Goal: Transaction & Acquisition: Purchase product/service

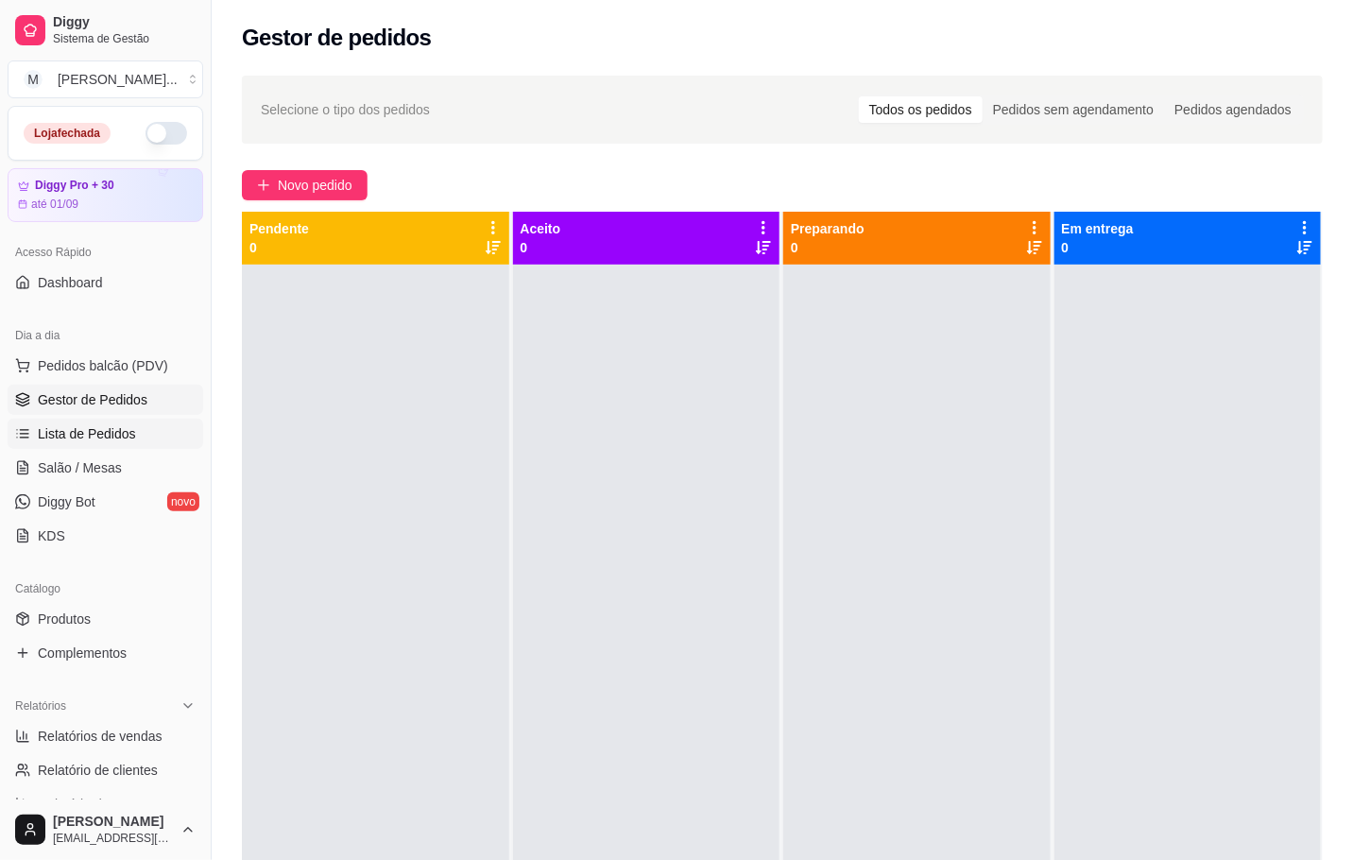
click at [43, 445] on link "Lista de Pedidos" at bounding box center [106, 434] width 196 height 30
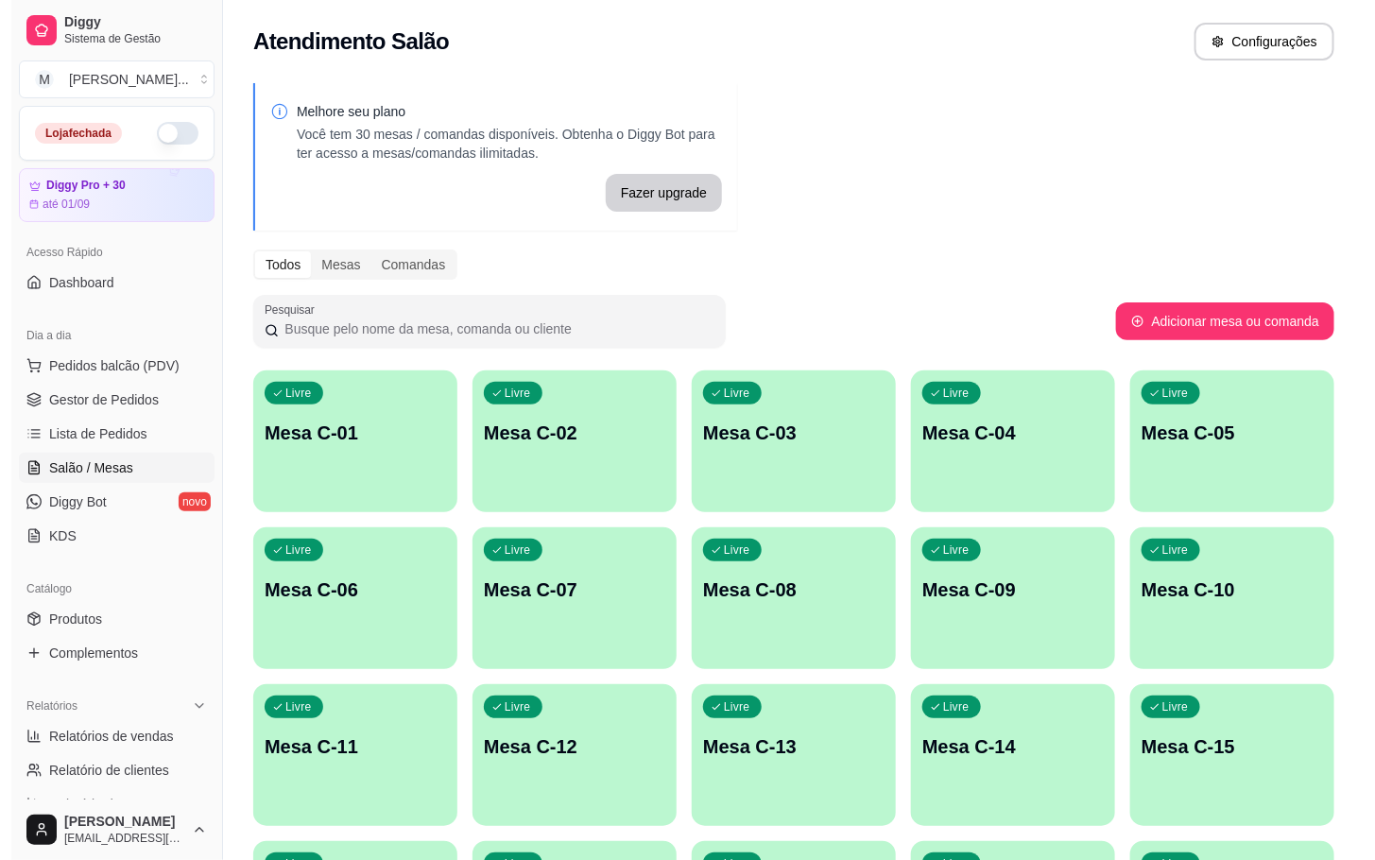
scroll to position [513, 0]
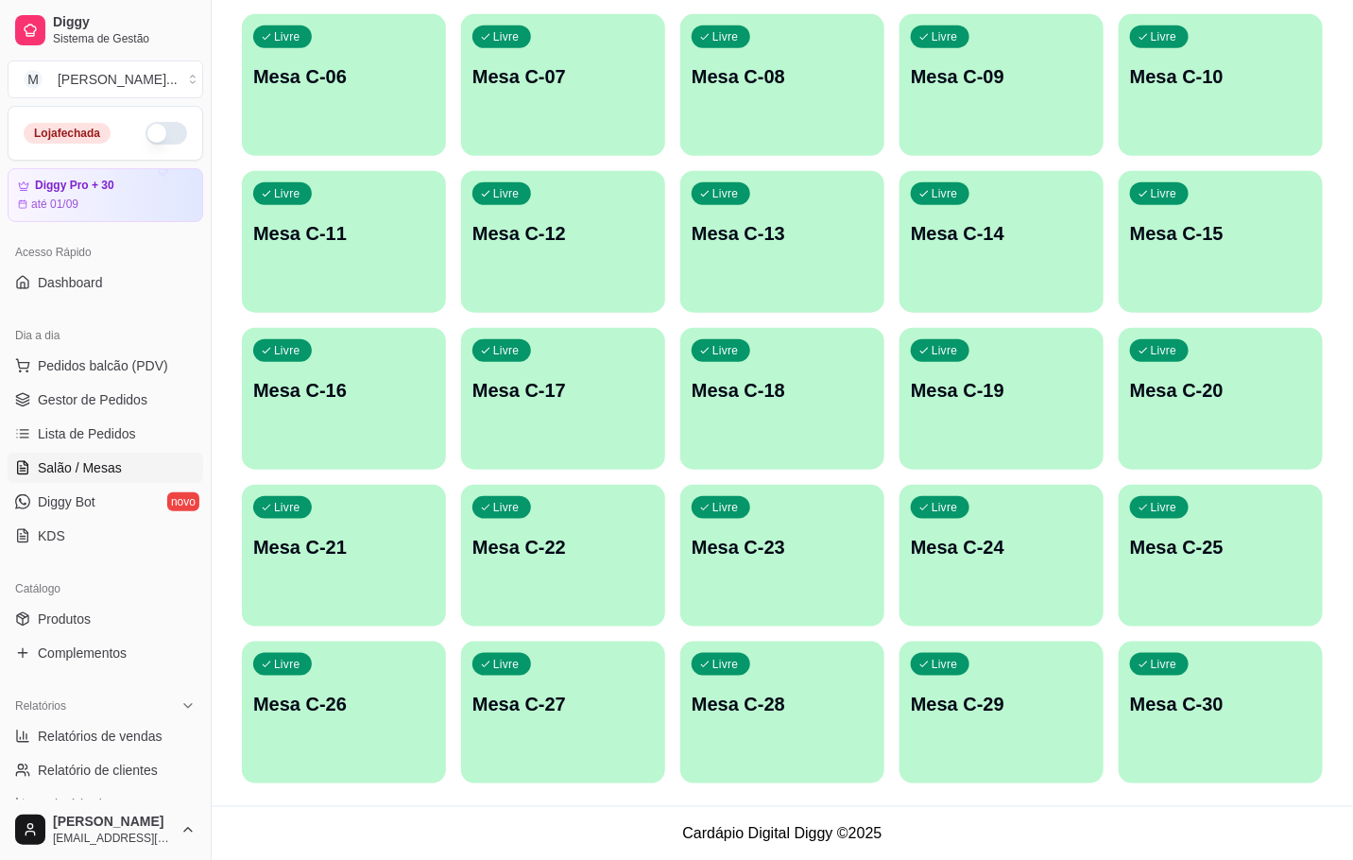
click at [809, 517] on div "Livre Mesa C-23" at bounding box center [782, 544] width 204 height 119
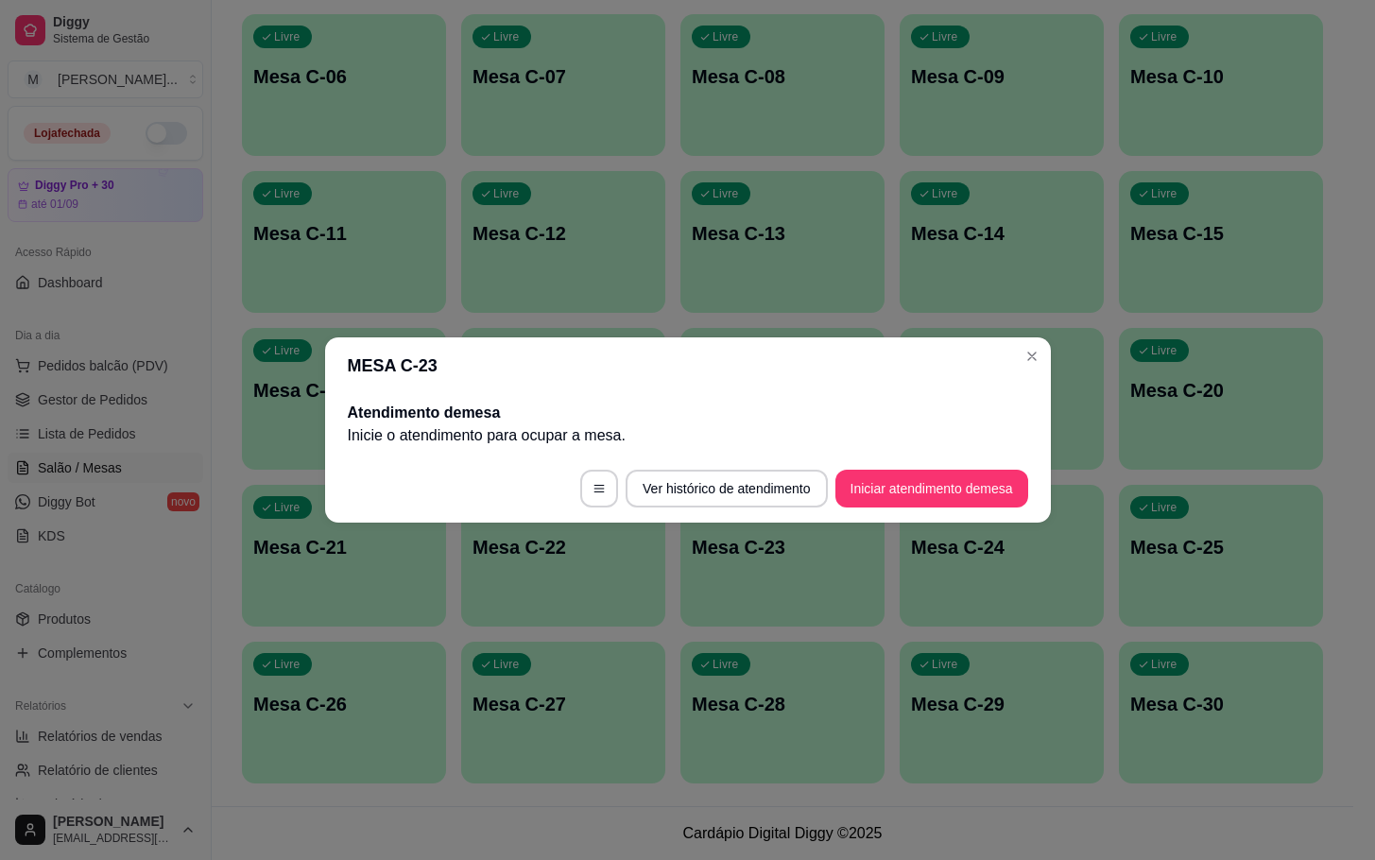
click at [893, 510] on footer "Ver histórico de atendimento Iniciar atendimento de mesa" at bounding box center [688, 488] width 726 height 68
click at [884, 482] on button "Iniciar atendimento de mesa" at bounding box center [931, 489] width 193 height 38
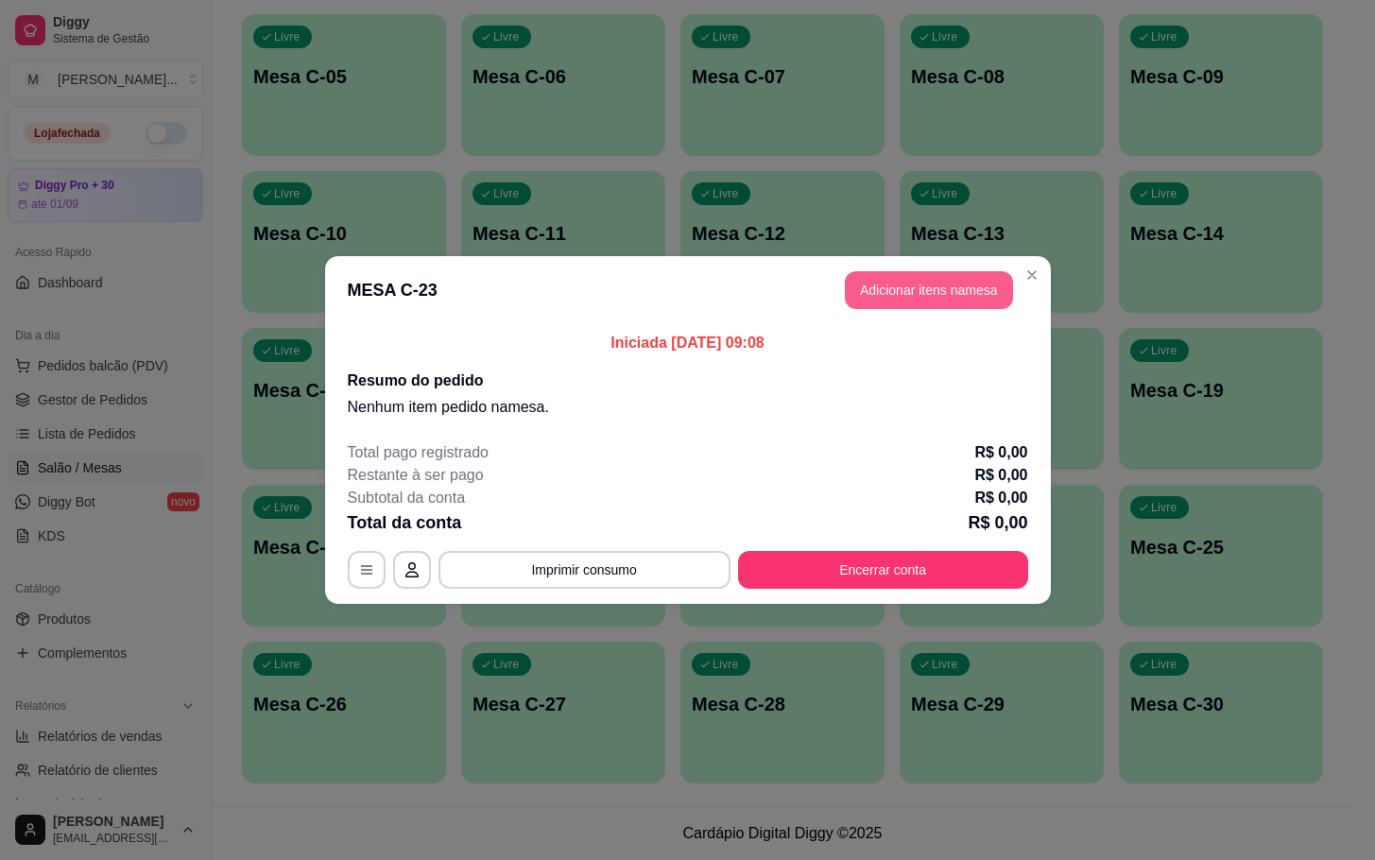
click at [964, 299] on button "Adicionar itens na mesa" at bounding box center [929, 290] width 168 height 38
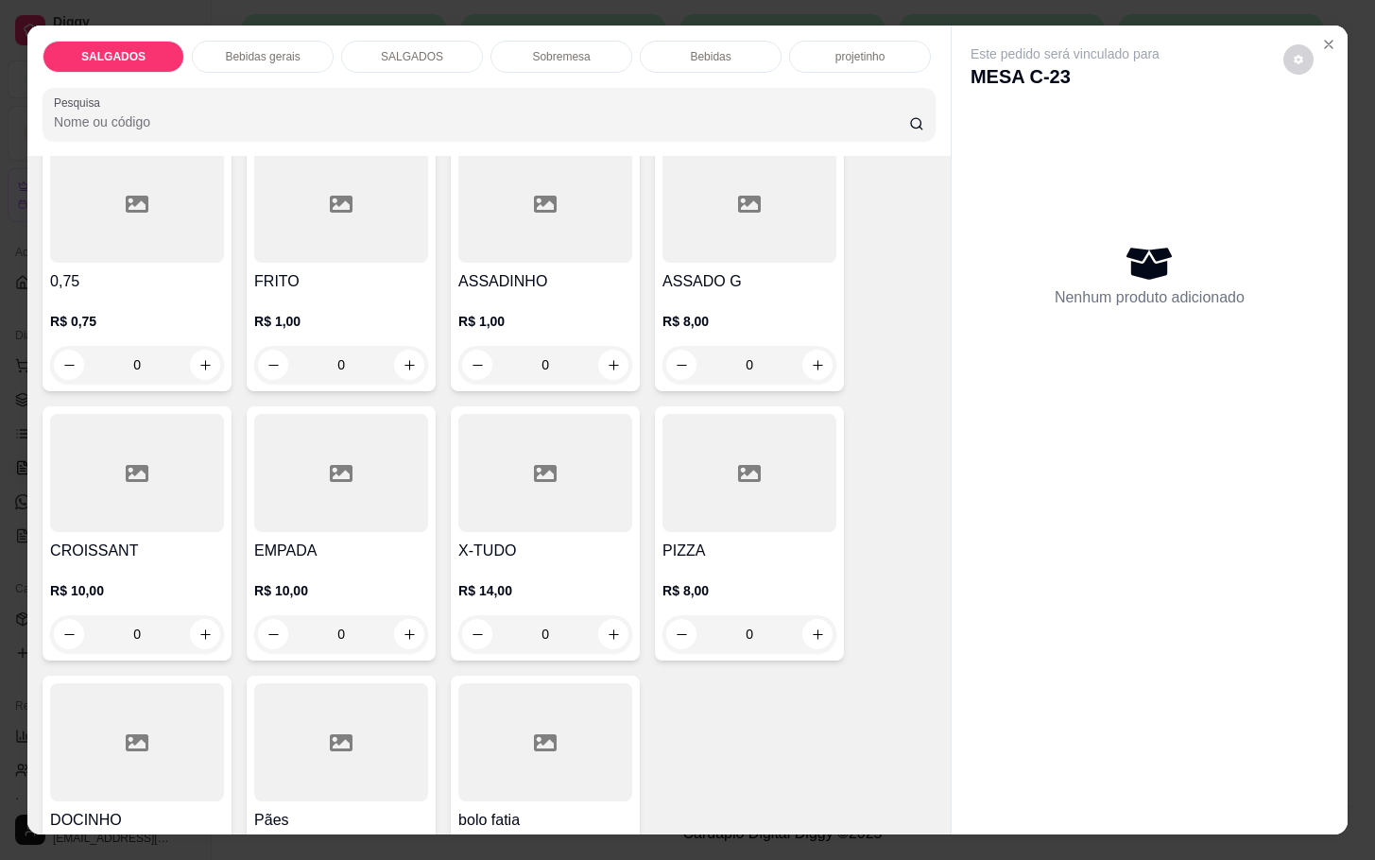
scroll to position [425, 0]
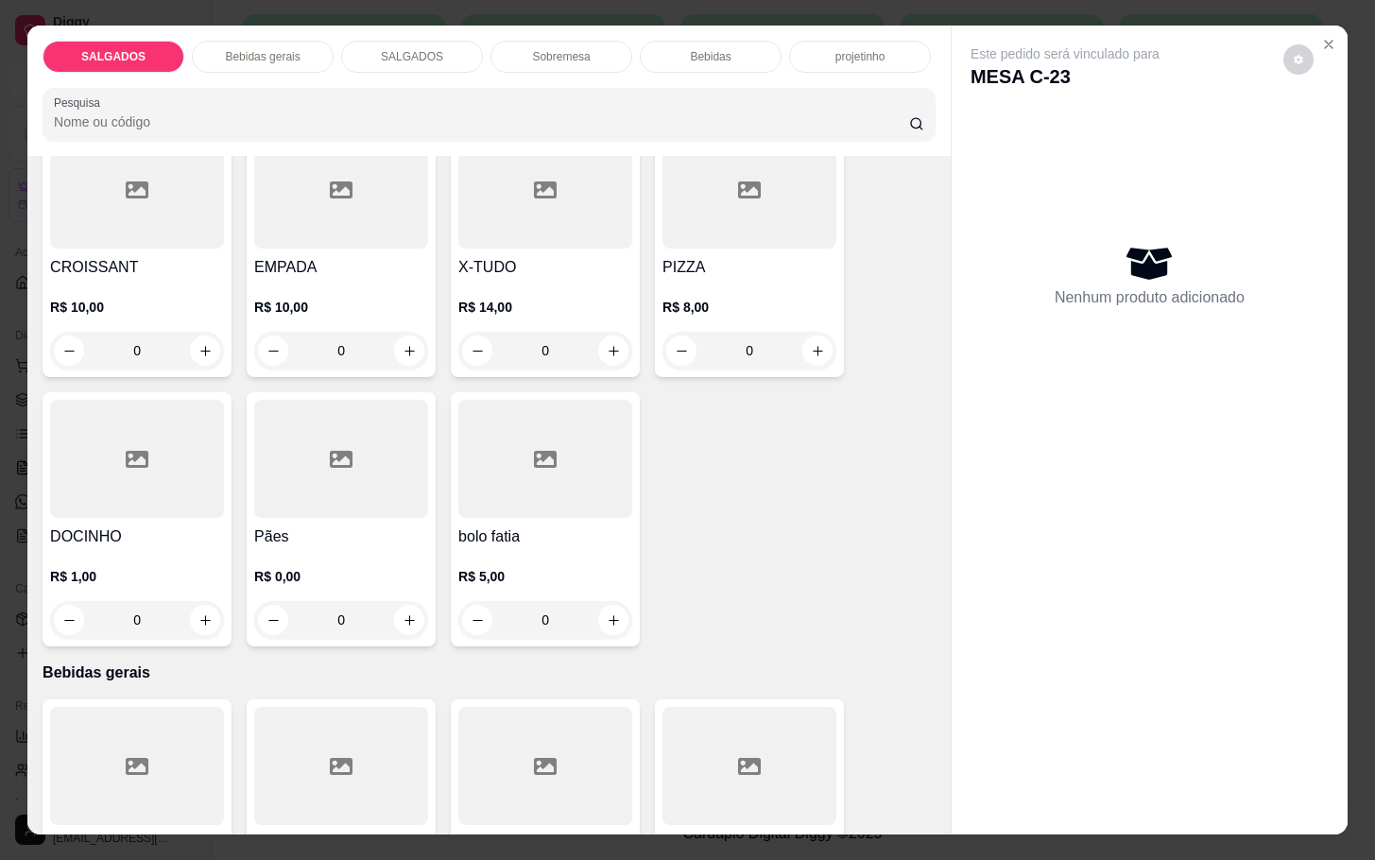
click at [369, 493] on div at bounding box center [341, 459] width 174 height 118
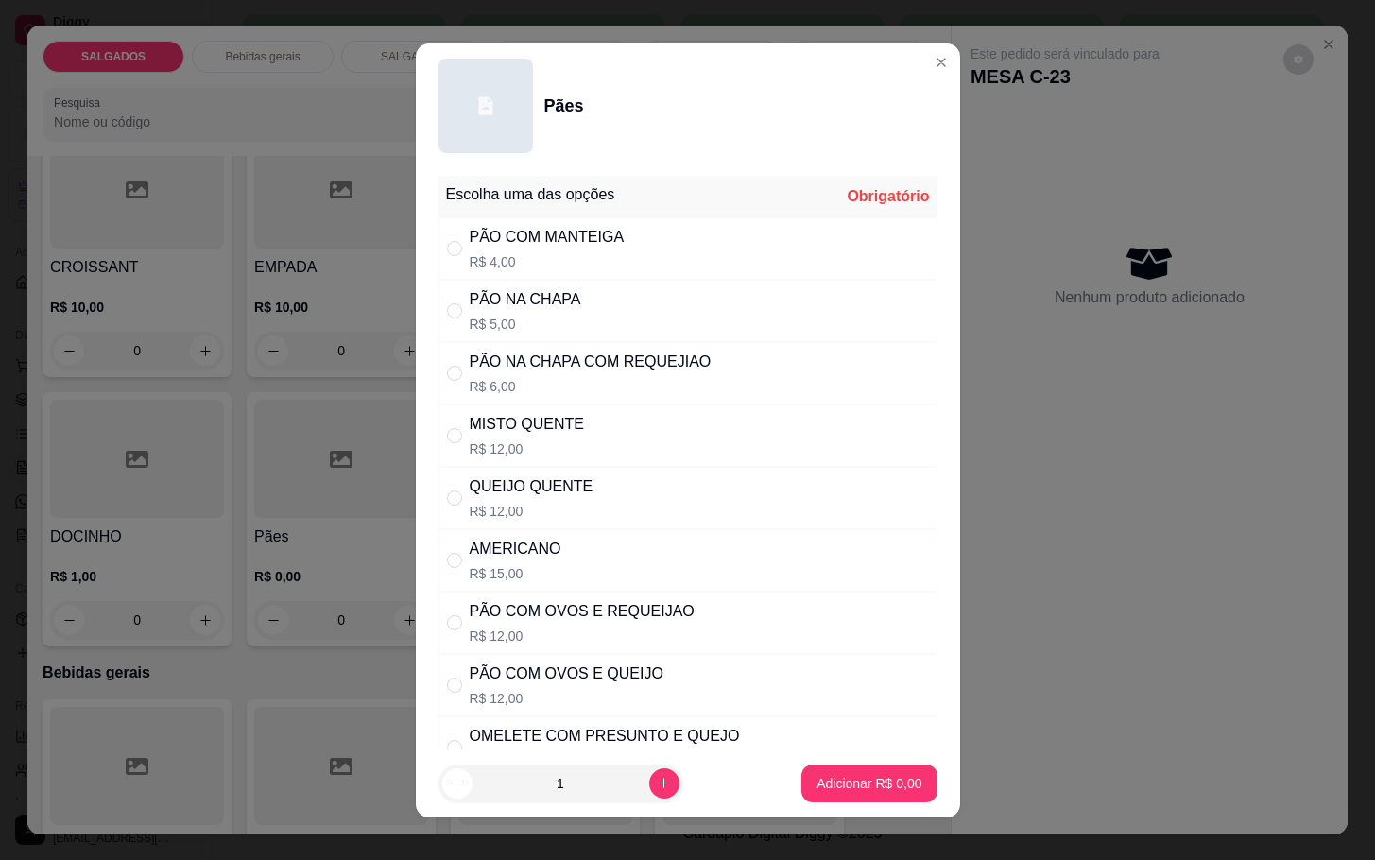
click at [575, 307] on div "PÃO NA CHAPA R$ 5,00" at bounding box center [687, 311] width 499 height 62
radio input "true"
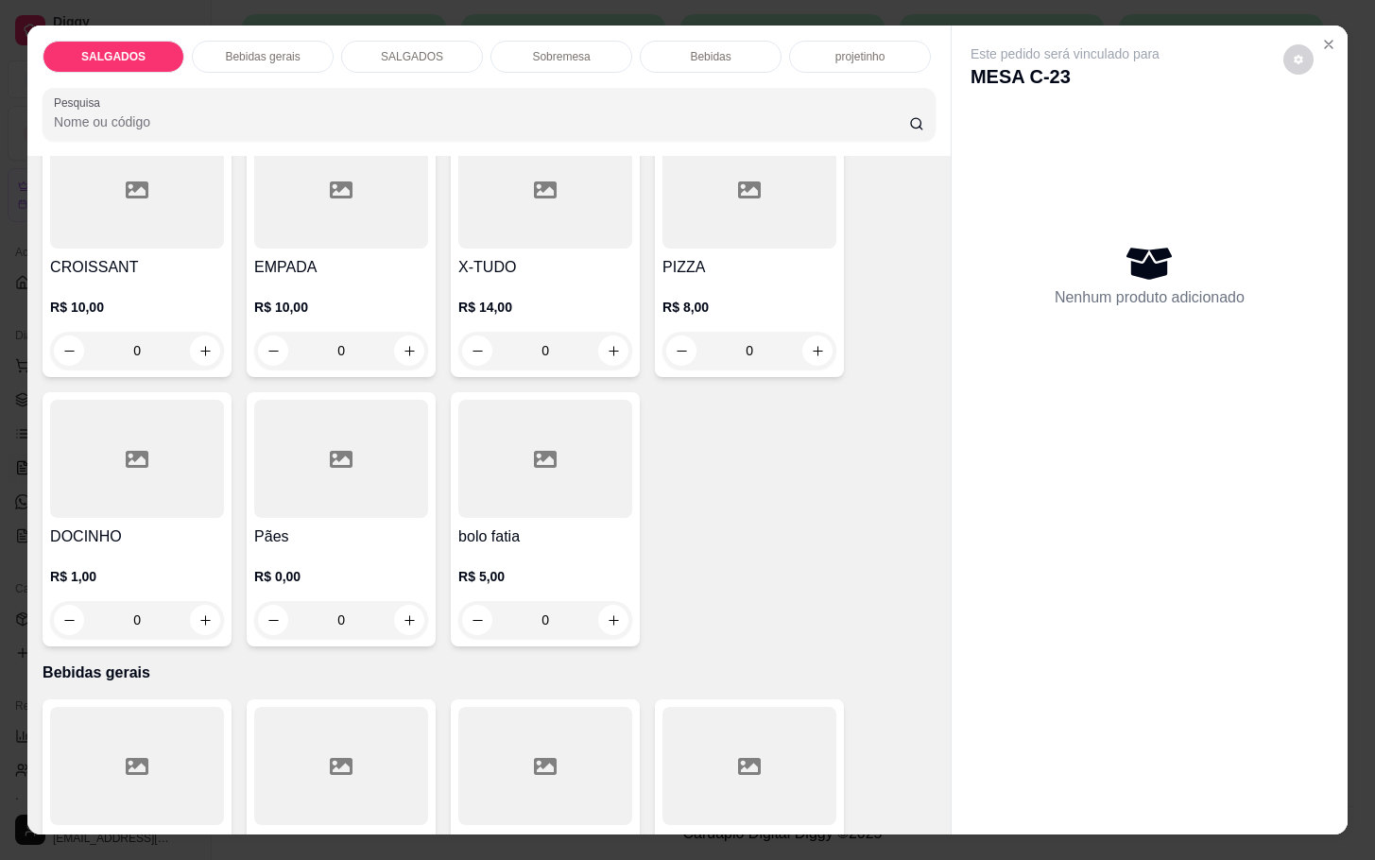
click at [307, 548] on div "R$ 0,00 0" at bounding box center [341, 593] width 174 height 91
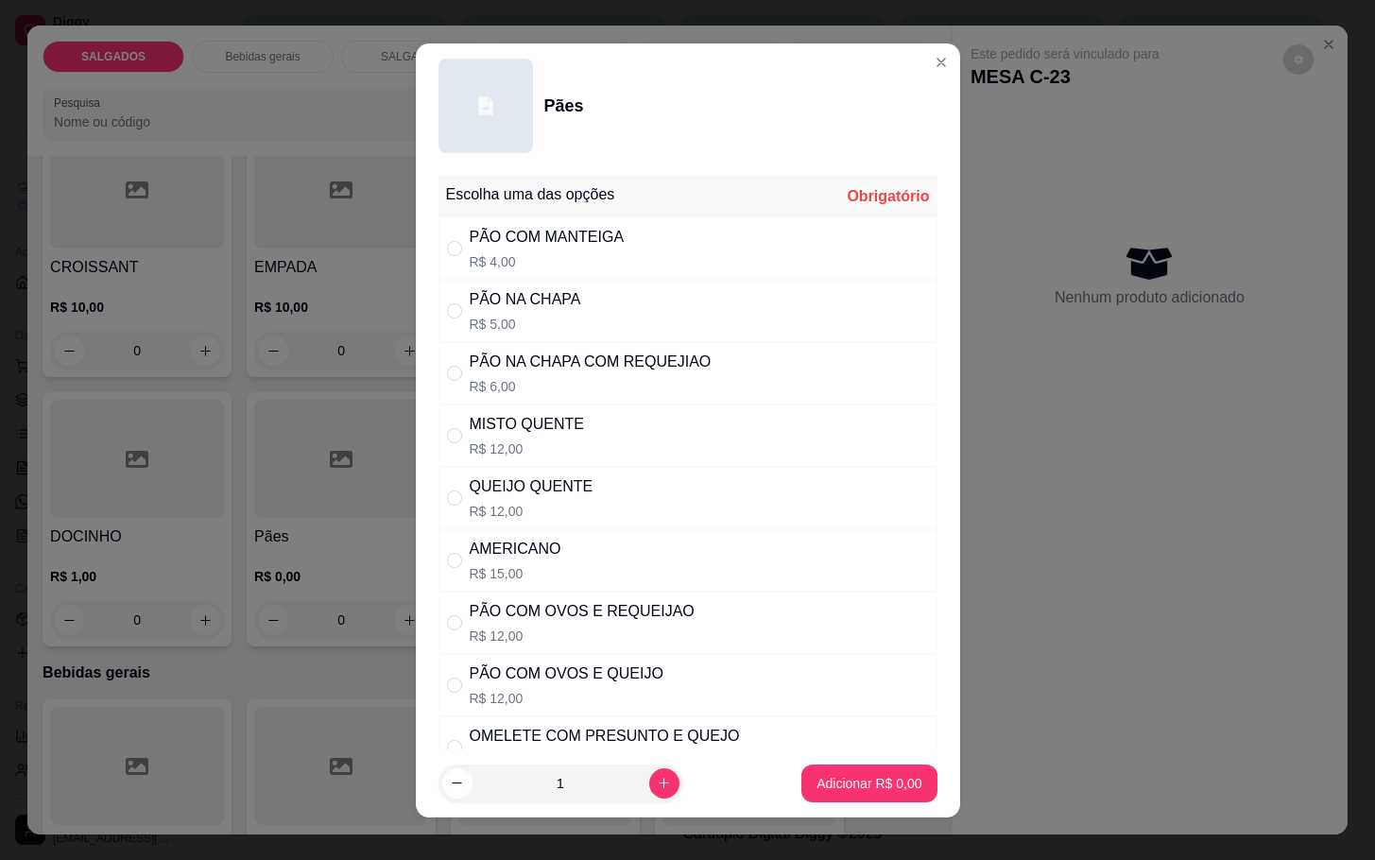
click at [537, 301] on div "PÃO NA CHAPA" at bounding box center [525, 299] width 111 height 23
radio input "true"
click at [657, 788] on icon "increase-product-quantity" at bounding box center [664, 783] width 14 height 14
type input "2"
click at [826, 792] on button "Adicionar R$ 10,00" at bounding box center [865, 783] width 143 height 38
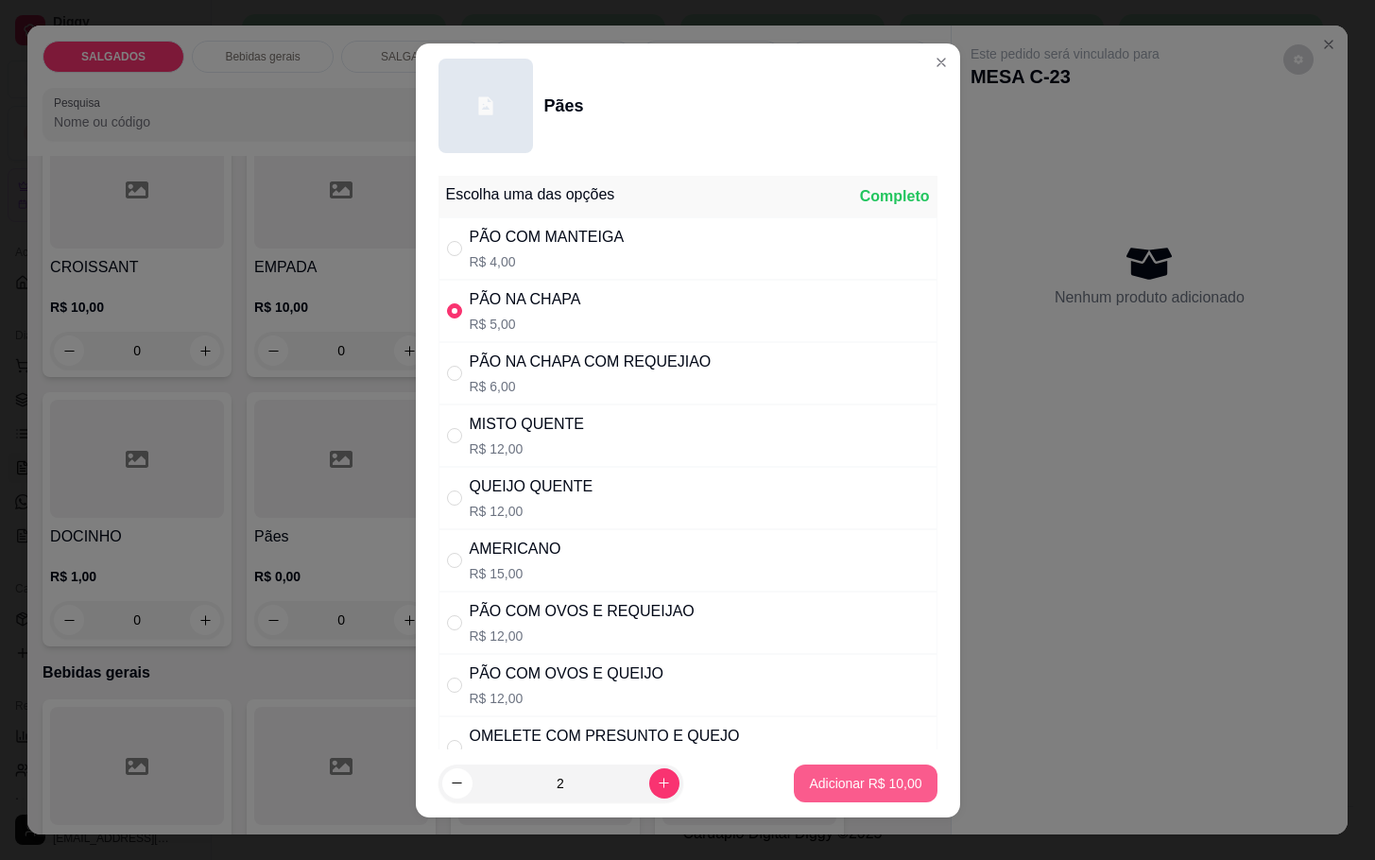
type input "2"
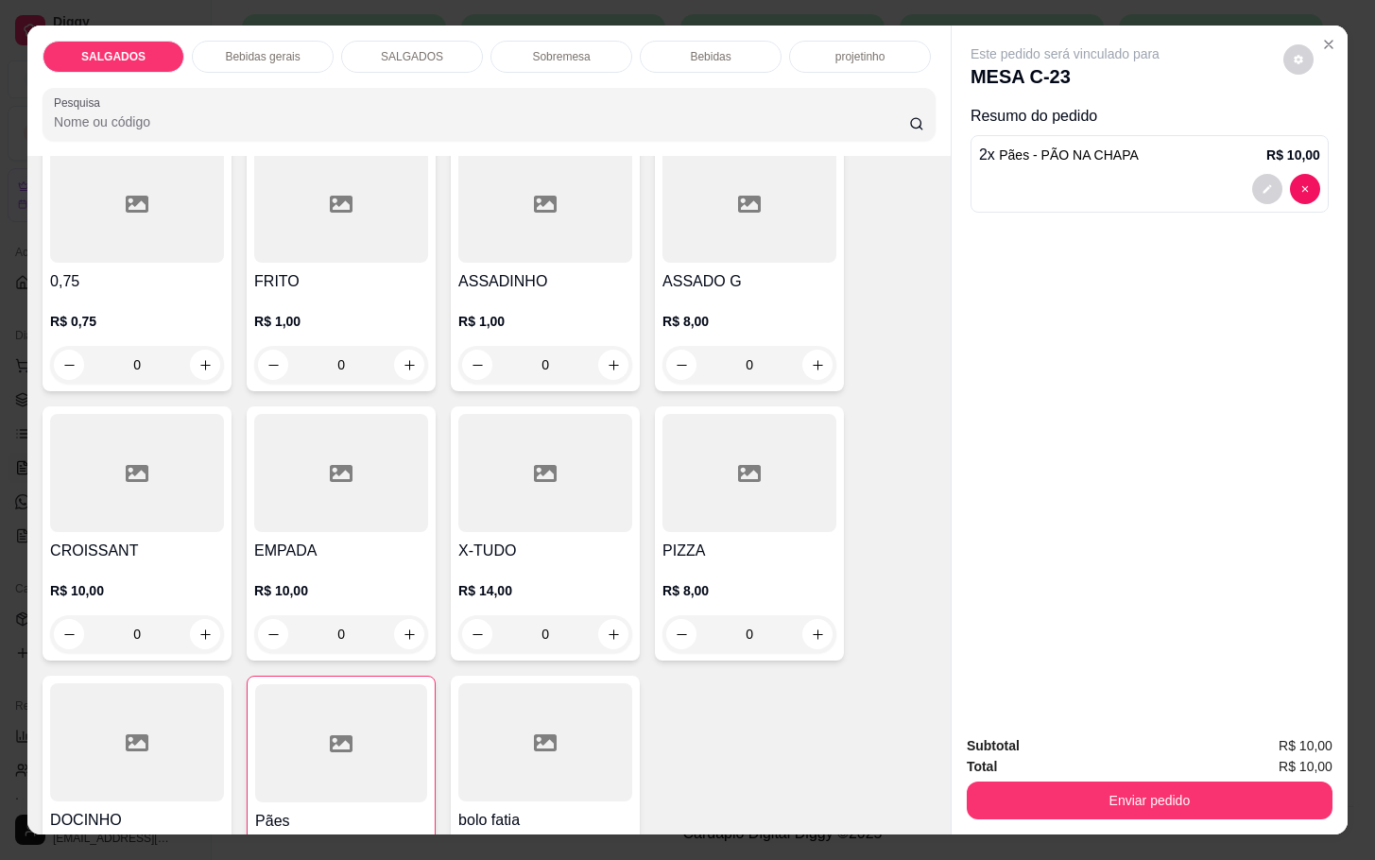
scroll to position [0, 0]
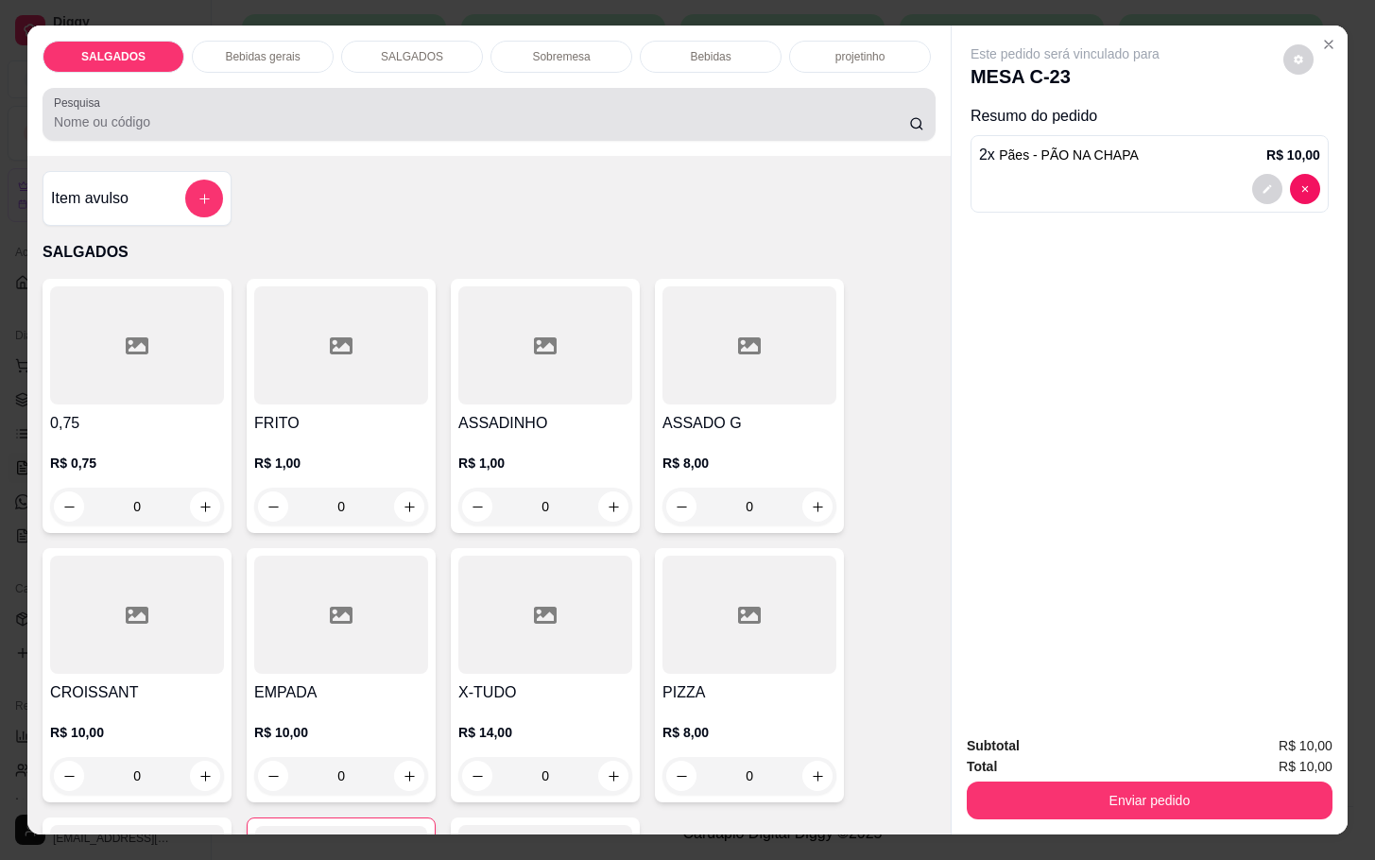
click at [227, 49] on p "Bebidas gerais" at bounding box center [262, 56] width 75 height 15
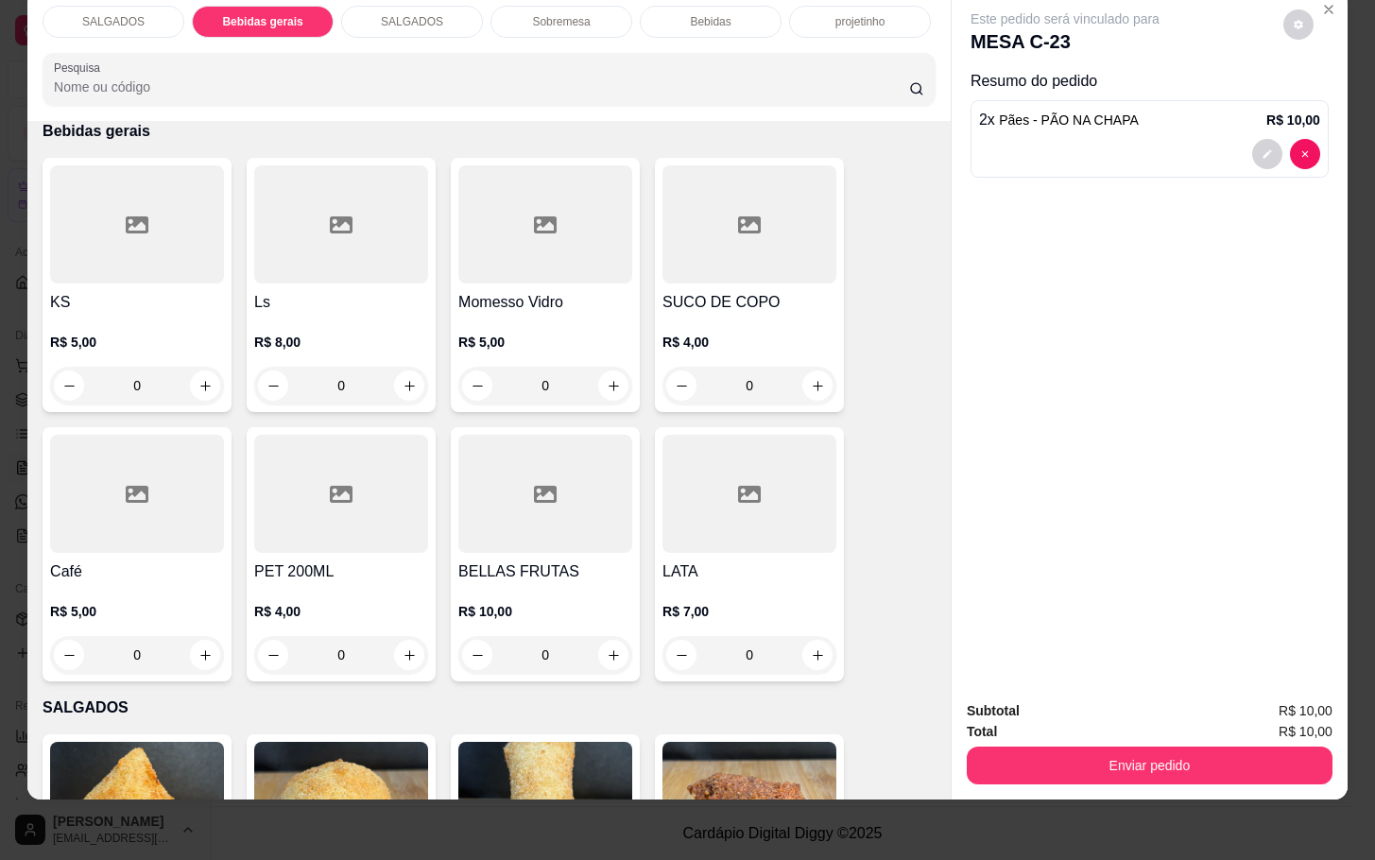
click at [194, 520] on div at bounding box center [137, 494] width 174 height 118
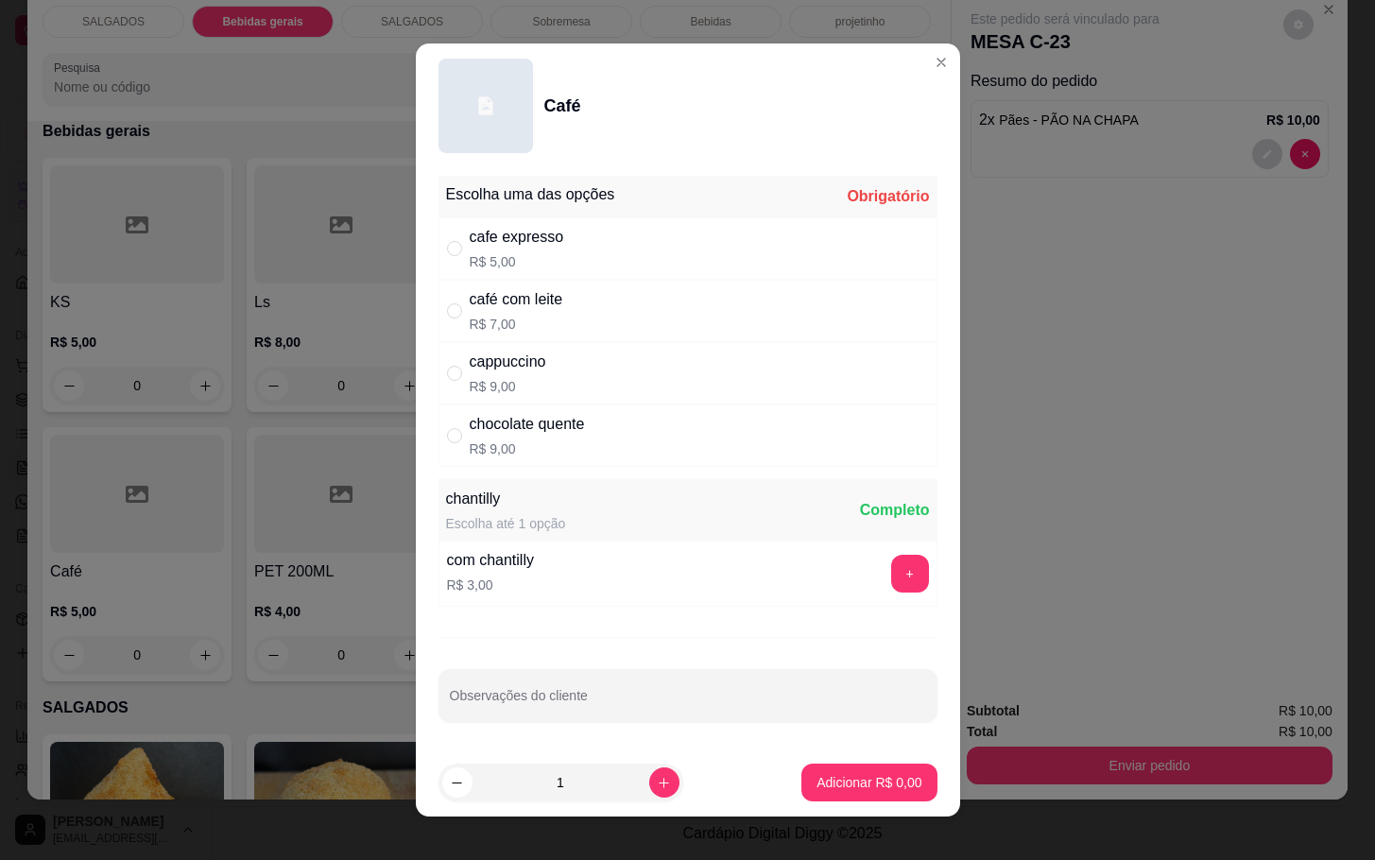
click at [514, 235] on div "cafe expresso" at bounding box center [517, 237] width 94 height 23
radio input "true"
click at [843, 760] on footer "1 Adicionar R$ 5,00" at bounding box center [688, 782] width 544 height 68
click at [831, 794] on button "Adicionar R$ 5,00" at bounding box center [868, 782] width 131 height 37
type input "1"
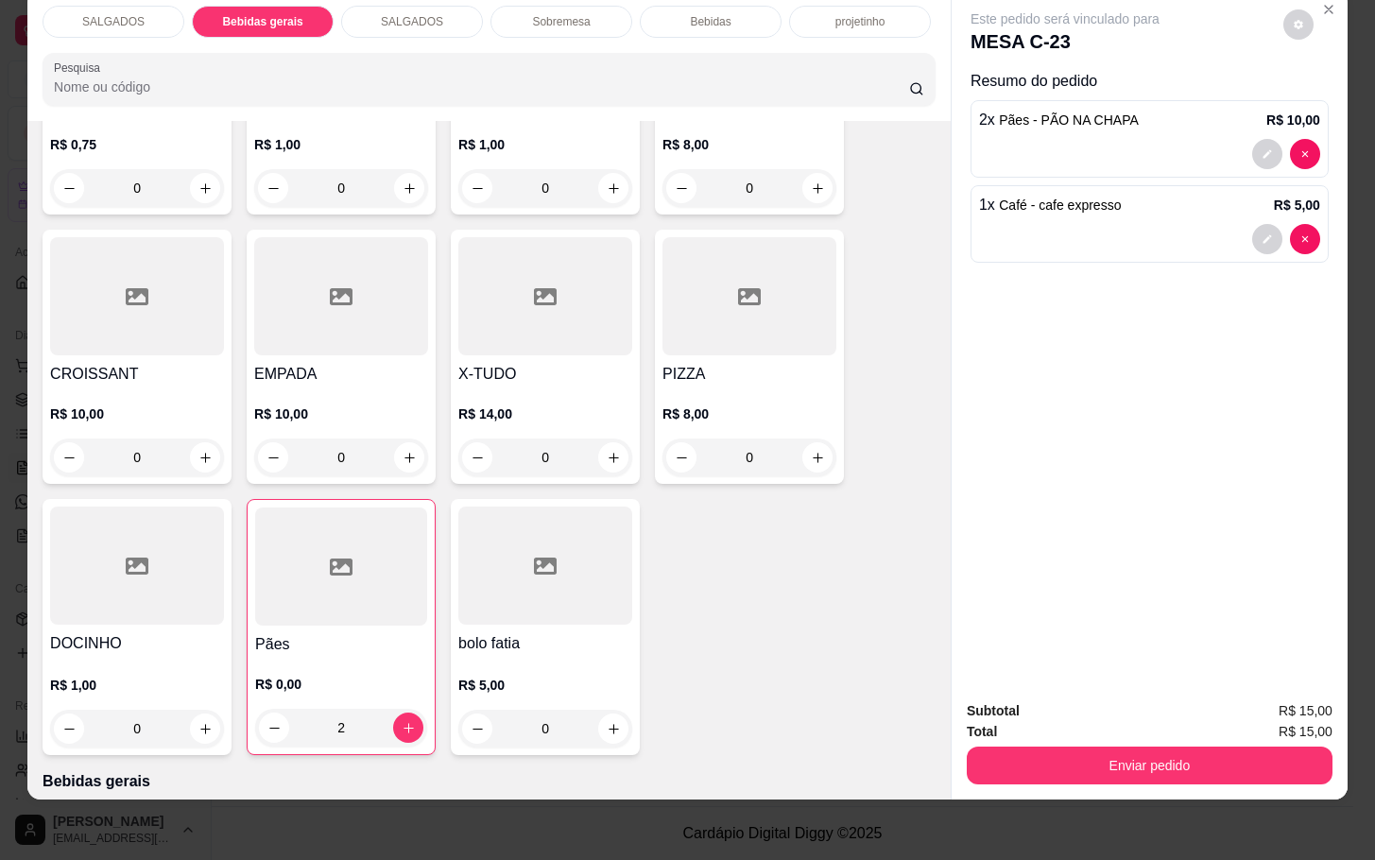
scroll to position [0, 0]
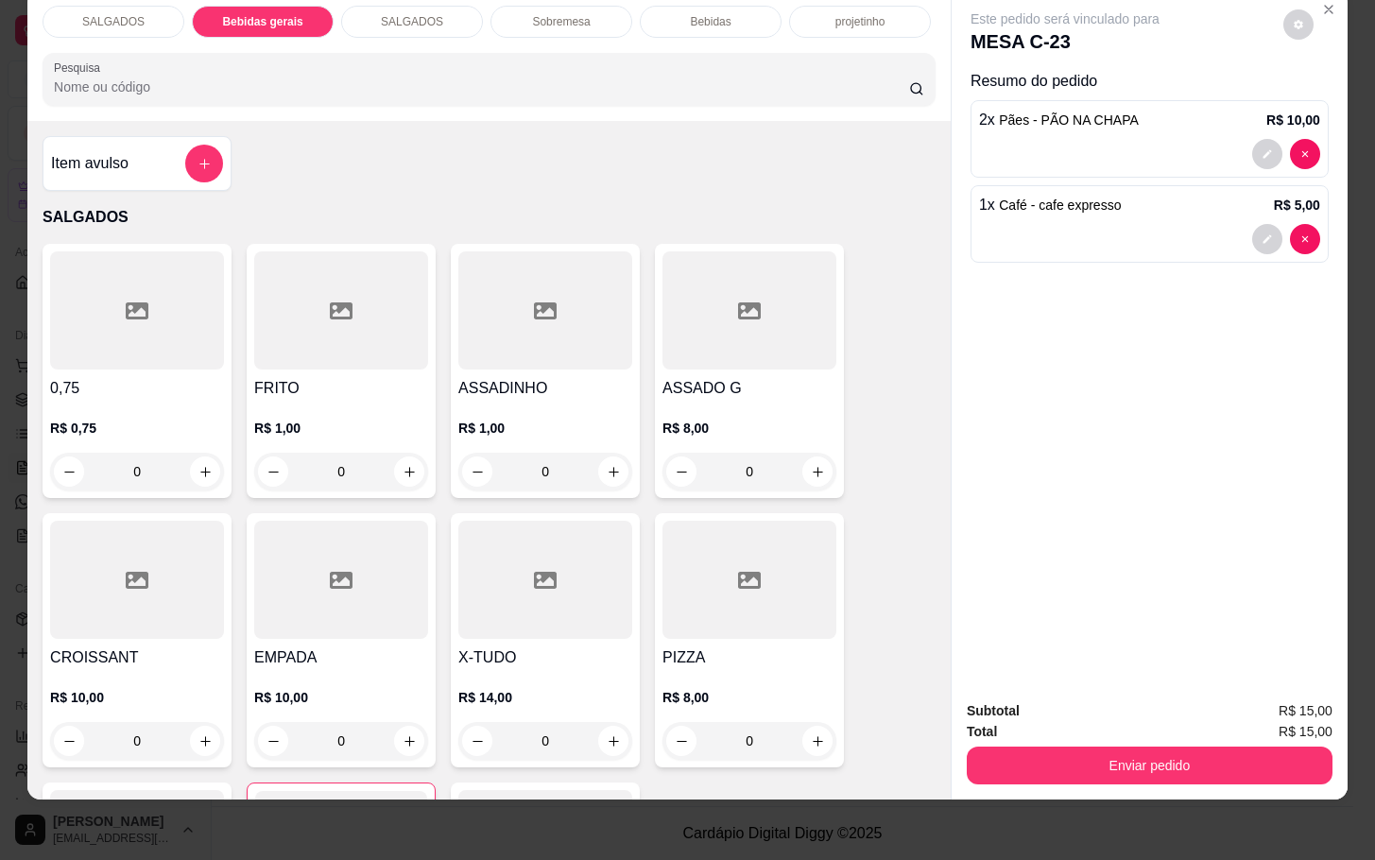
click at [541, 377] on h4 "ASSADINHO" at bounding box center [545, 388] width 174 height 23
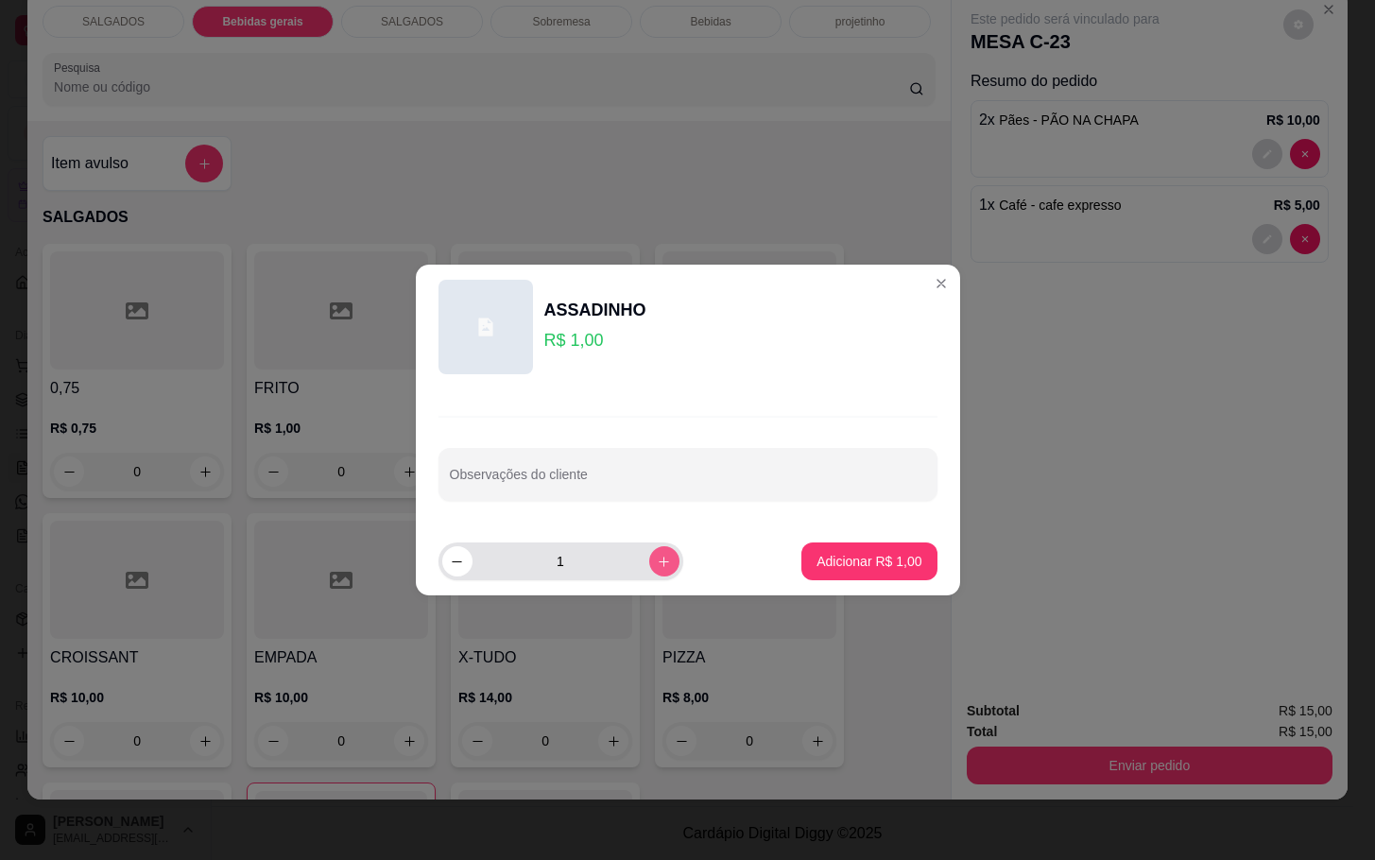
click at [657, 561] on icon "increase-product-quantity" at bounding box center [664, 562] width 14 height 14
type input "2"
click at [817, 550] on button "Adicionar R$ 2,00" at bounding box center [868, 561] width 135 height 38
type input "2"
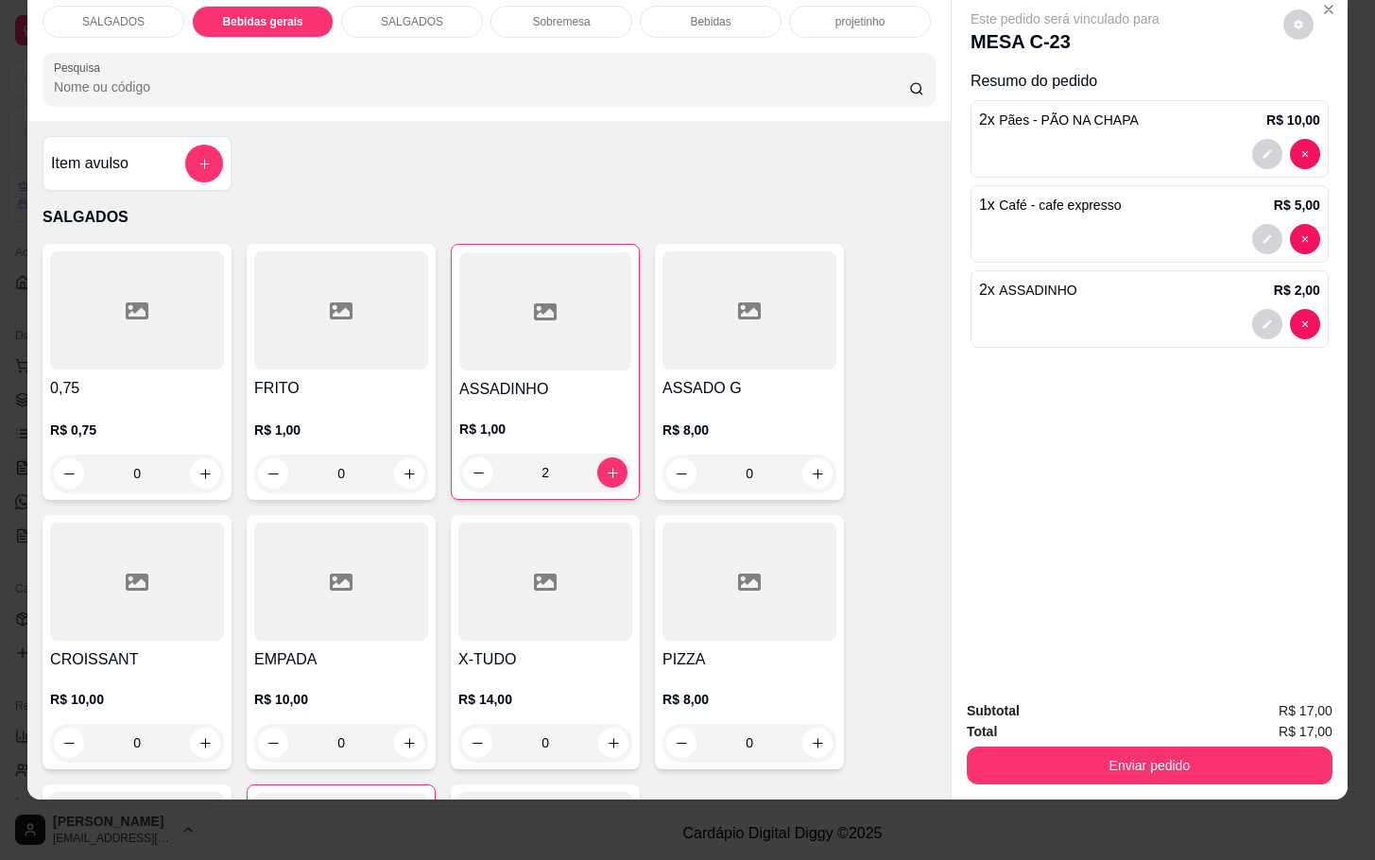
click at [346, 312] on div at bounding box center [341, 310] width 174 height 118
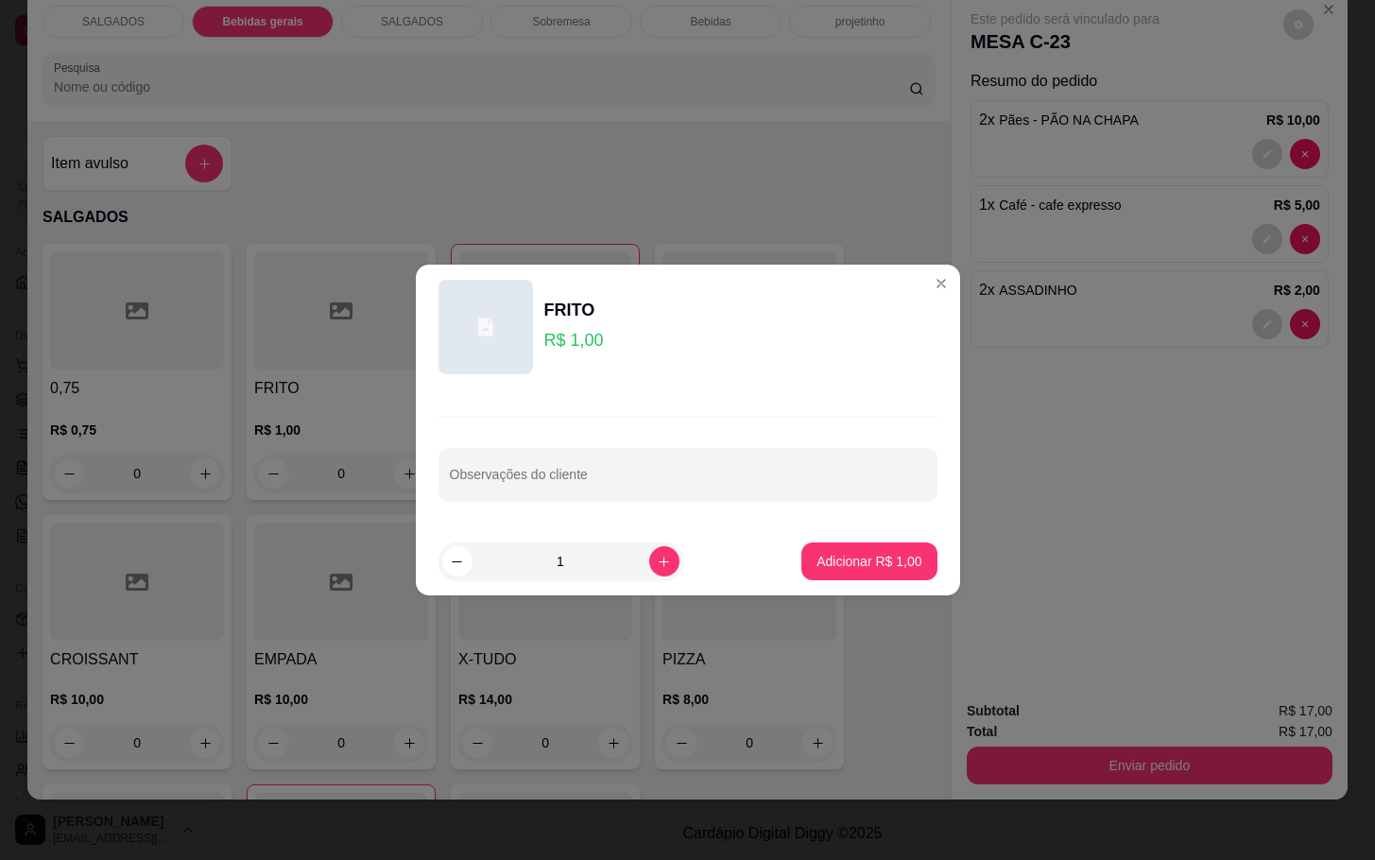
click at [748, 564] on div "1" at bounding box center [605, 561] width 334 height 38
click at [836, 554] on p "Adicionar R$ 1,00" at bounding box center [868, 561] width 105 height 19
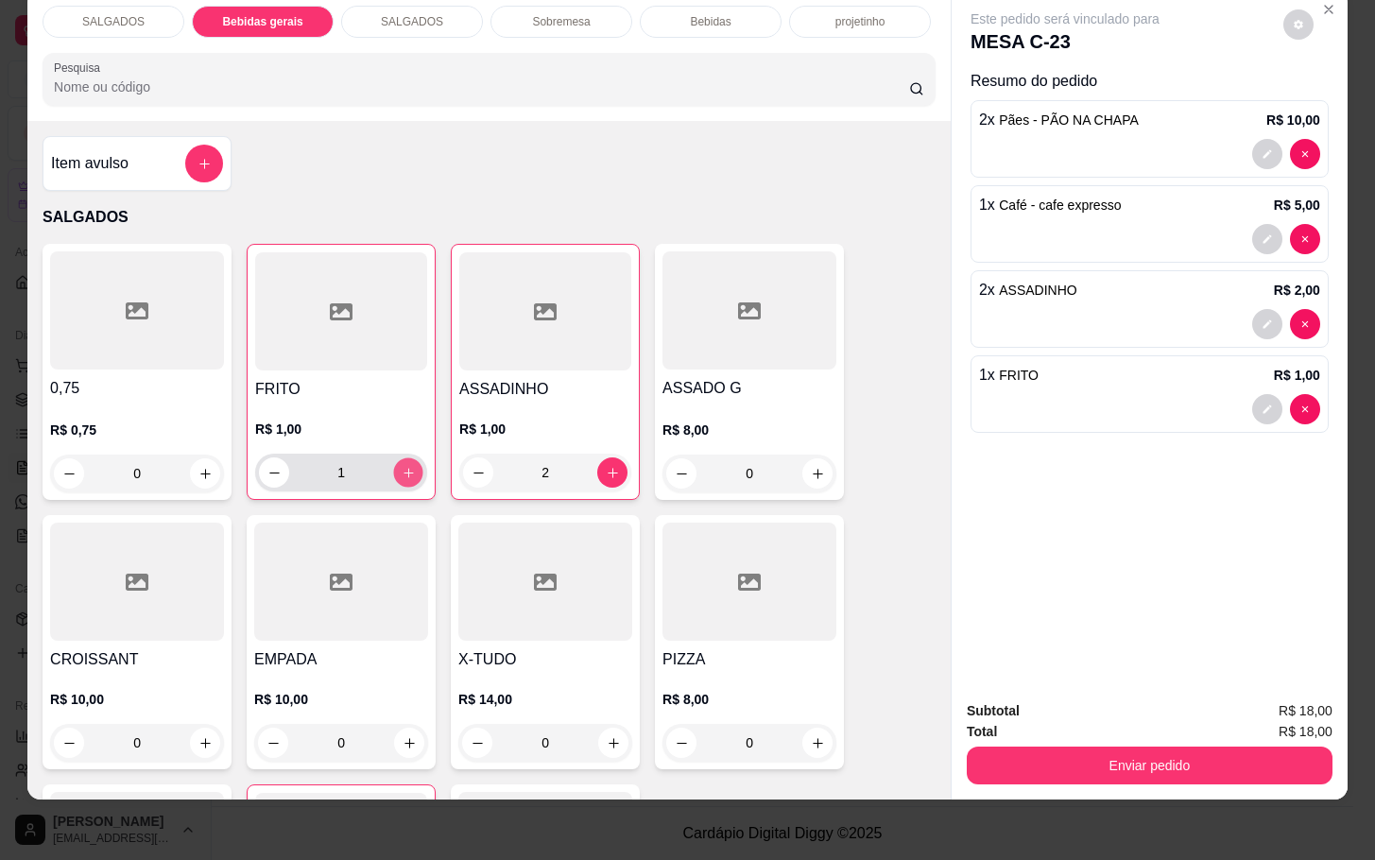
click at [402, 466] on icon "increase-product-quantity" at bounding box center [409, 473] width 14 height 14
type input "3"
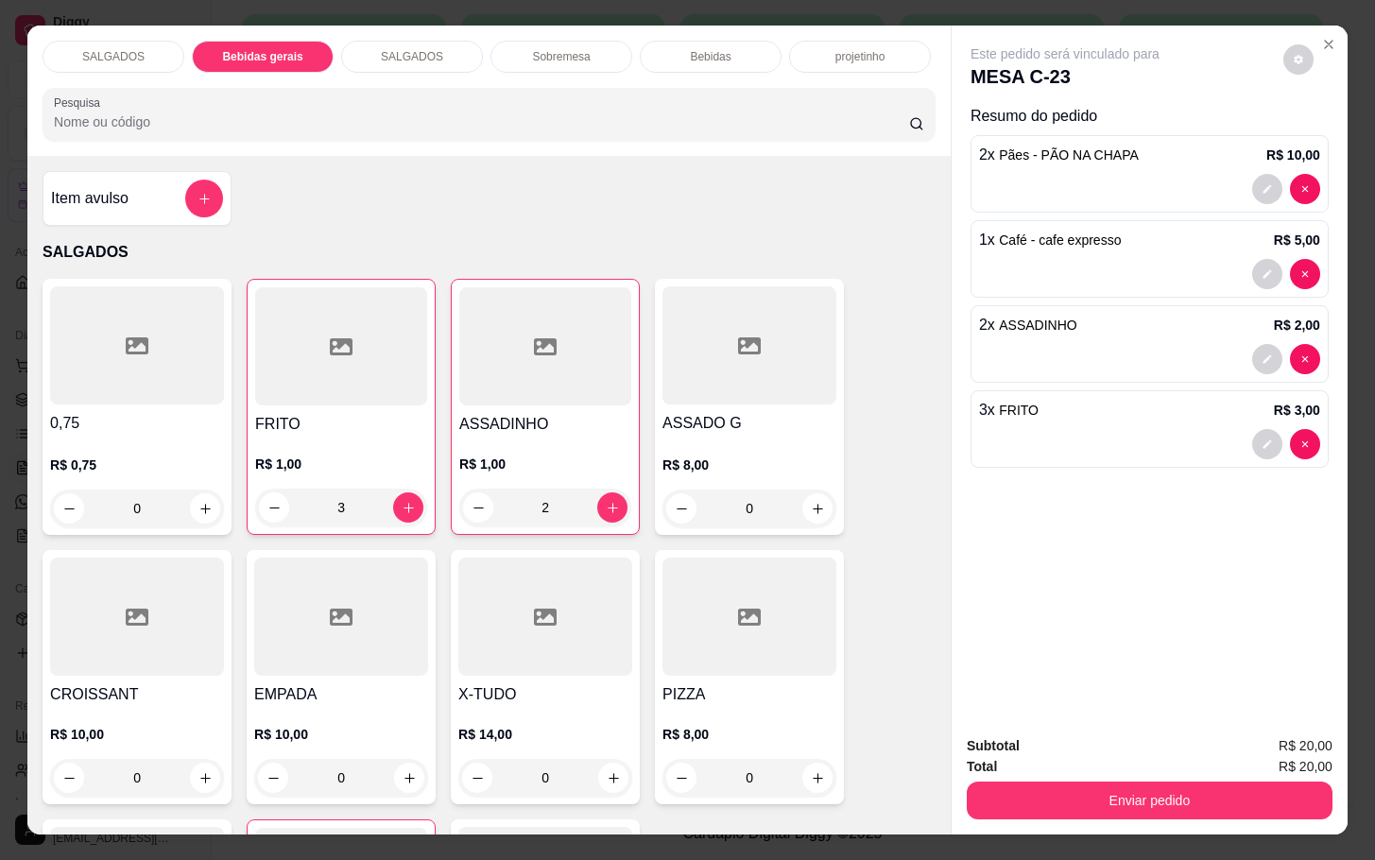
drag, startPoint x: 737, startPoint y: 34, endPoint x: 703, endPoint y: 43, distance: 35.3
click at [740, 41] on div "Bebidas" at bounding box center [711, 57] width 142 height 32
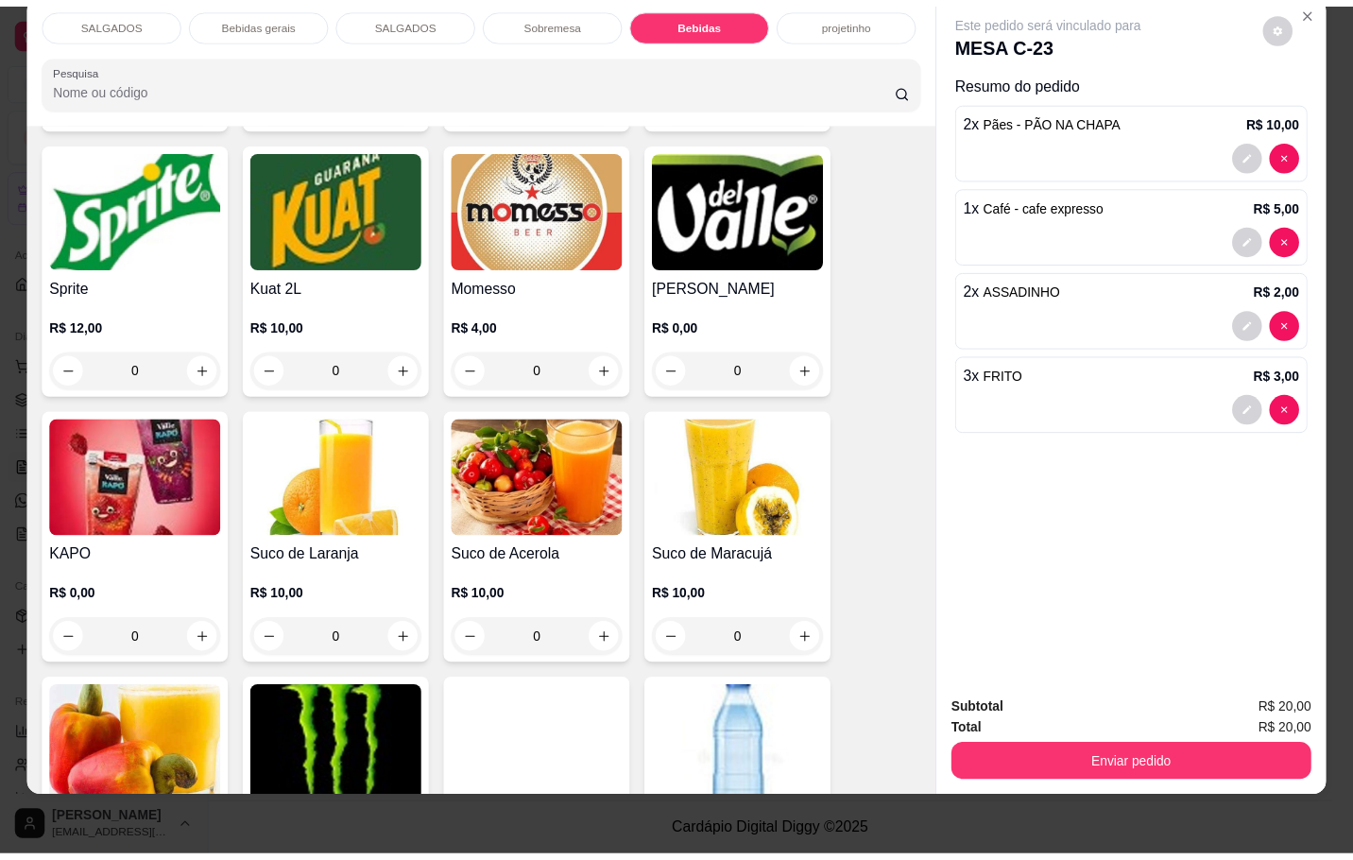
scroll to position [3947, 0]
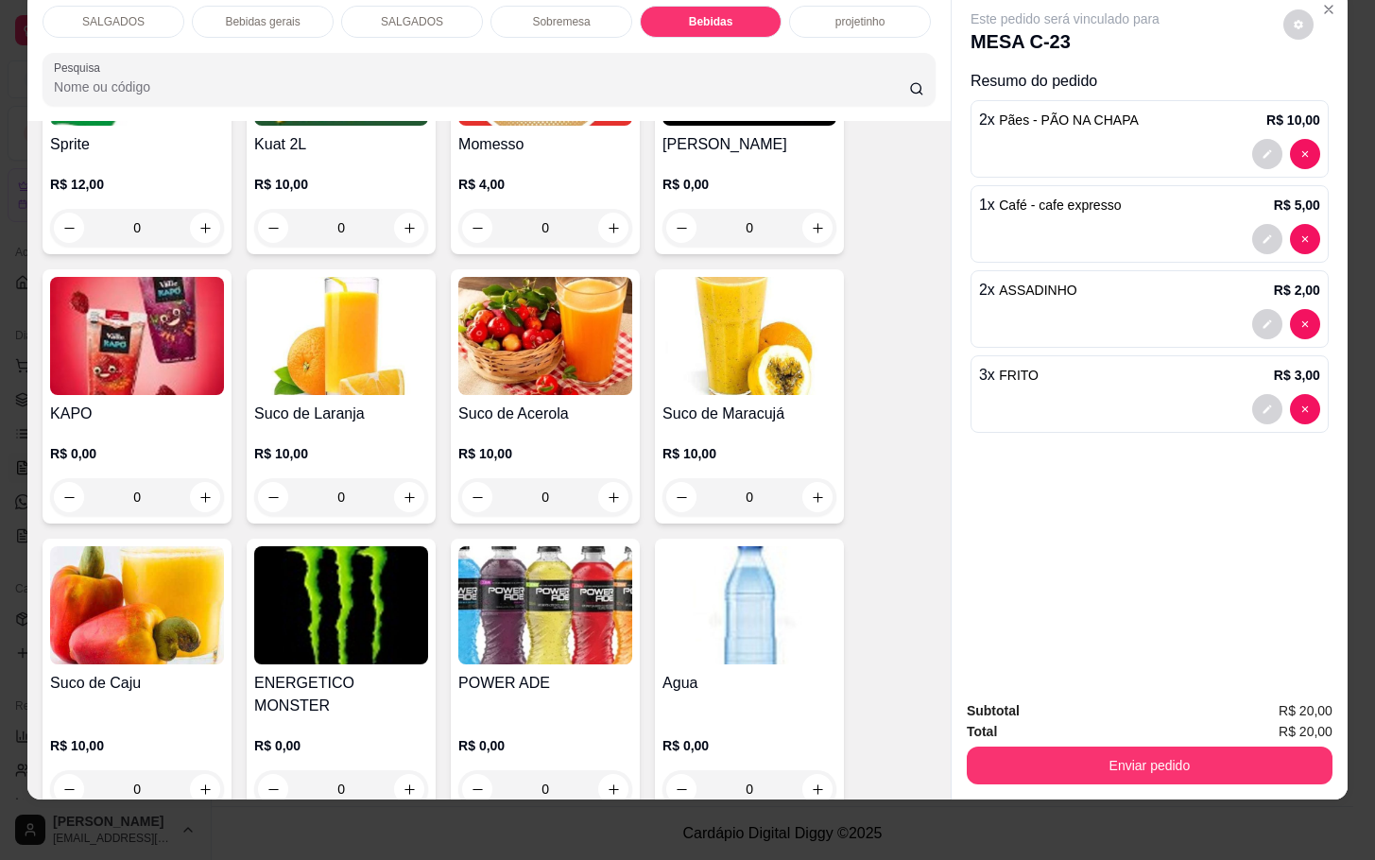
click at [731, 324] on img at bounding box center [749, 336] width 174 height 118
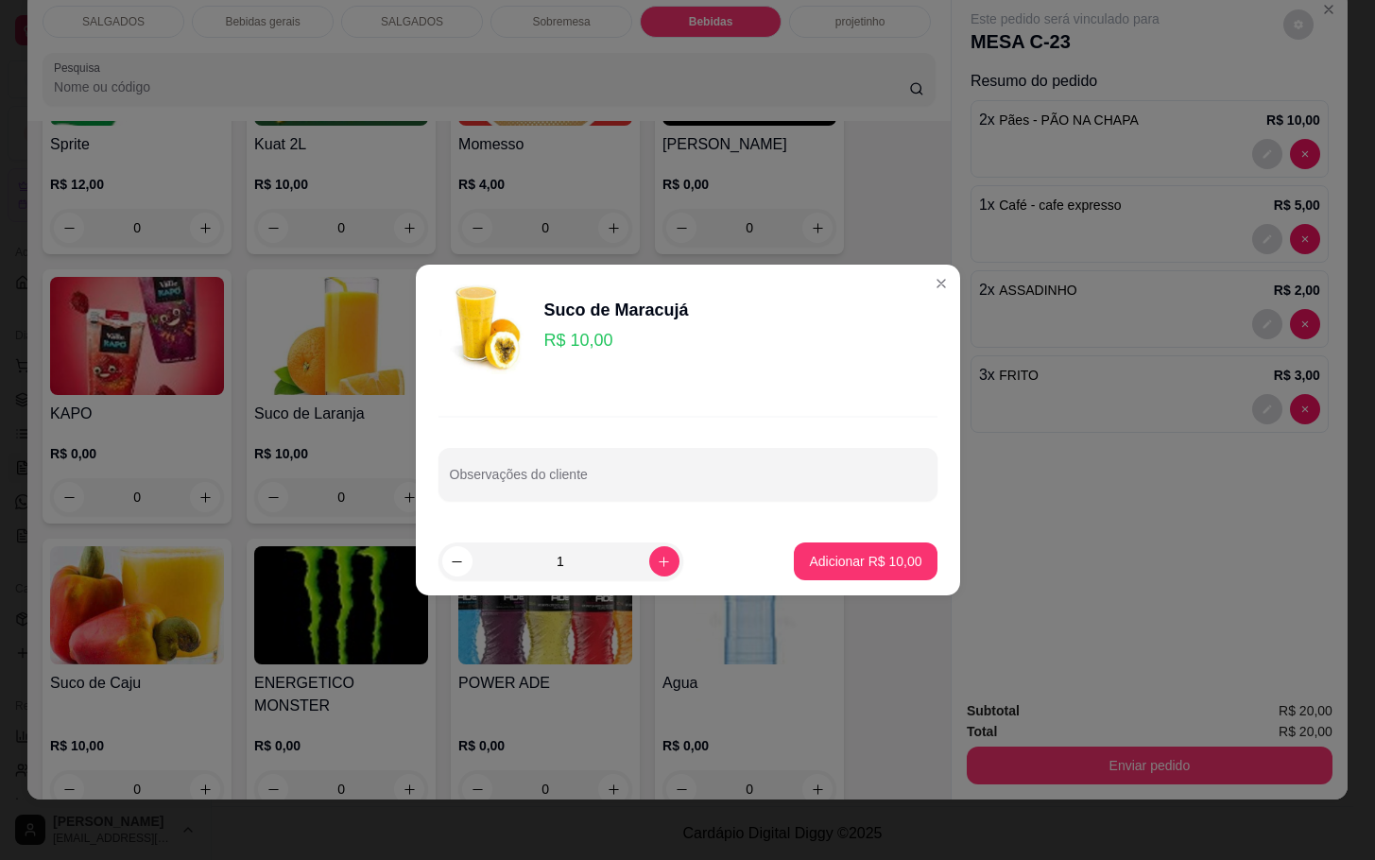
click at [860, 585] on footer "1 Adicionar R$ 10,00" at bounding box center [688, 561] width 544 height 68
click at [846, 571] on button "Adicionar R$ 10,00" at bounding box center [865, 561] width 143 height 38
type input "1"
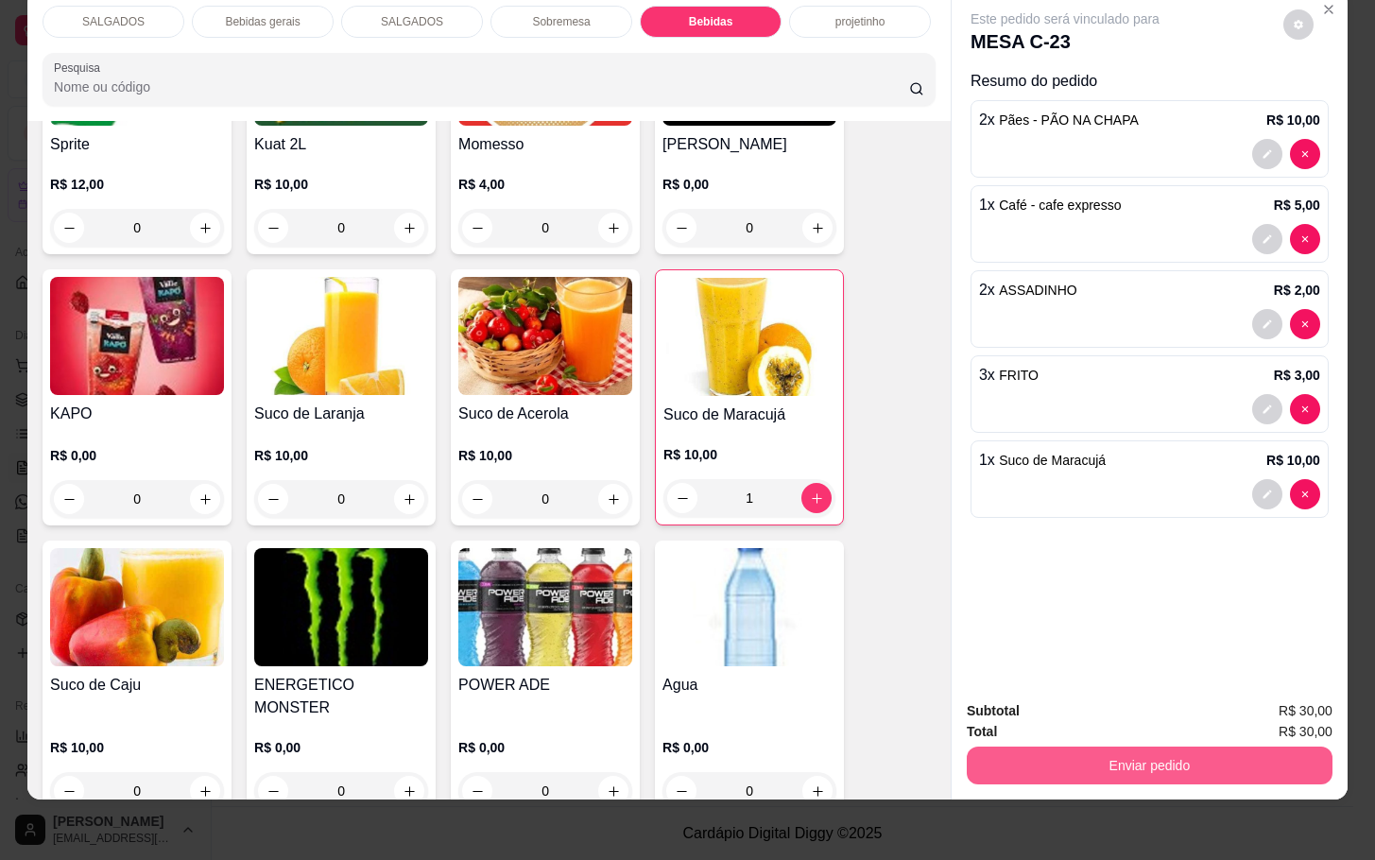
click at [1029, 754] on button "Enviar pedido" at bounding box center [1150, 765] width 366 height 38
click at [1030, 698] on button "Não registrar e enviar pedido" at bounding box center [1084, 698] width 197 height 36
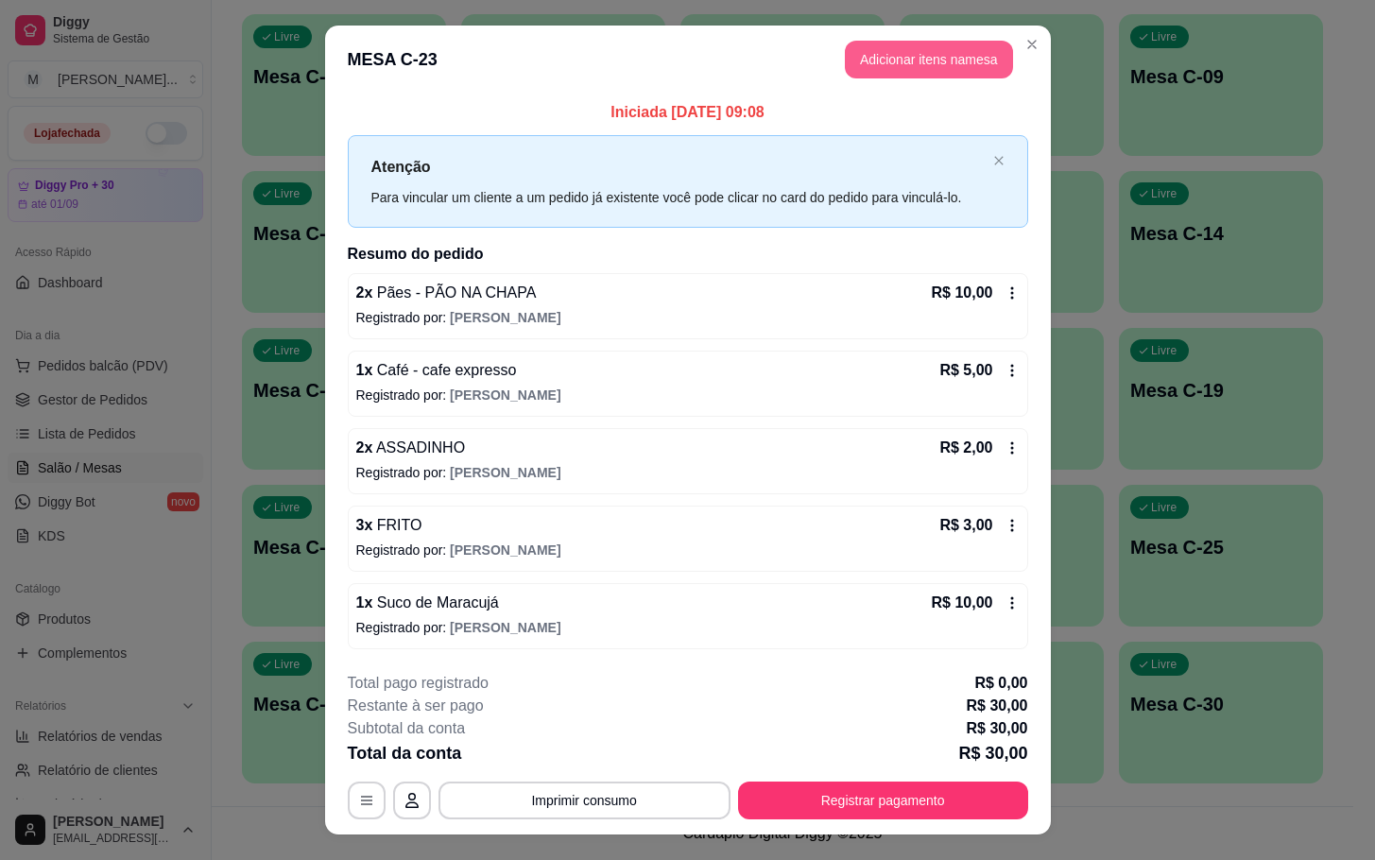
click at [896, 58] on button "Adicionar itens na mesa" at bounding box center [929, 60] width 168 height 38
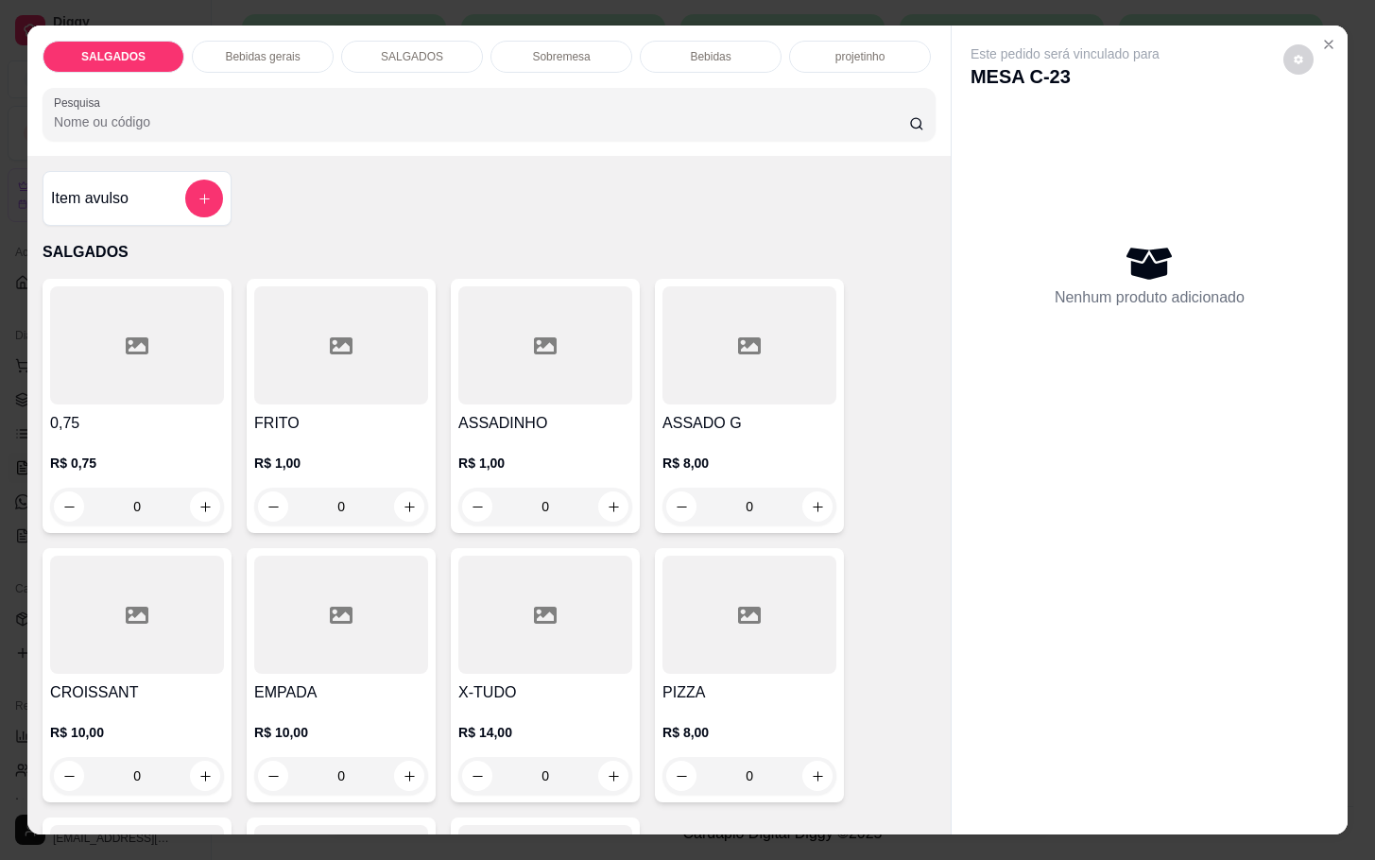
click at [352, 418] on h4 "FRITO" at bounding box center [341, 423] width 174 height 23
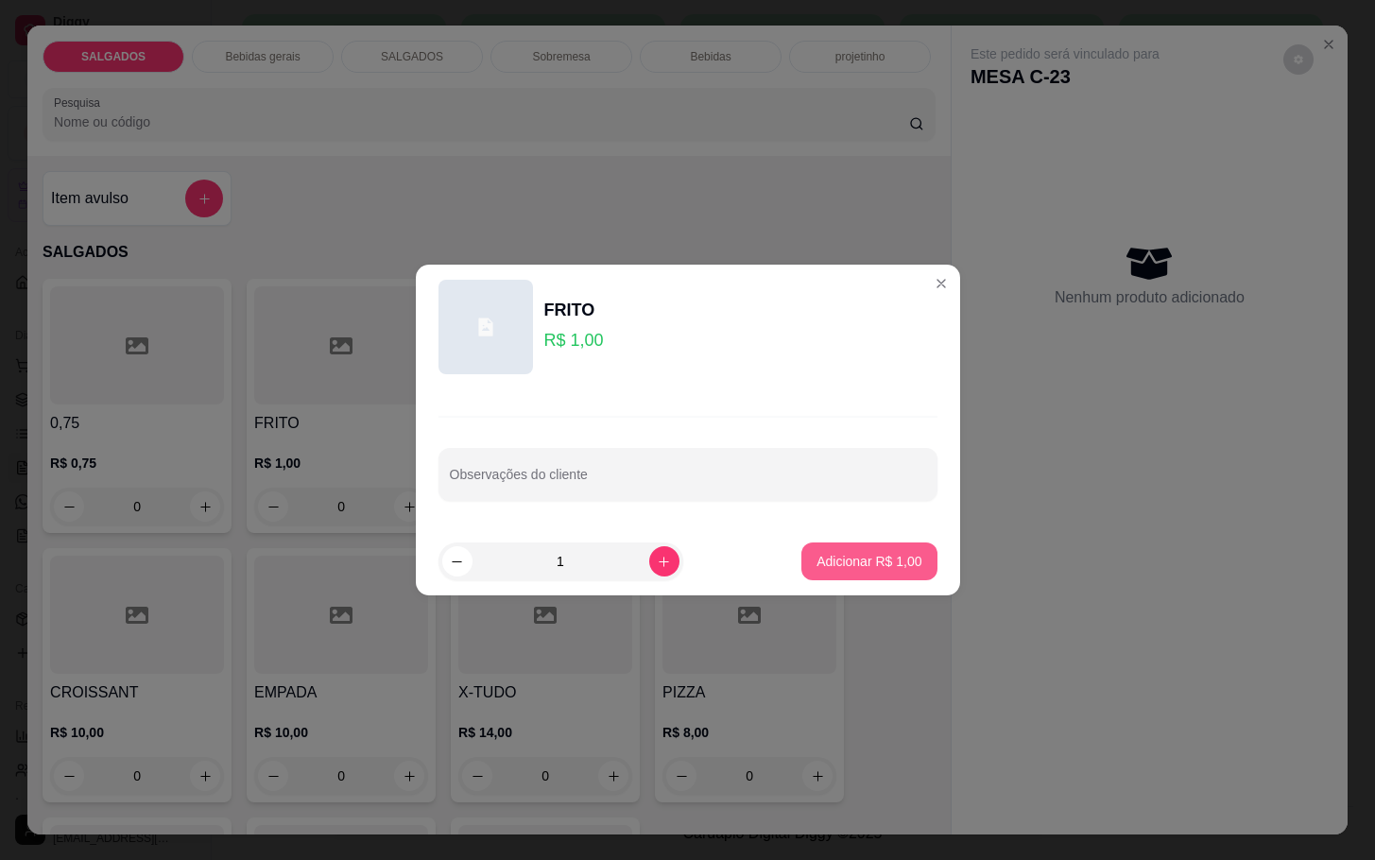
click at [897, 565] on p "Adicionar R$ 1,00" at bounding box center [868, 561] width 105 height 19
type input "1"
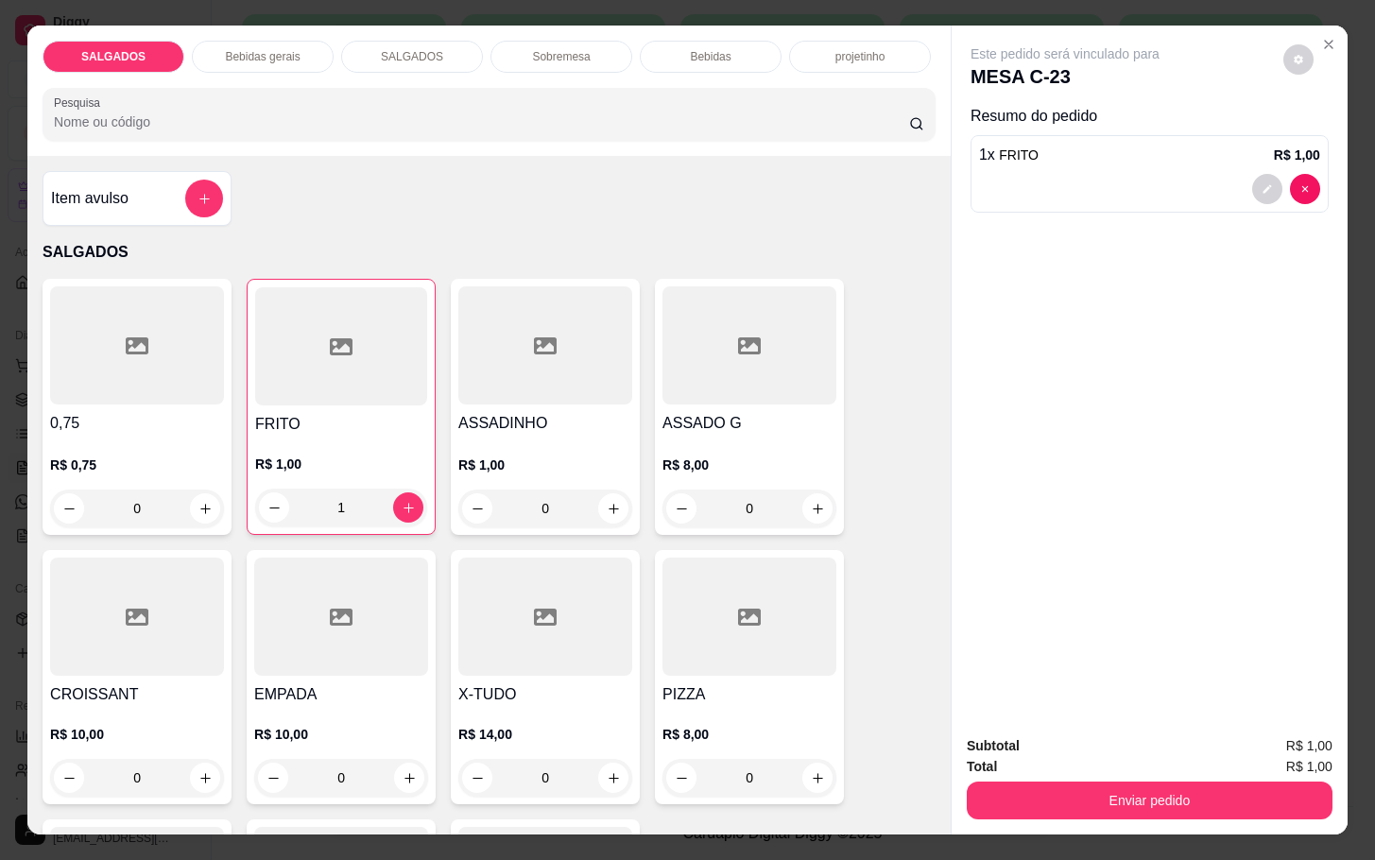
click at [1057, 761] on div "Total R$ 1,00" at bounding box center [1150, 766] width 366 height 21
click at [1053, 763] on div "Total R$ 1,00" at bounding box center [1150, 766] width 366 height 21
click at [1044, 782] on button "Enviar pedido" at bounding box center [1150, 800] width 366 height 38
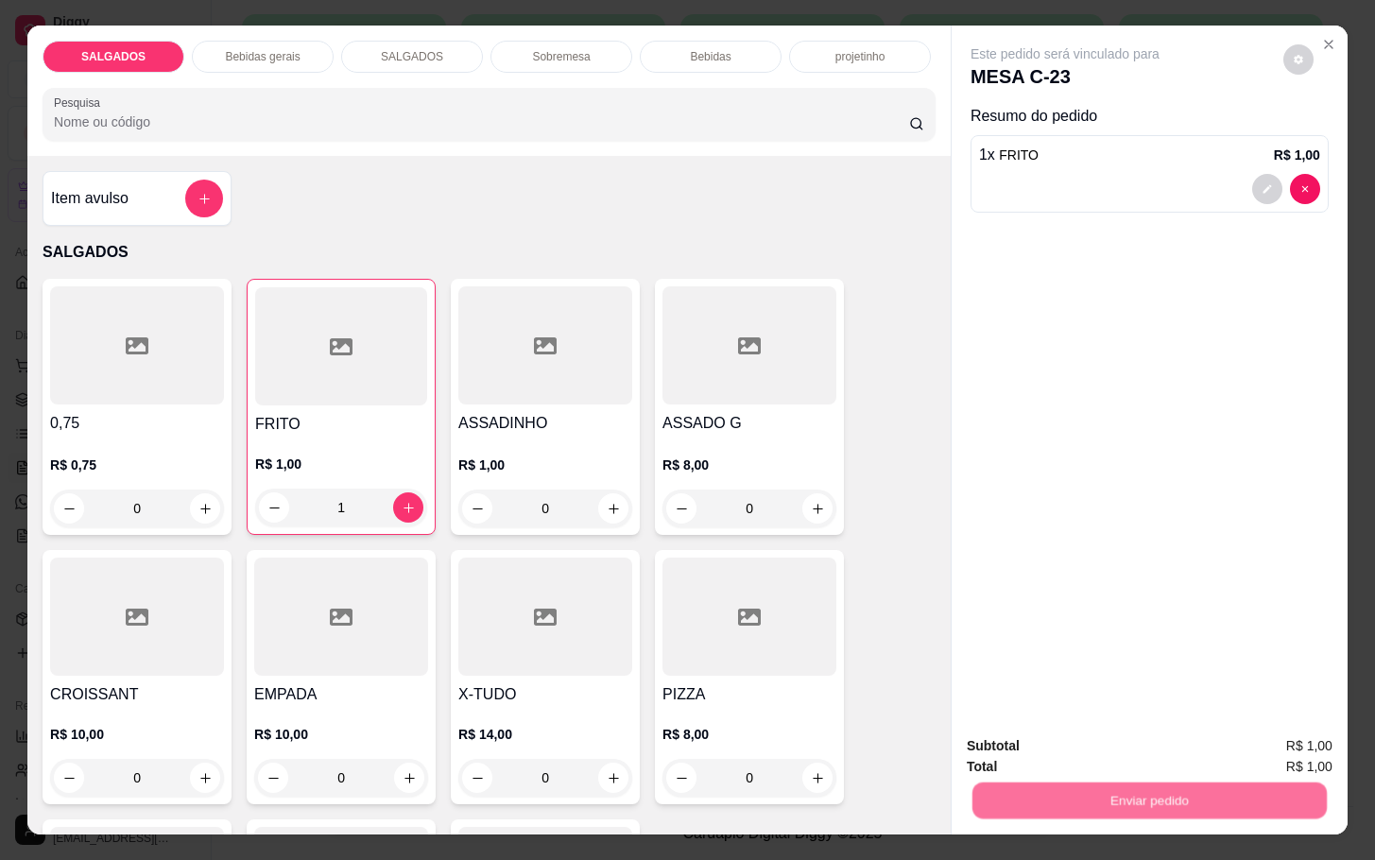
click at [1026, 748] on button "Não registrar e enviar pedido" at bounding box center [1083, 743] width 191 height 35
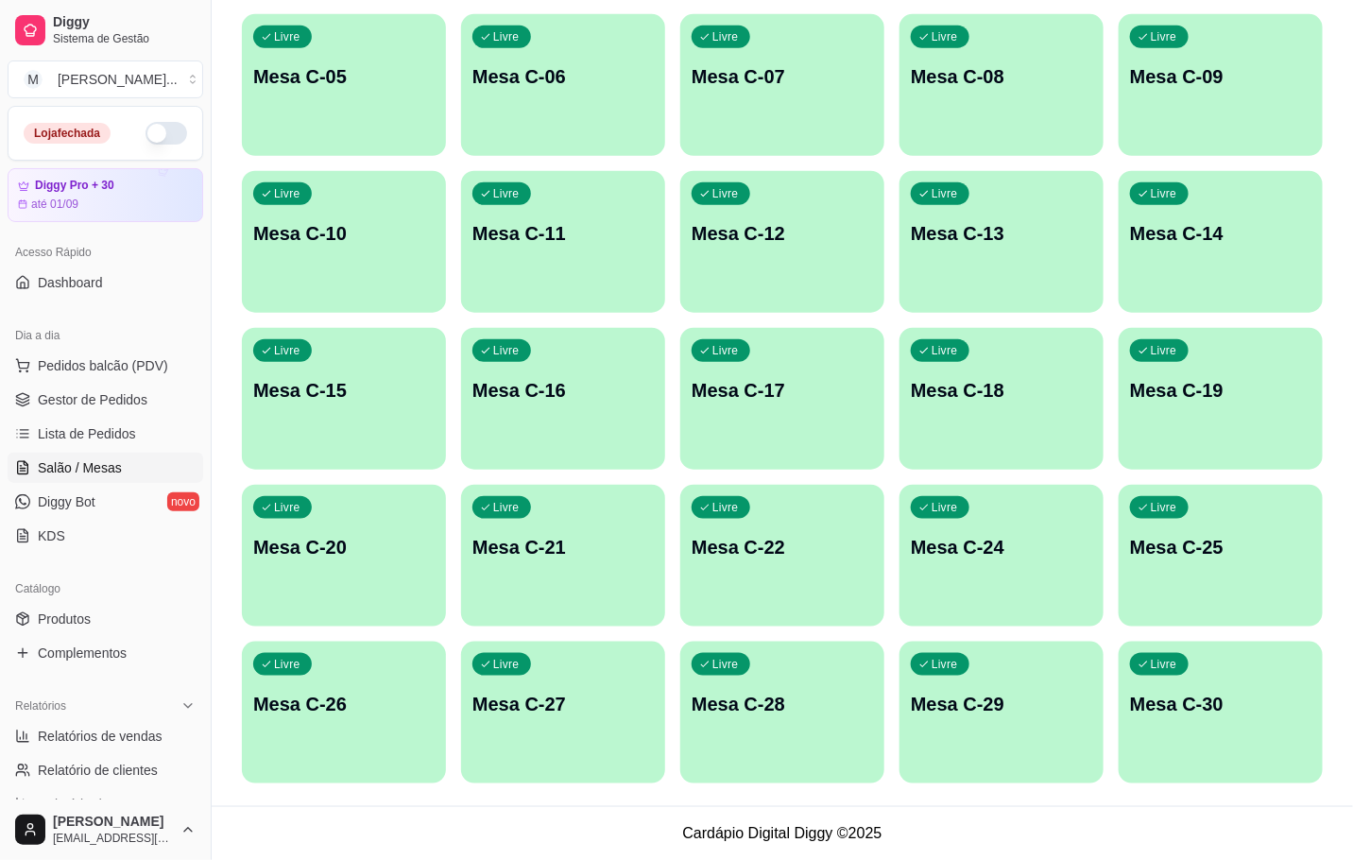
click at [519, 222] on p "Mesa C-11" at bounding box center [562, 233] width 181 height 26
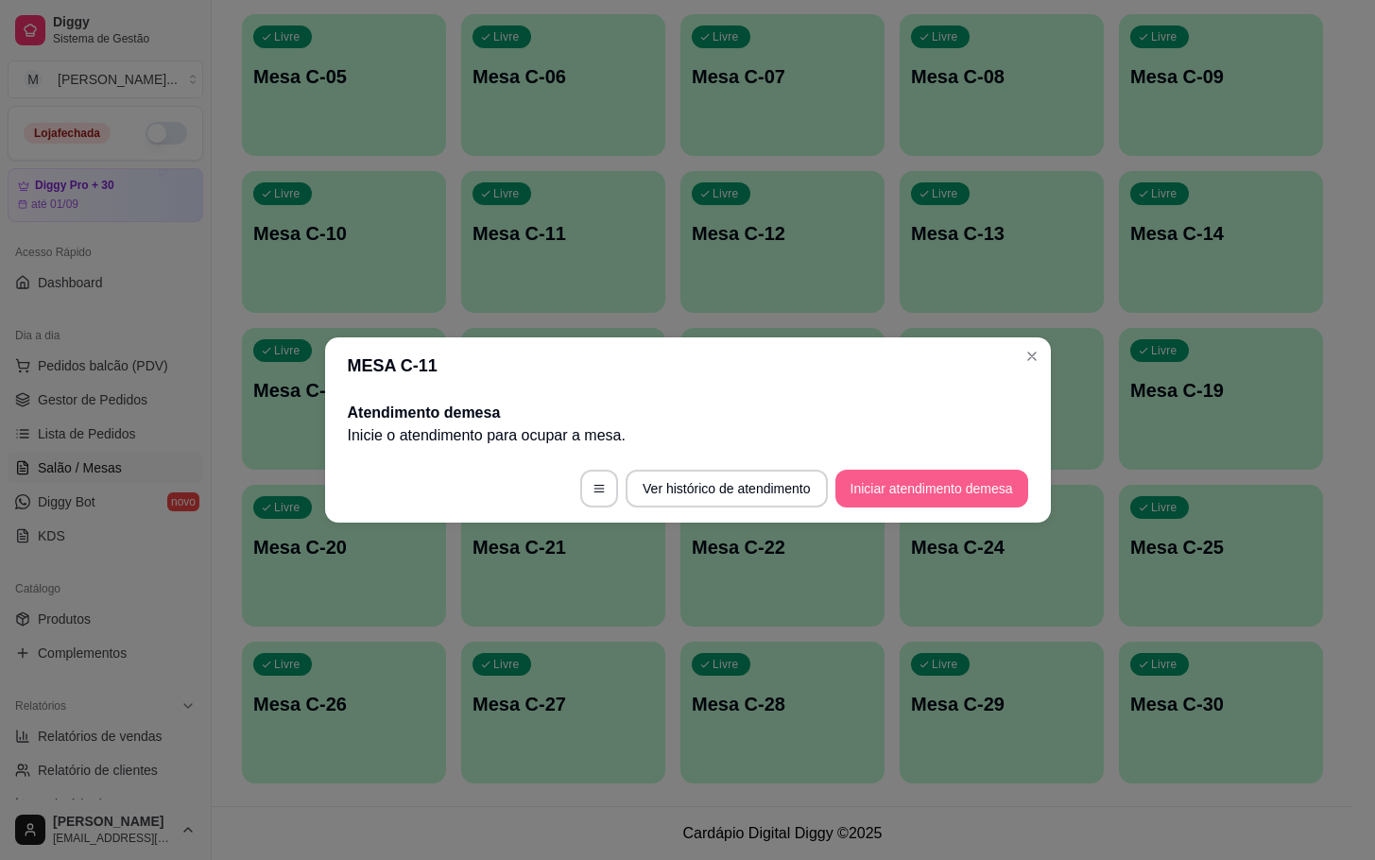
click at [984, 483] on button "Iniciar atendimento de mesa" at bounding box center [931, 489] width 193 height 38
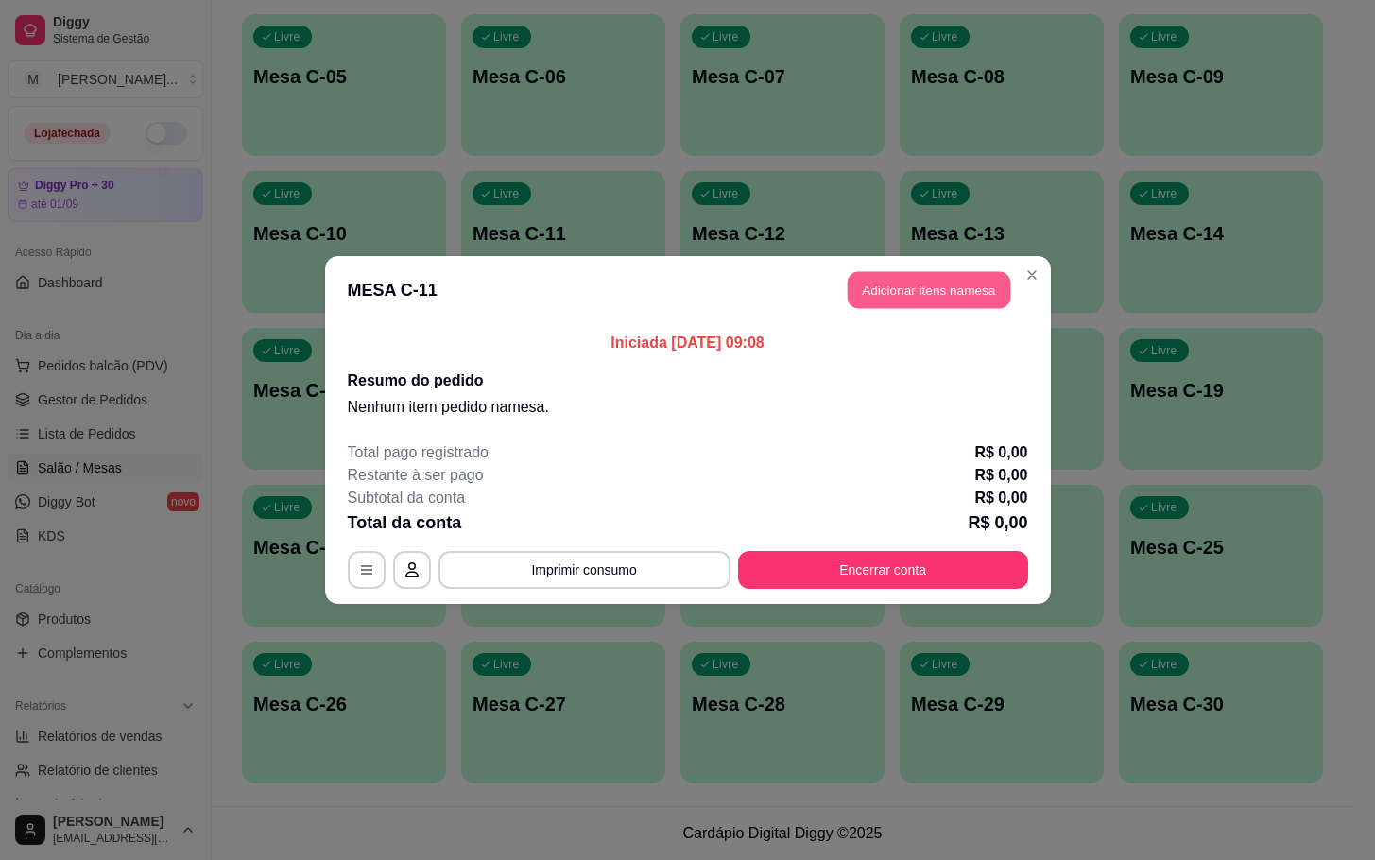
click at [969, 304] on button "Adicionar itens na mesa" at bounding box center [929, 290] width 163 height 37
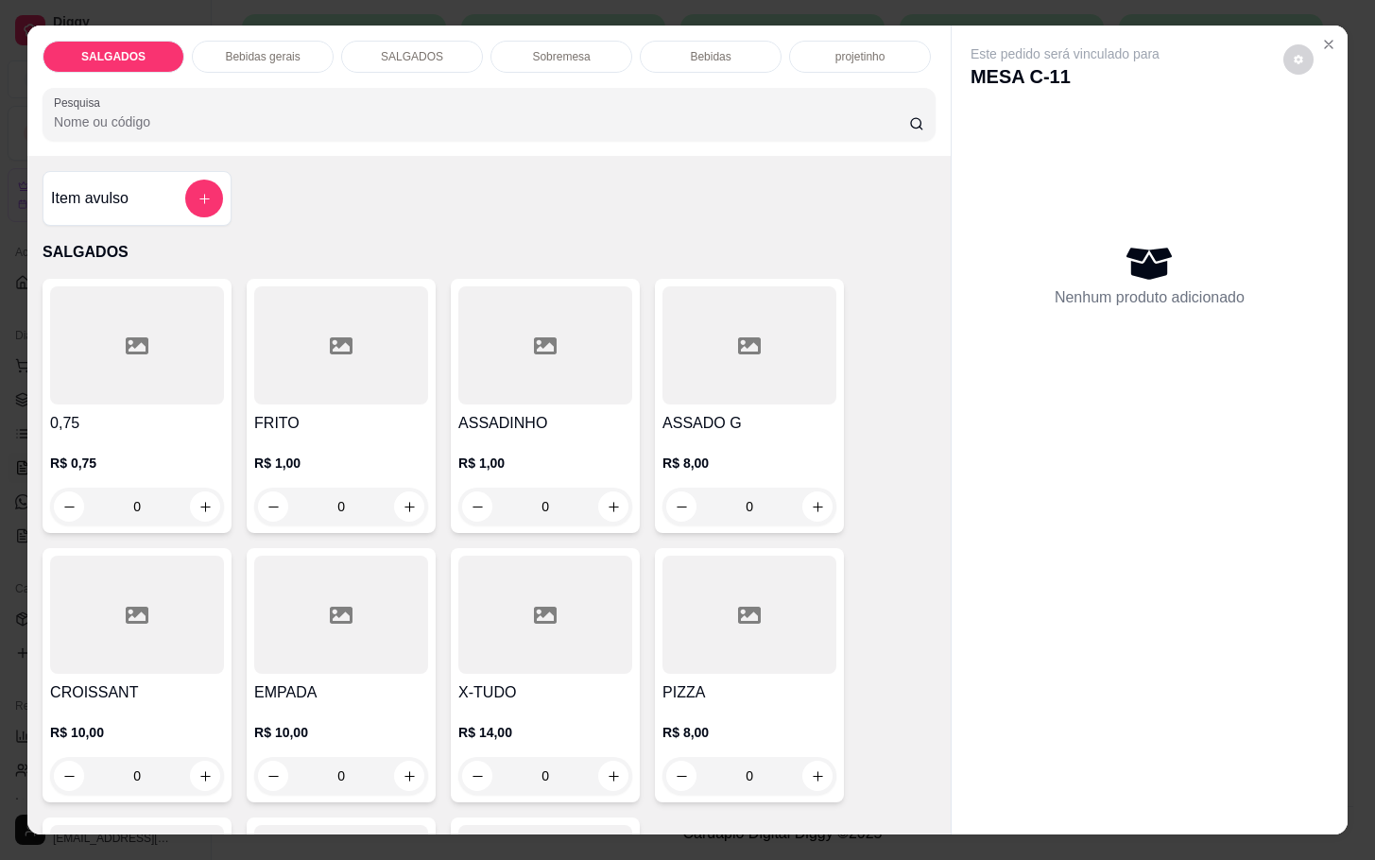
click at [350, 394] on div at bounding box center [341, 345] width 174 height 118
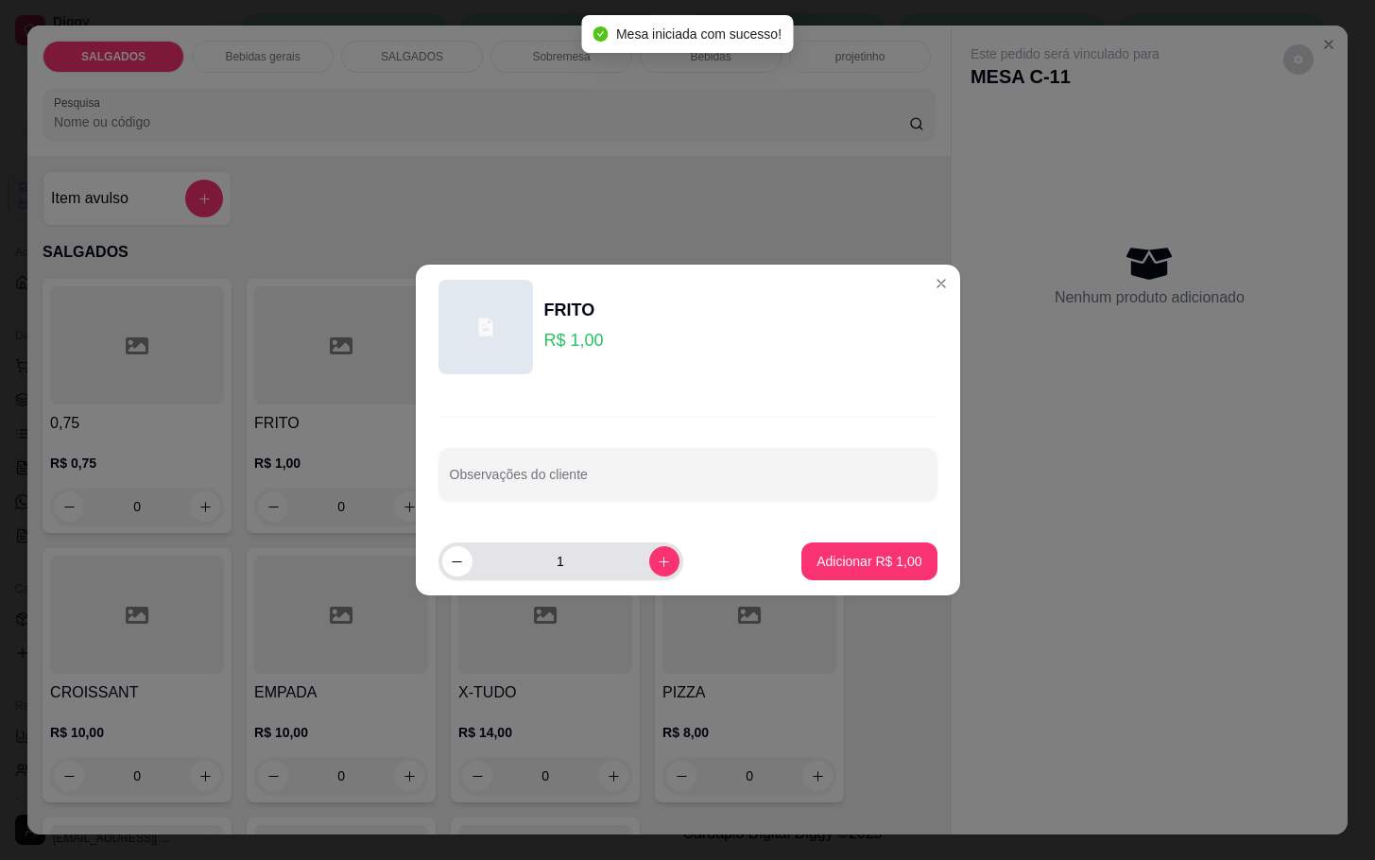
click at [649, 553] on button "increase-product-quantity" at bounding box center [664, 561] width 30 height 30
click at [649, 553] on button "increase-product-quantity" at bounding box center [663, 560] width 29 height 29
click at [649, 556] on button "increase-product-quantity" at bounding box center [663, 560] width 29 height 29
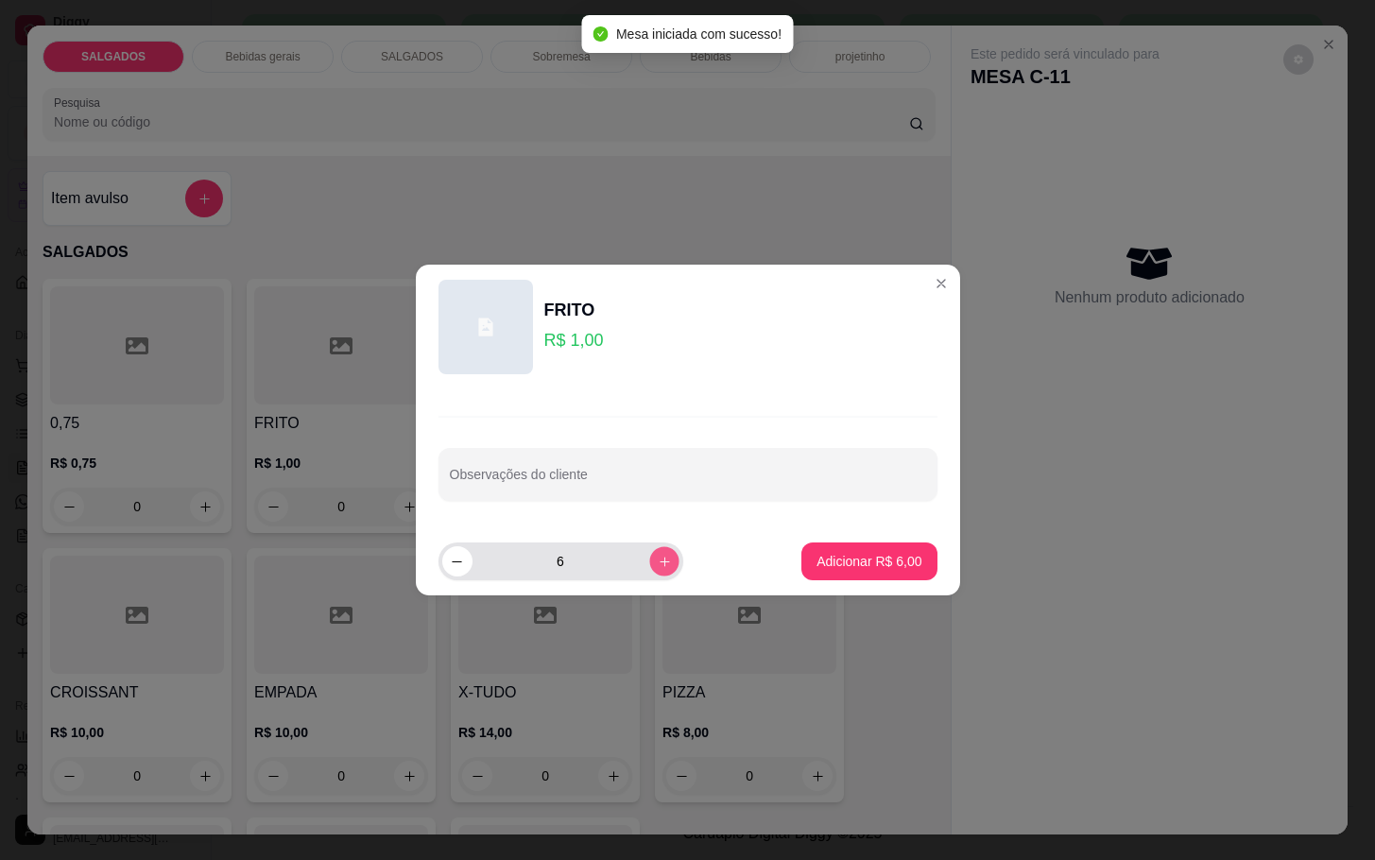
click at [649, 558] on button "increase-product-quantity" at bounding box center [663, 560] width 29 height 29
type input "7"
click at [916, 568] on footer "7 Adicionar R$ 7,00" at bounding box center [688, 561] width 544 height 68
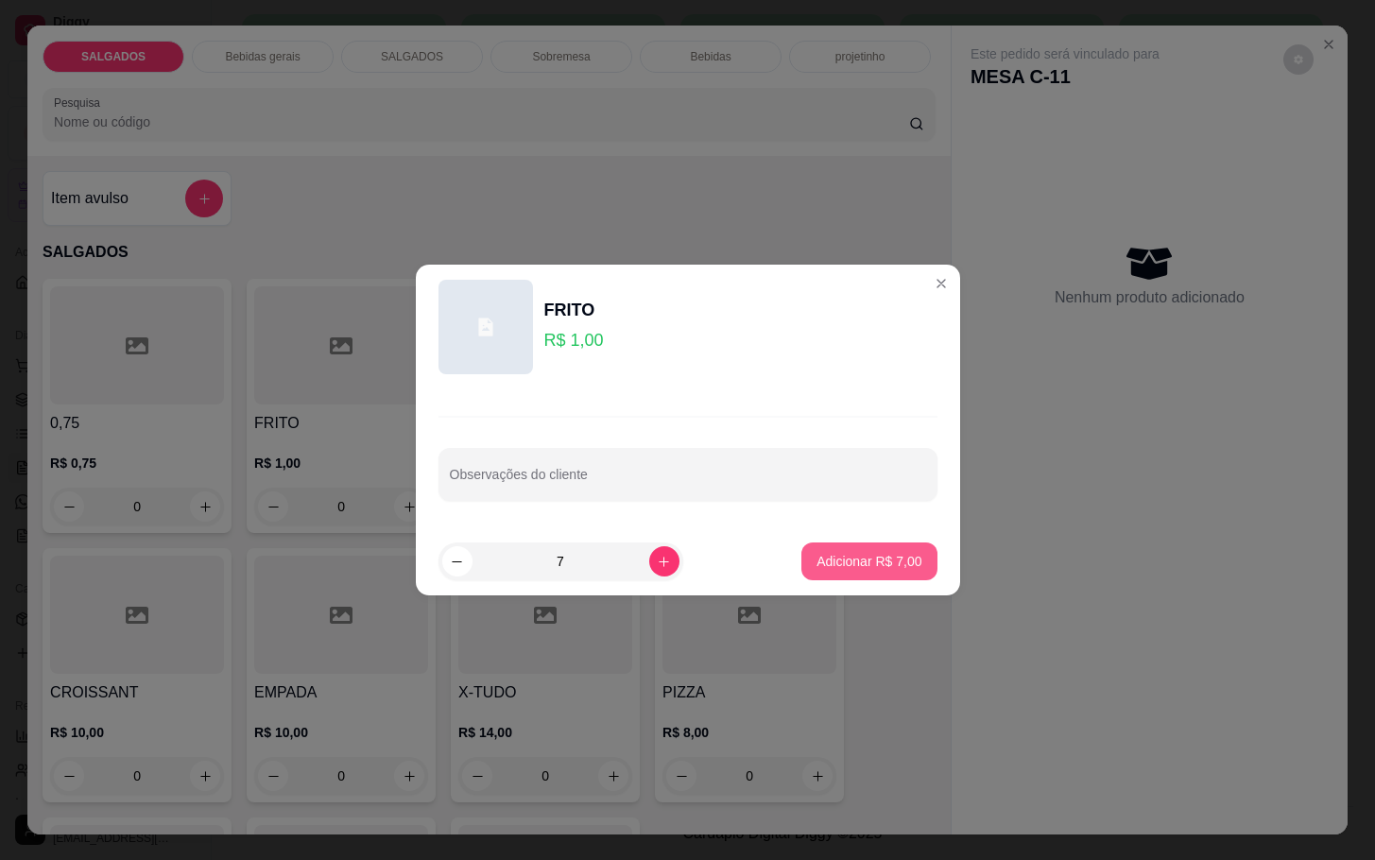
click at [862, 565] on p "Adicionar R$ 7,00" at bounding box center [868, 561] width 105 height 19
type input "7"
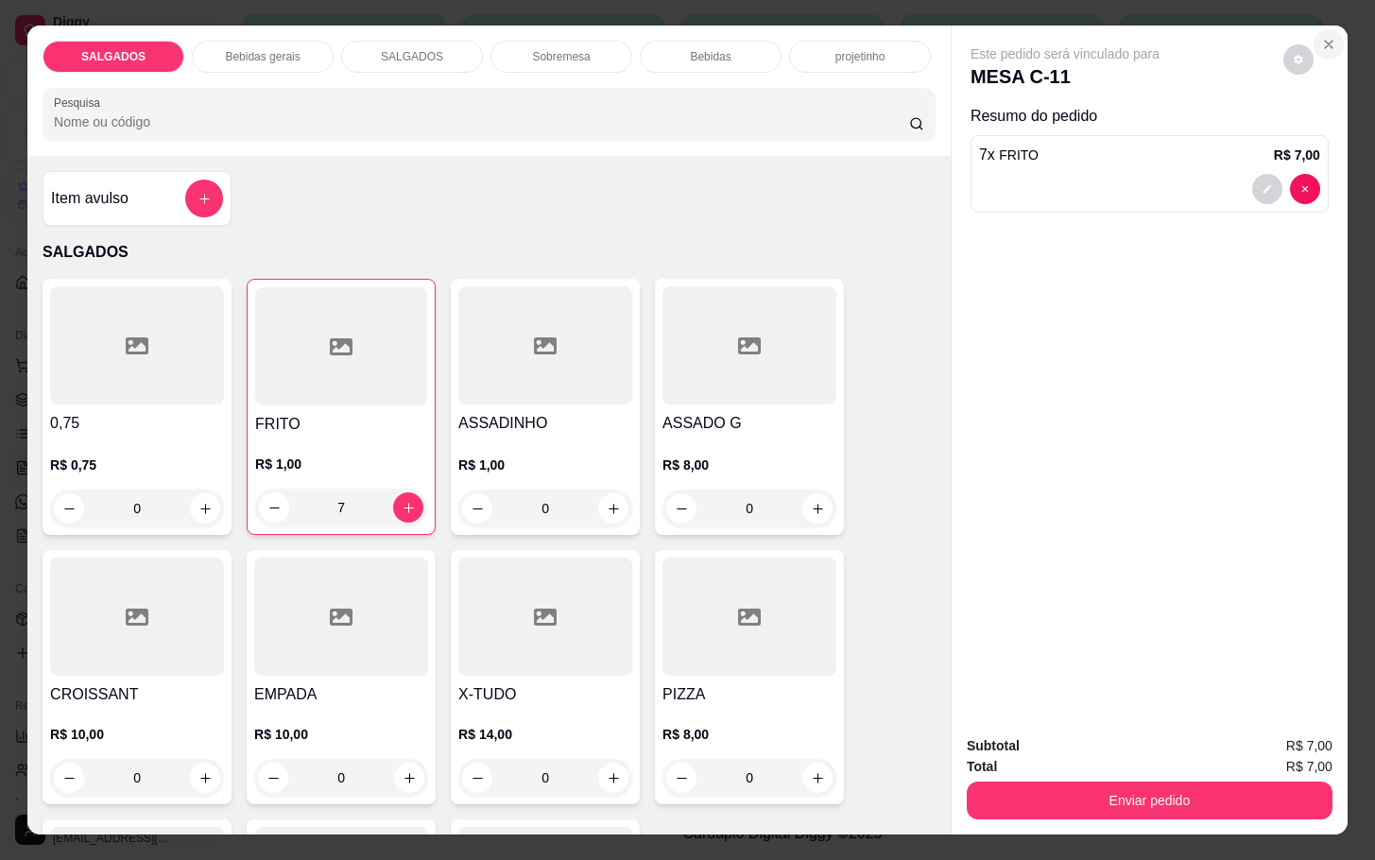
drag, startPoint x: 1336, startPoint y: 41, endPoint x: 1325, endPoint y: 37, distance: 12.0
click at [1332, 40] on div "Este pedido será vinculado para MESA C-11 Resumo do pedido 7 x FRITO R$ 7,00" at bounding box center [1150, 373] width 396 height 694
click at [1321, 37] on icon "Close" at bounding box center [1328, 44] width 15 height 15
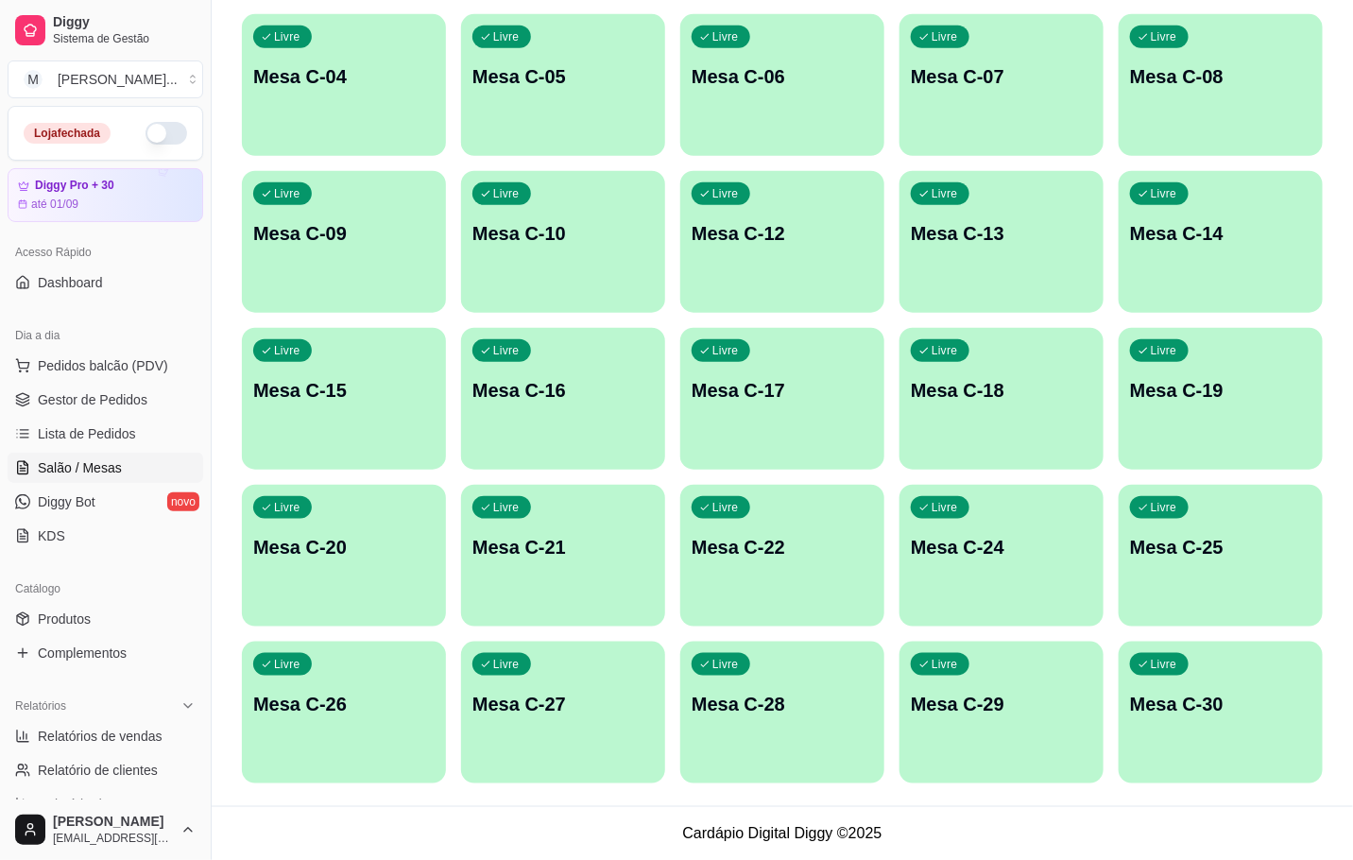
scroll to position [230, 0]
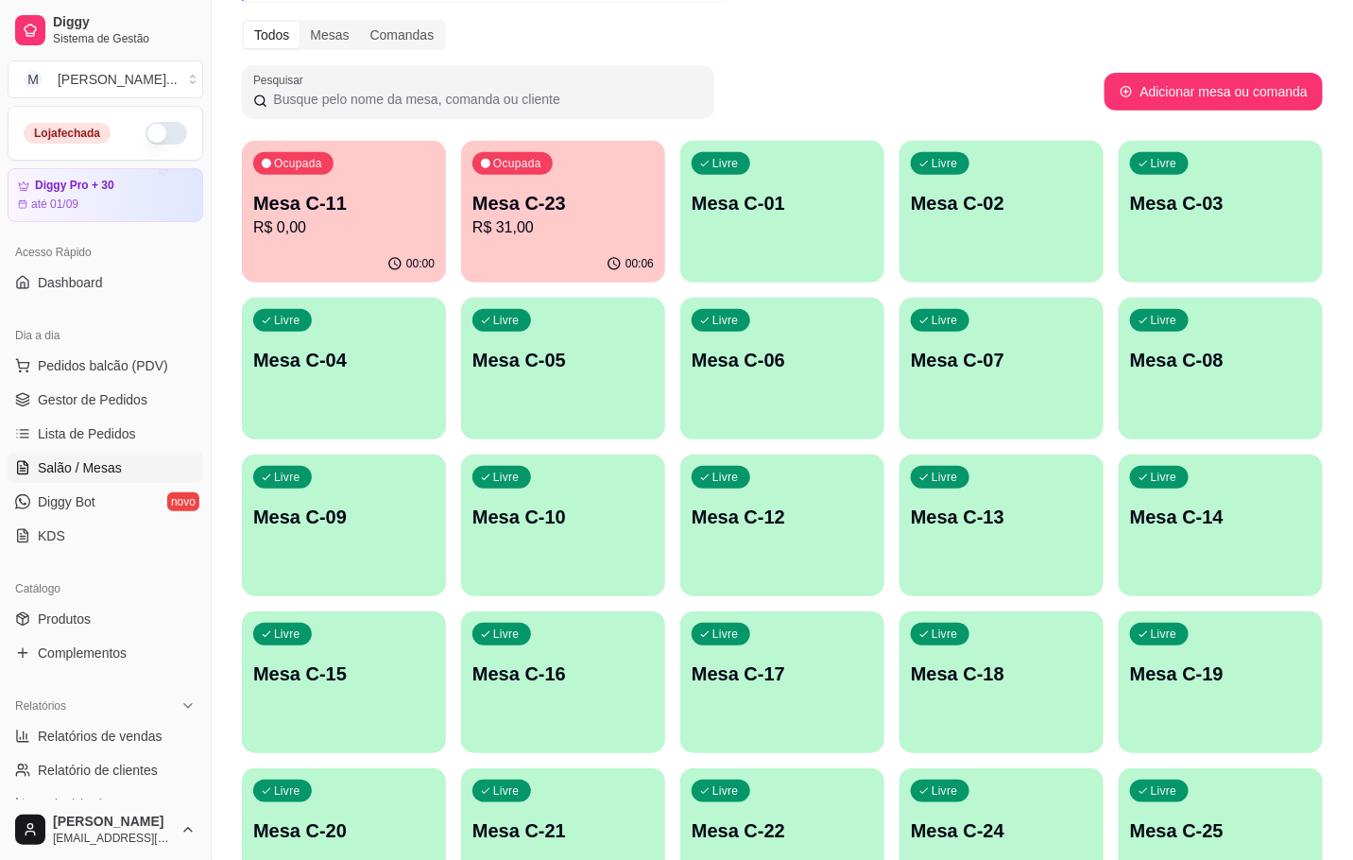
click at [352, 213] on p "Mesa C-11" at bounding box center [343, 203] width 181 height 26
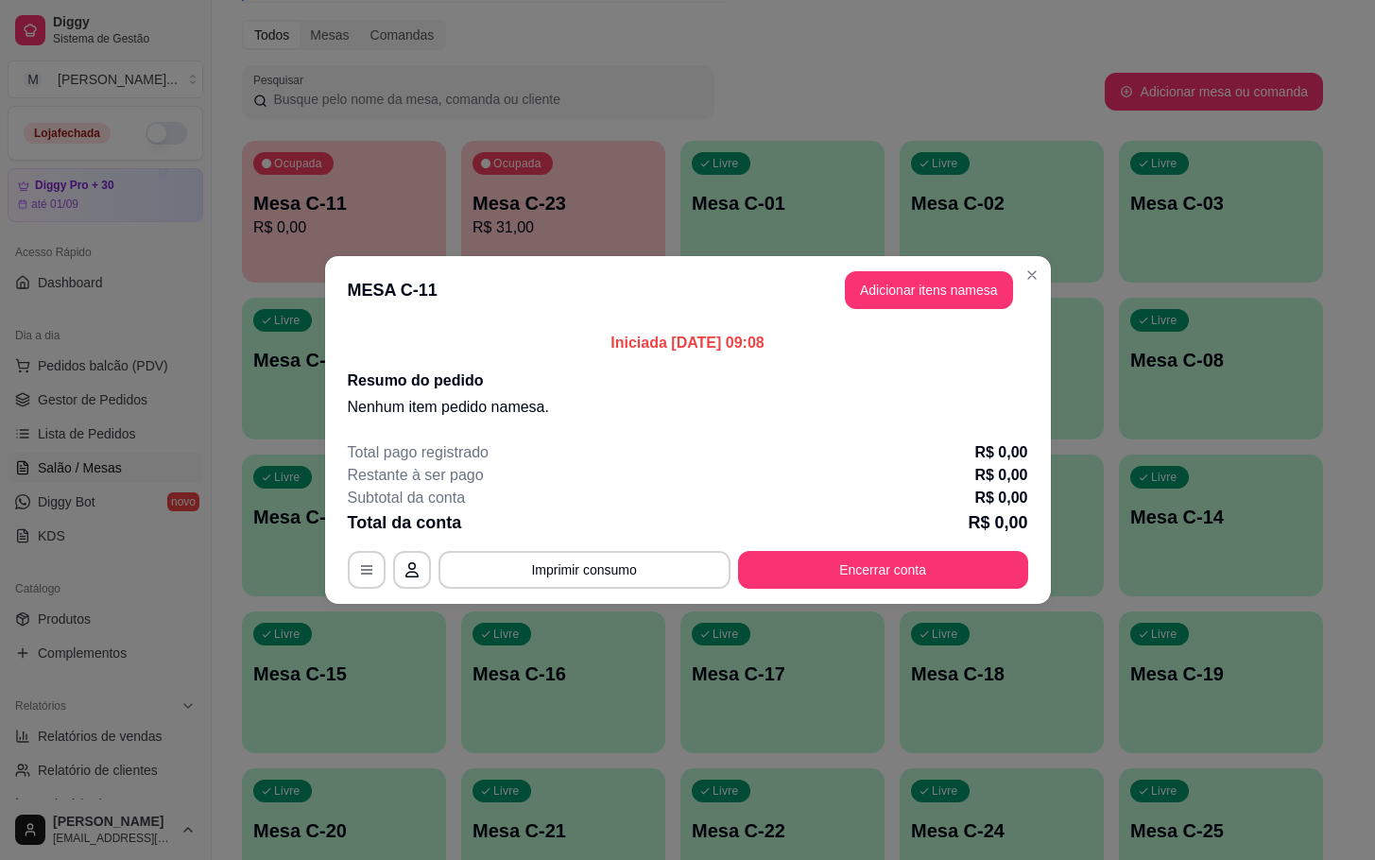
click at [849, 542] on div "Total pago registrado R$ 0,00 Restante à ser pago R$ 0,00 Subtotal da conta R$ …" at bounding box center [688, 514] width 680 height 147
click at [851, 551] on button "Encerrar conta" at bounding box center [883, 570] width 290 height 38
click at [846, 582] on button "Encerrar conta" at bounding box center [883, 570] width 290 height 38
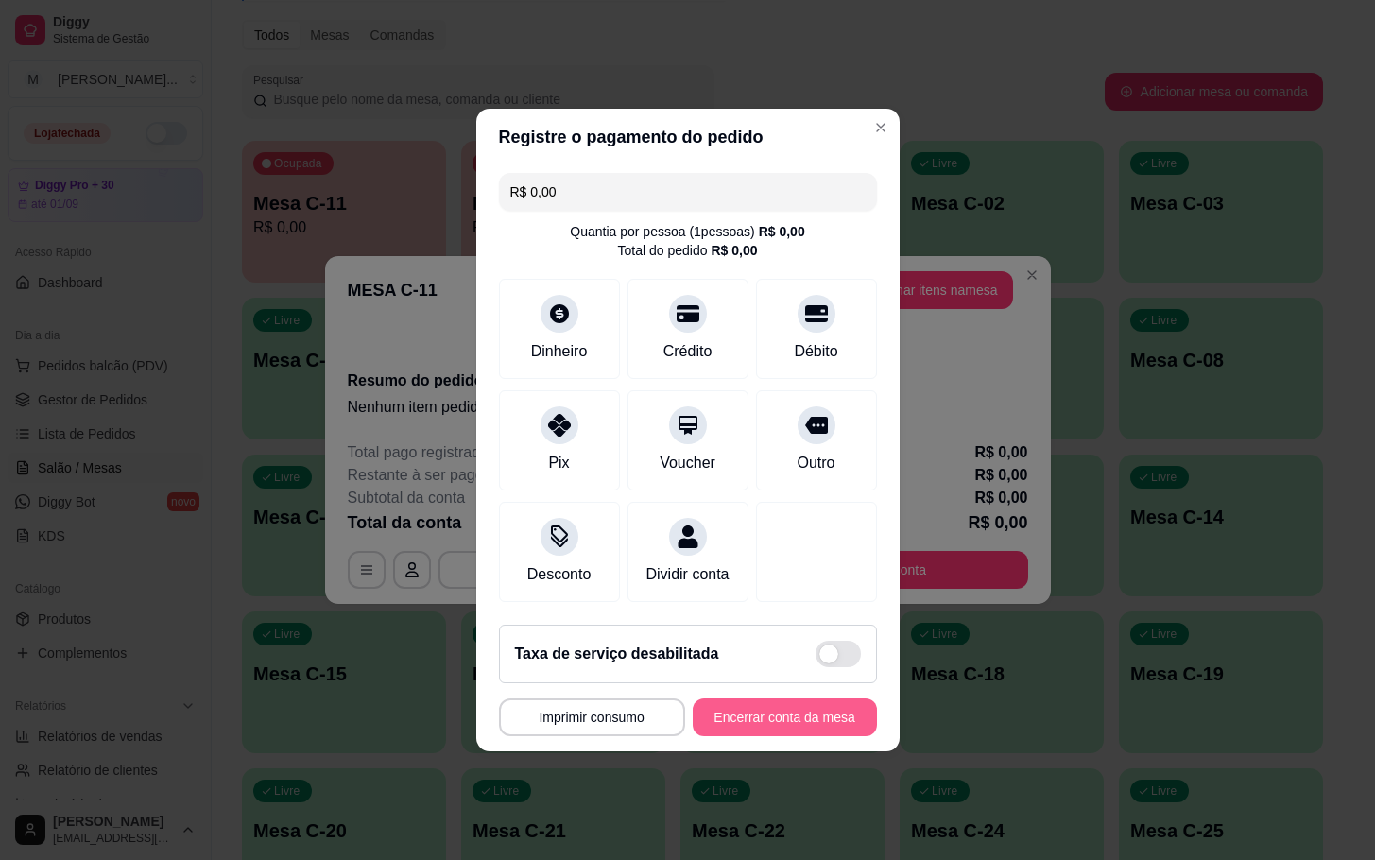
click at [809, 726] on button "Encerrar conta da mesa" at bounding box center [785, 717] width 184 height 38
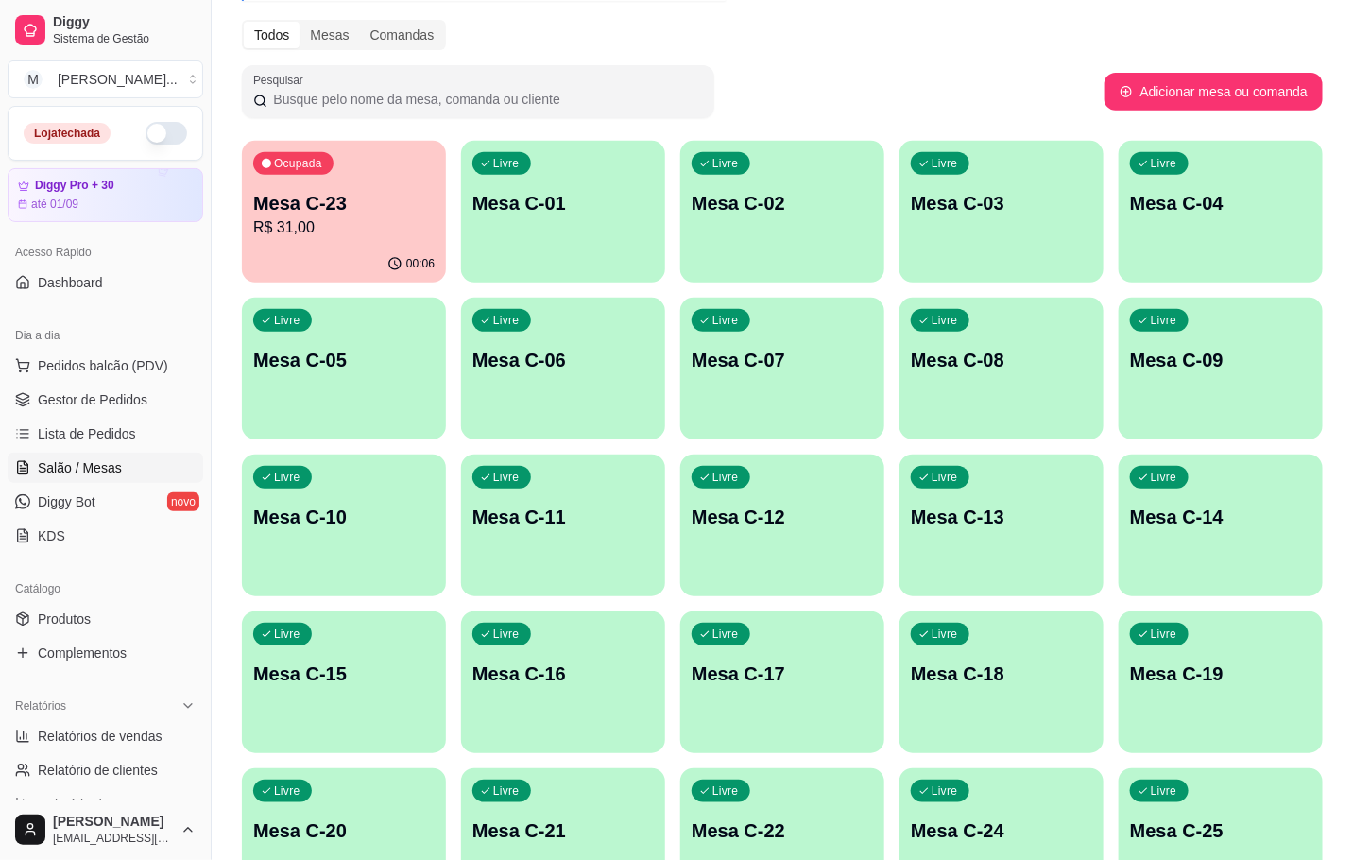
click at [942, 564] on div "Livre Mesa C-13" at bounding box center [1002, 513] width 204 height 119
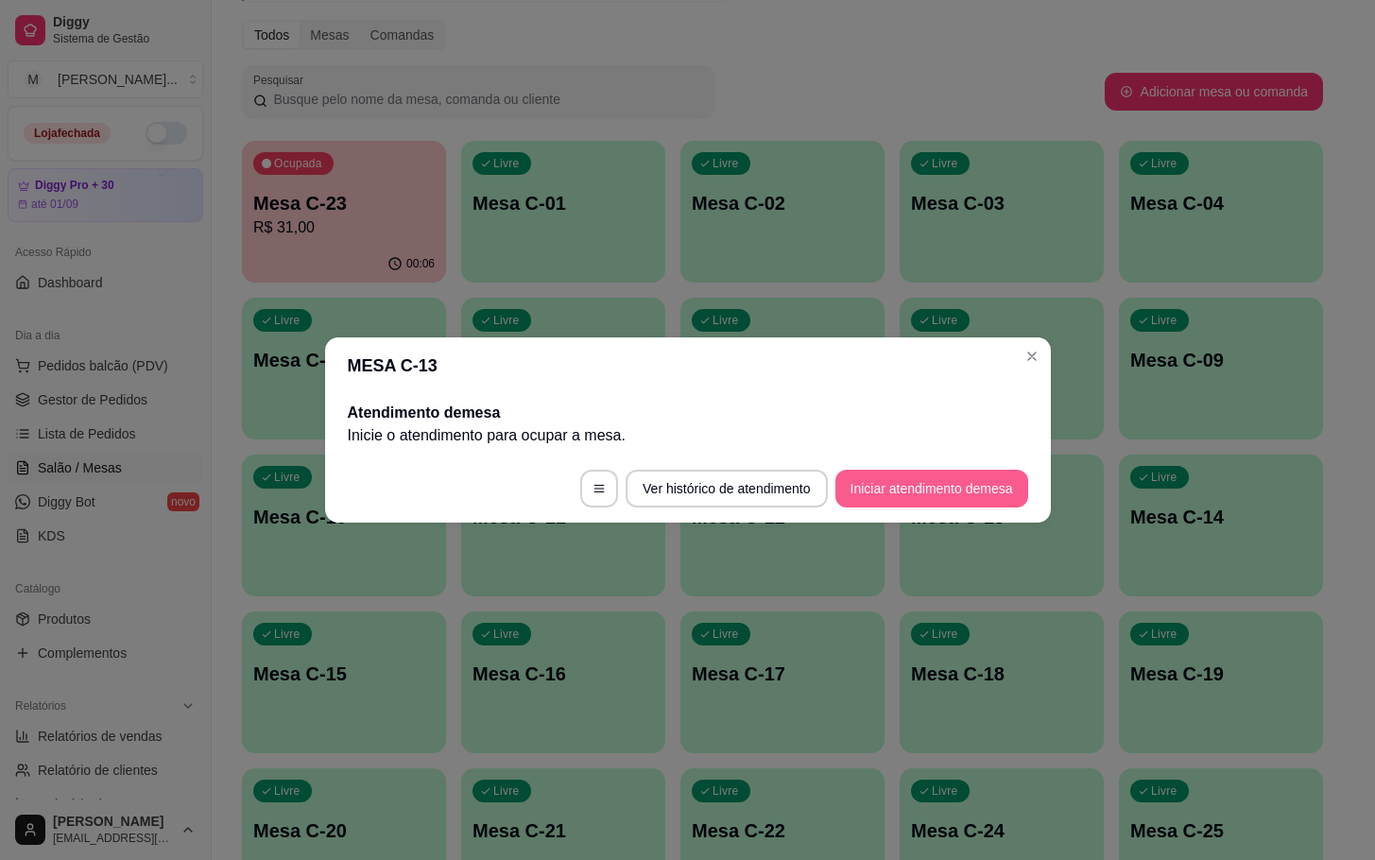
click at [947, 497] on button "Iniciar atendimento de mesa" at bounding box center [931, 489] width 193 height 38
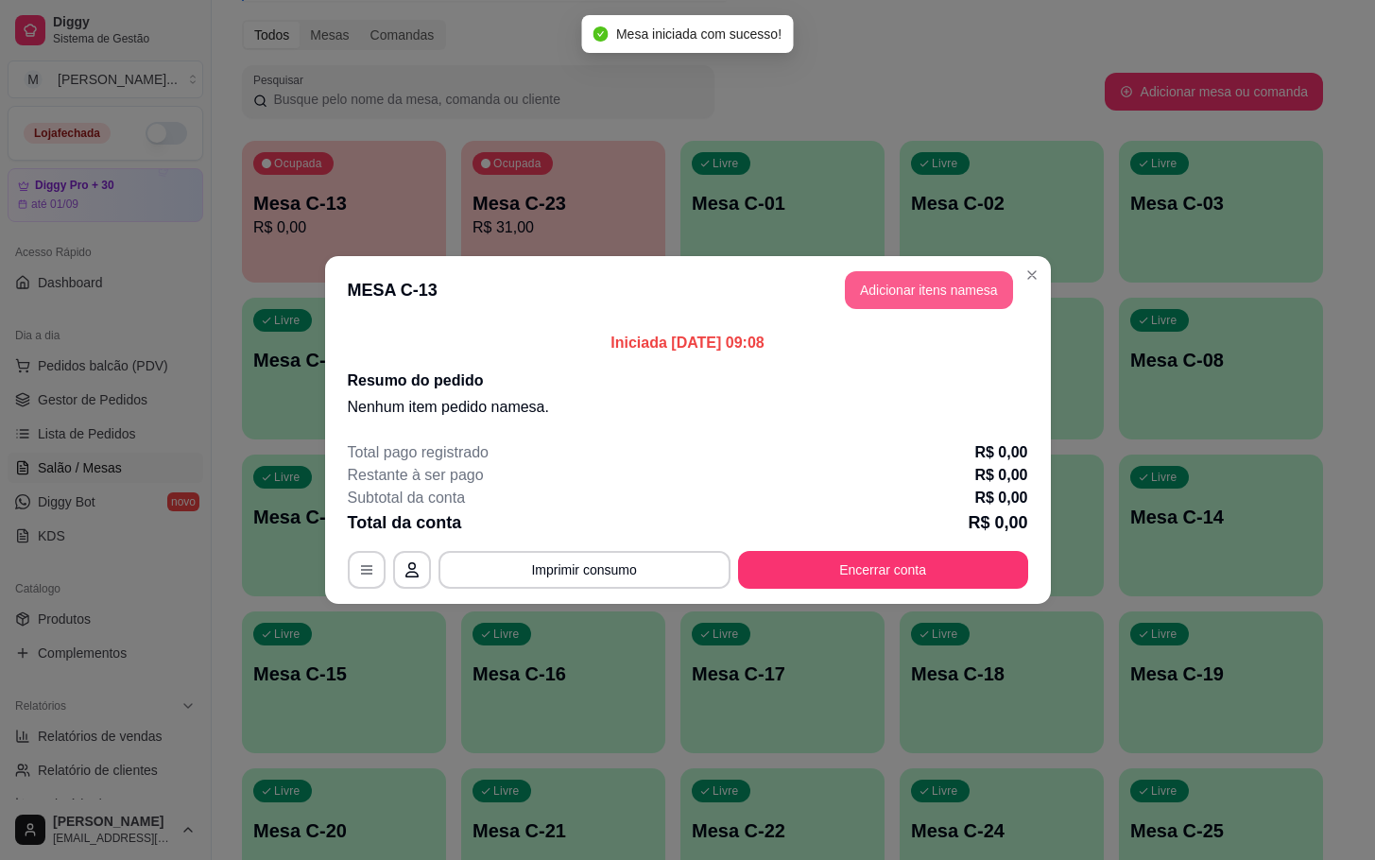
click at [905, 281] on button "Adicionar itens na mesa" at bounding box center [929, 290] width 168 height 38
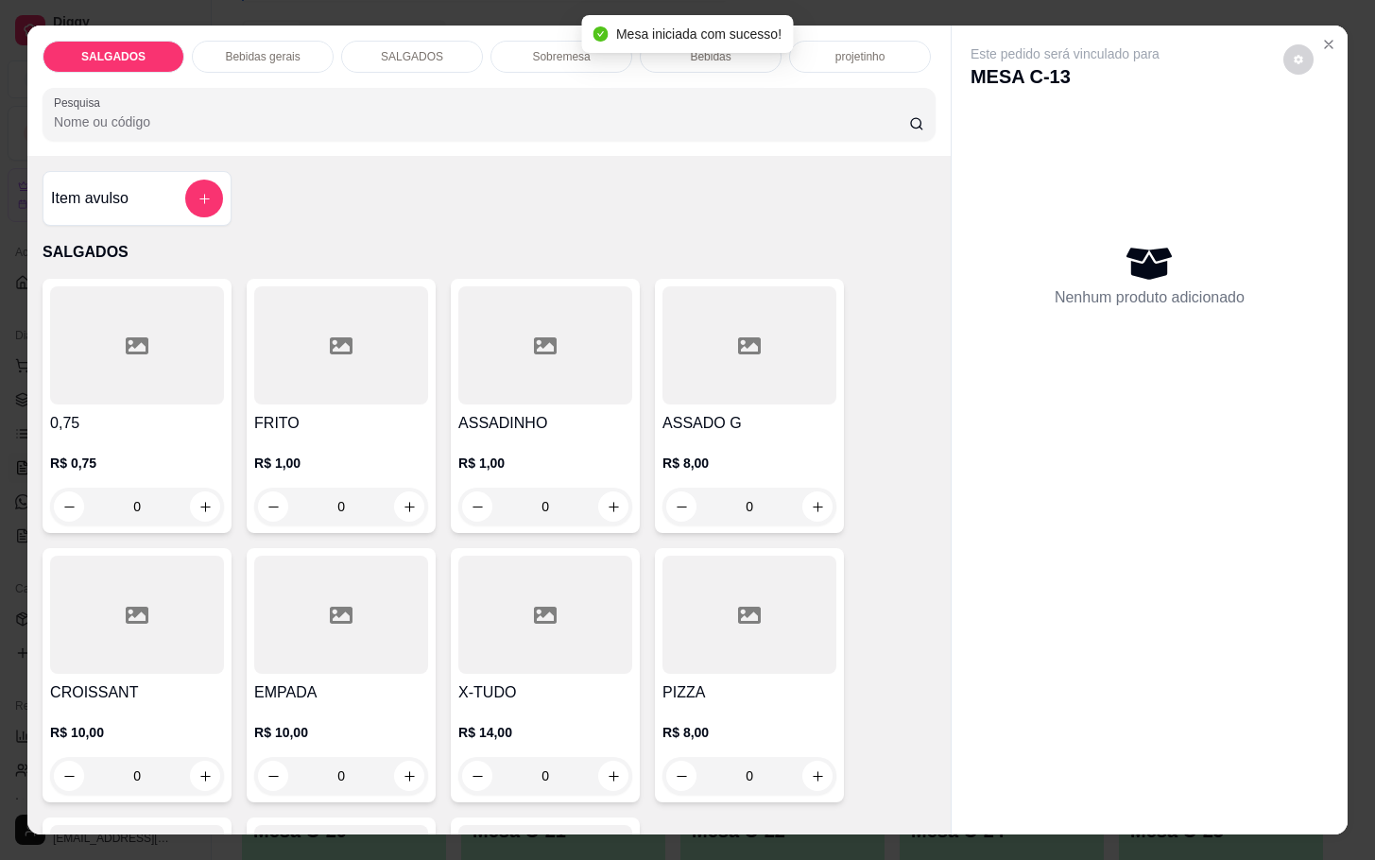
click at [267, 397] on div "FRITO R$ 1,00 0" at bounding box center [341, 406] width 189 height 254
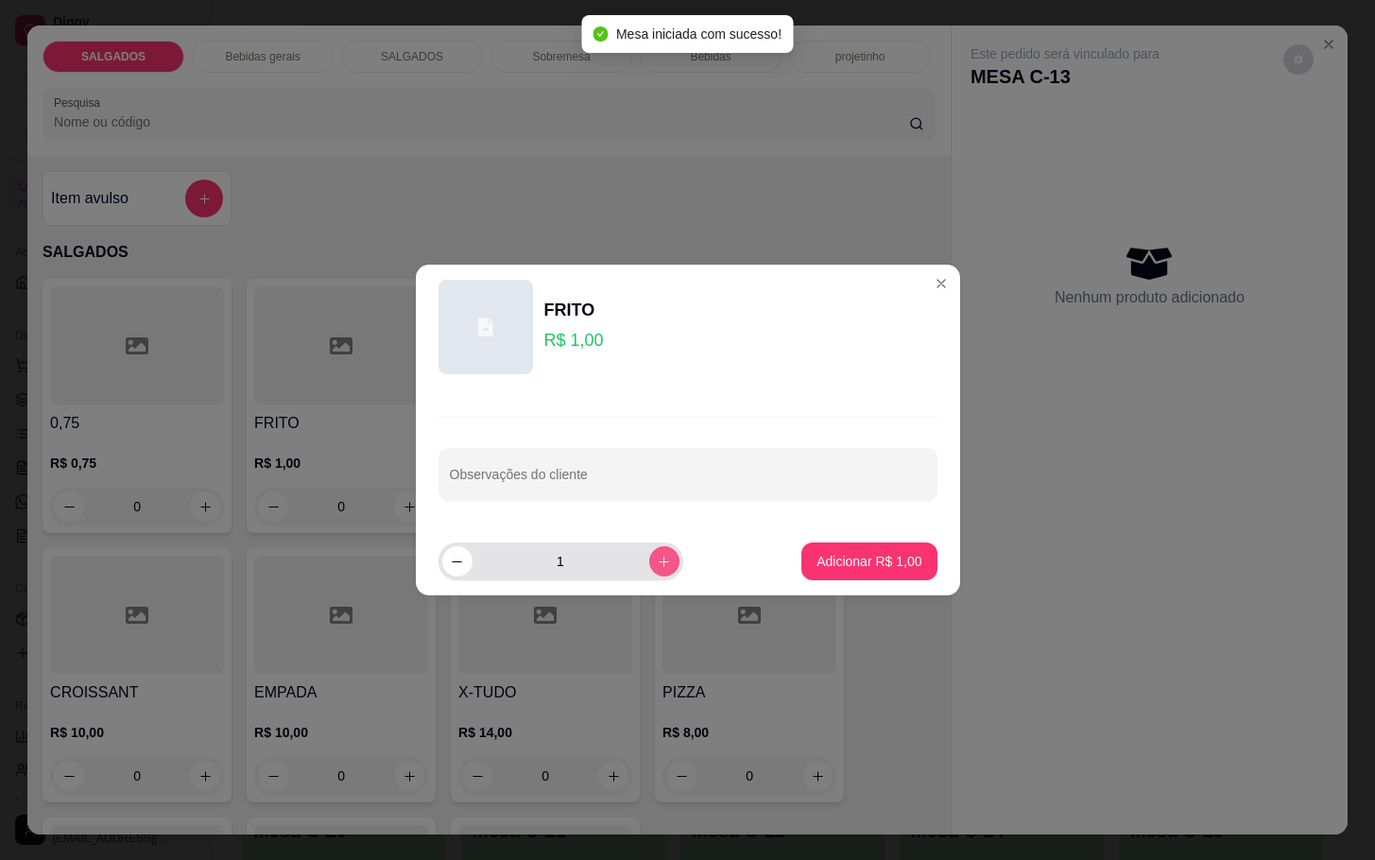
click at [657, 568] on icon "increase-product-quantity" at bounding box center [664, 562] width 14 height 14
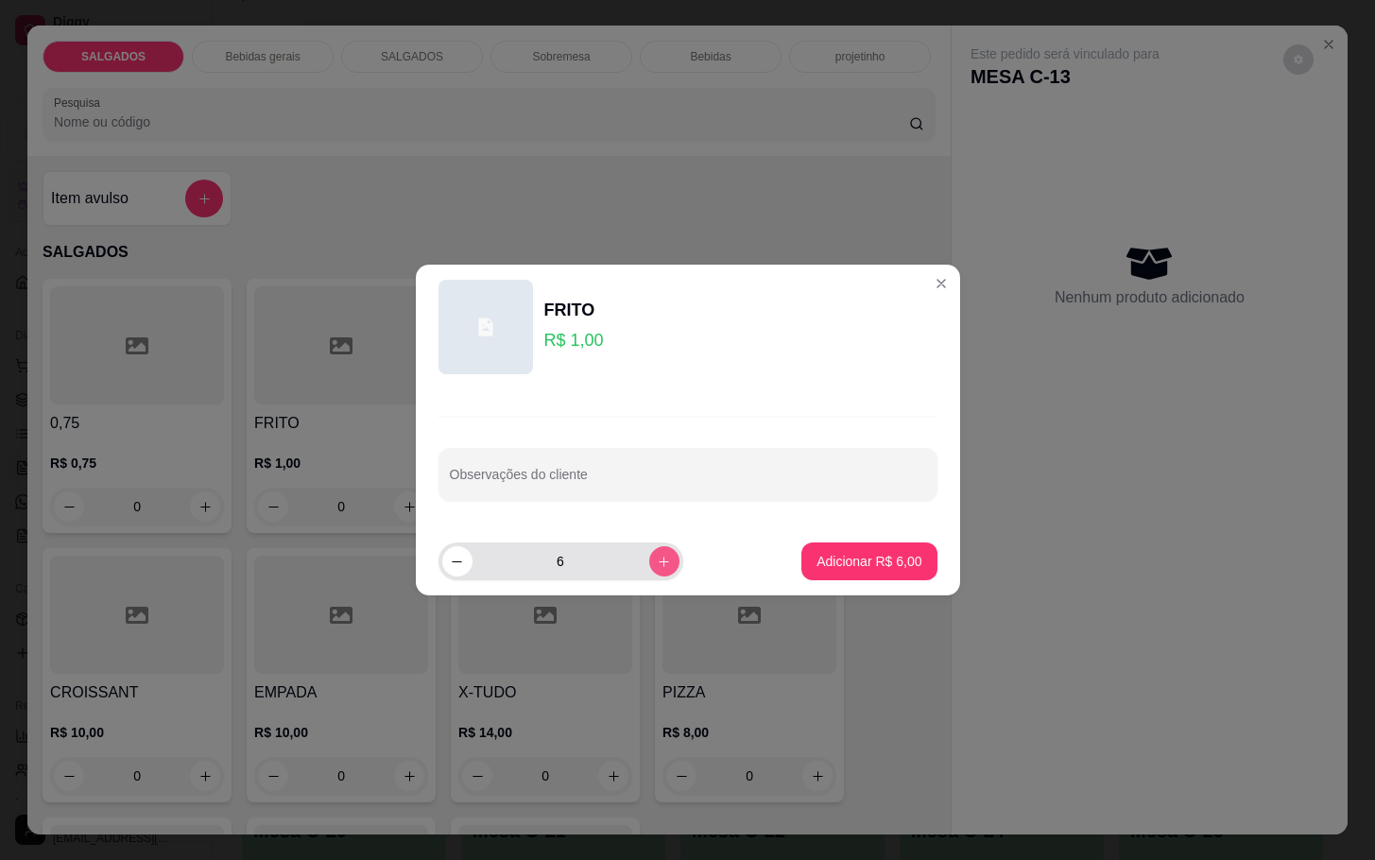
click at [657, 568] on icon "increase-product-quantity" at bounding box center [664, 562] width 14 height 14
type input "7"
click at [846, 578] on button "Adicionar R$ 7,00" at bounding box center [868, 561] width 131 height 37
type input "7"
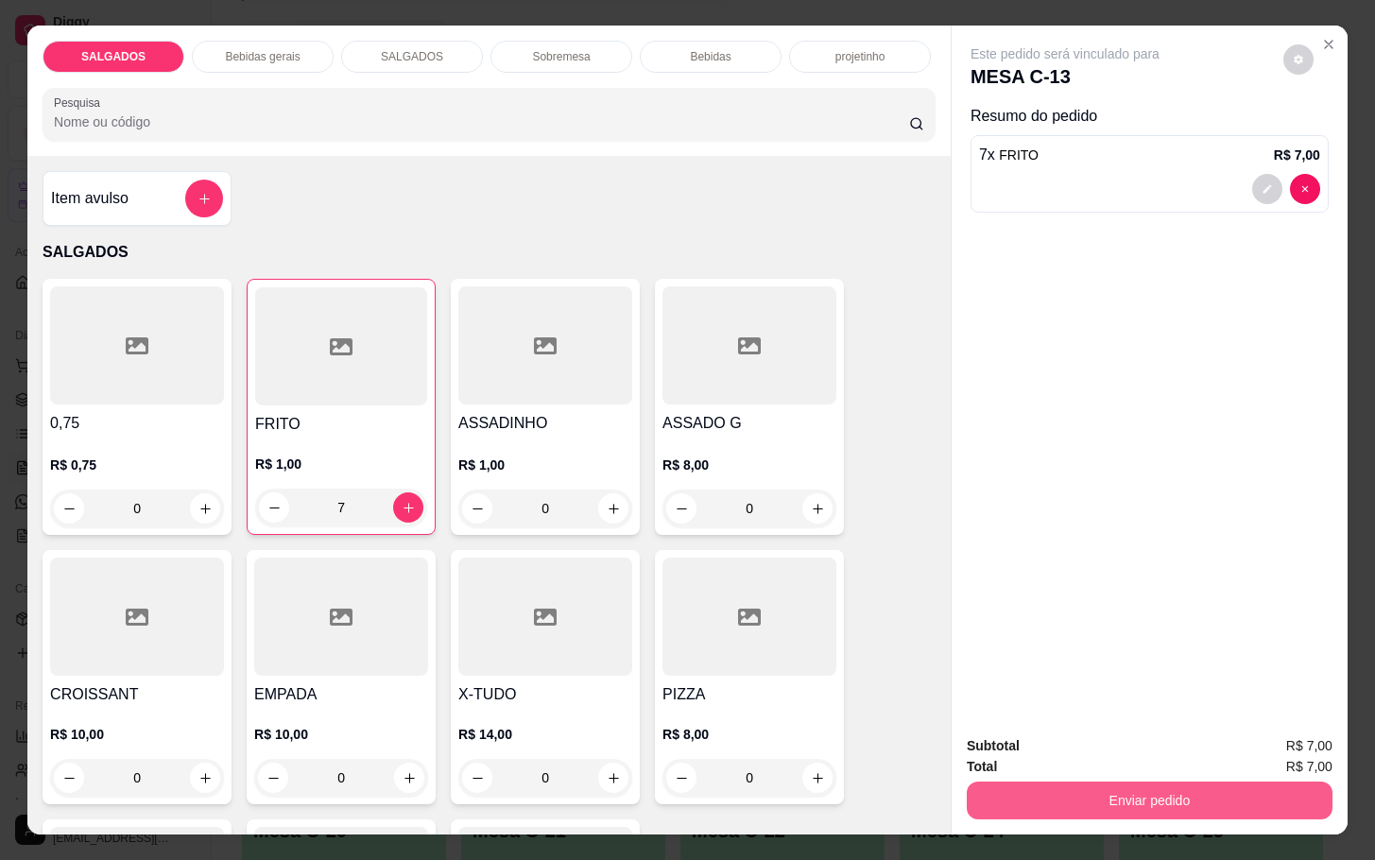
click at [1166, 808] on button "Enviar pedido" at bounding box center [1150, 800] width 366 height 38
click at [1140, 761] on button "Não registrar e enviar pedido" at bounding box center [1084, 744] width 197 height 36
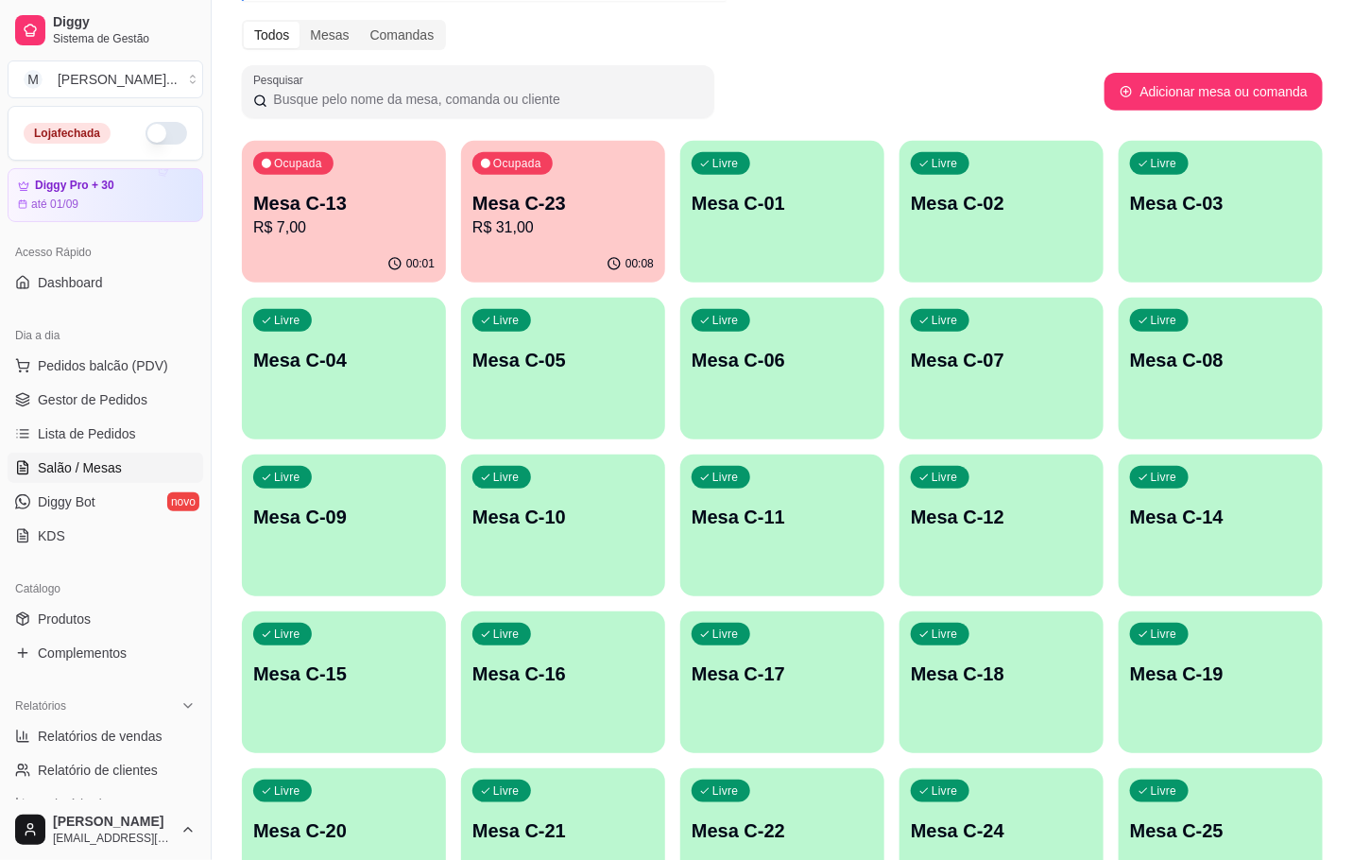
click at [557, 230] on p "R$ 31,00" at bounding box center [562, 227] width 181 height 23
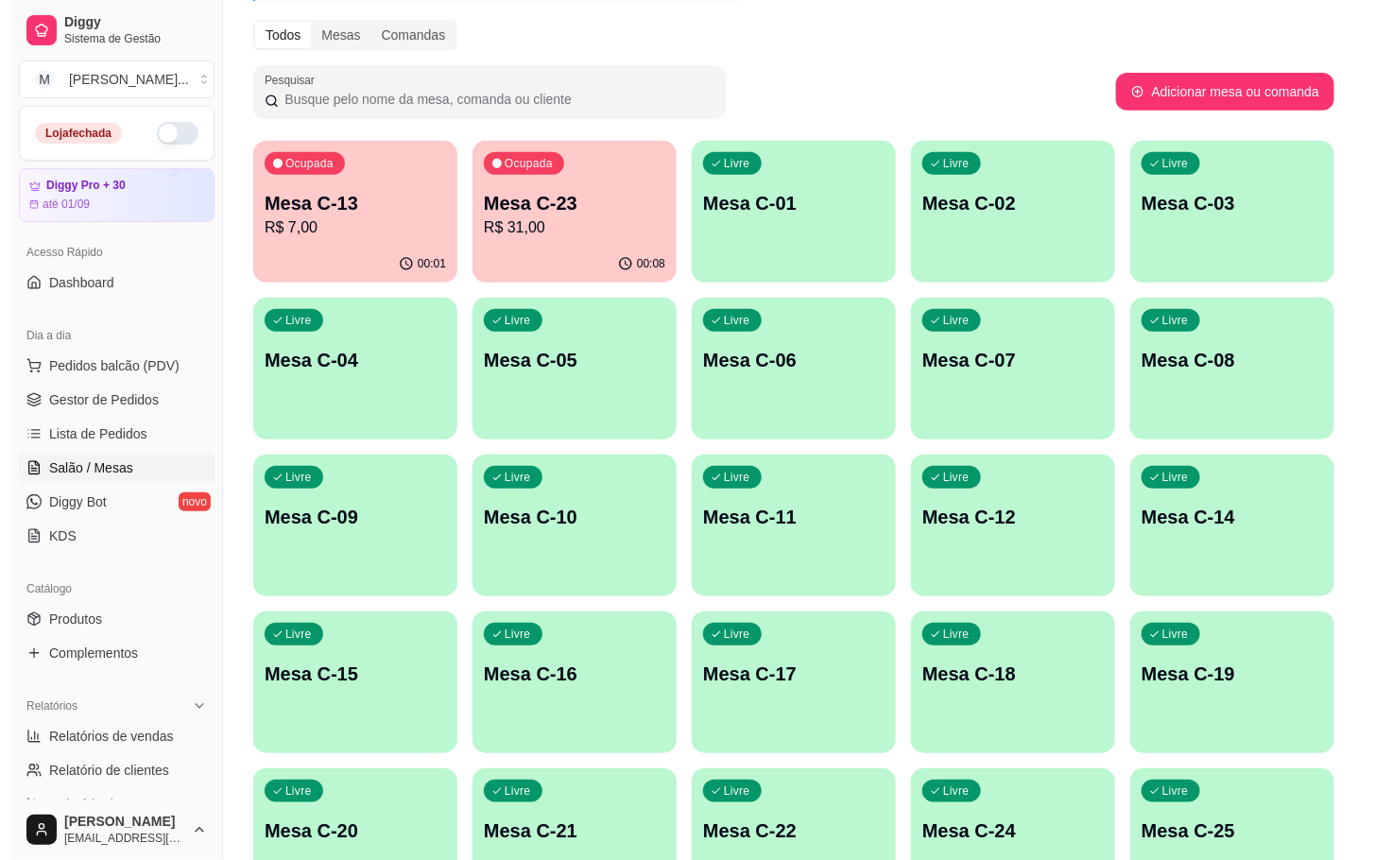
scroll to position [513, 0]
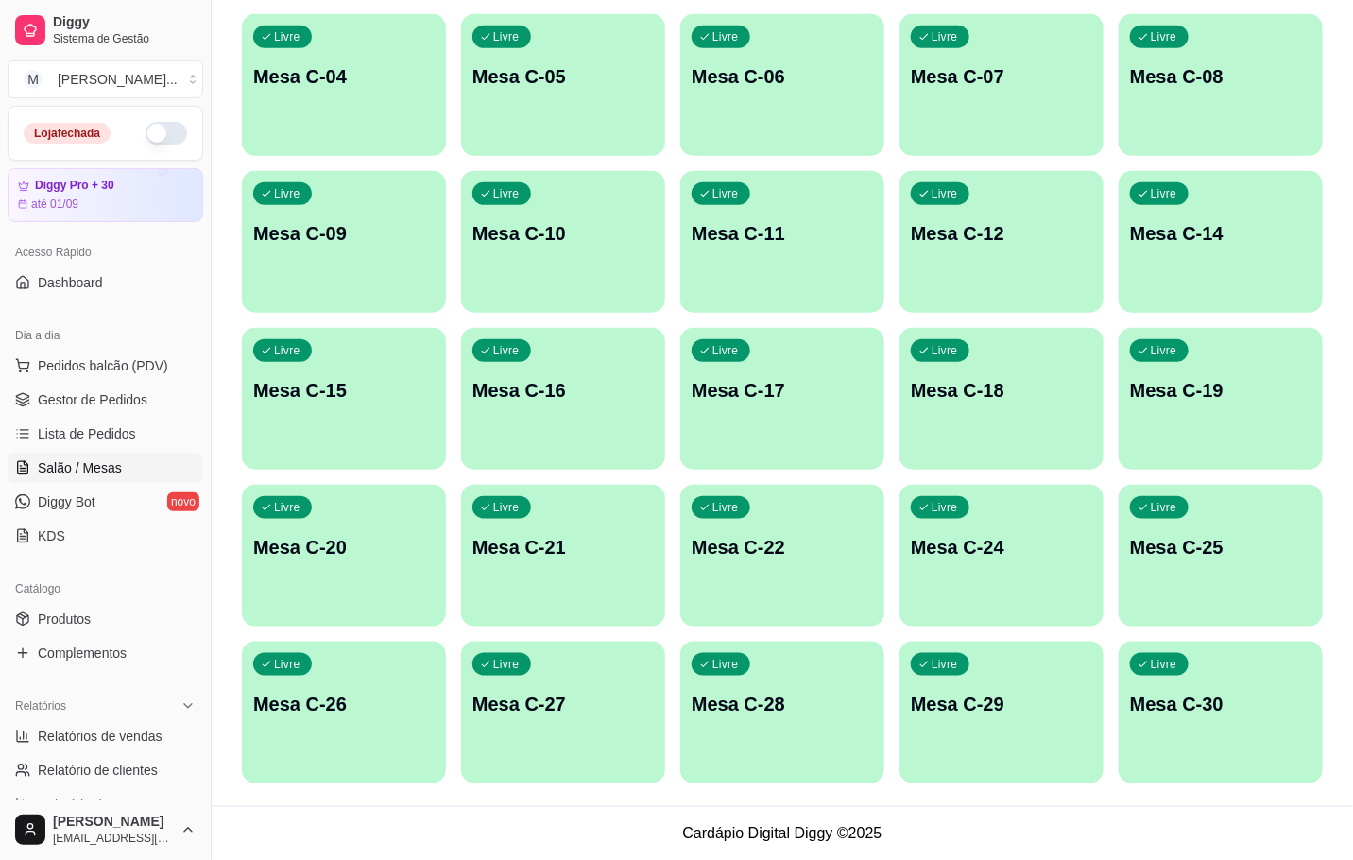
click at [1192, 734] on div "Livre Mesa C-30" at bounding box center [1221, 701] width 204 height 119
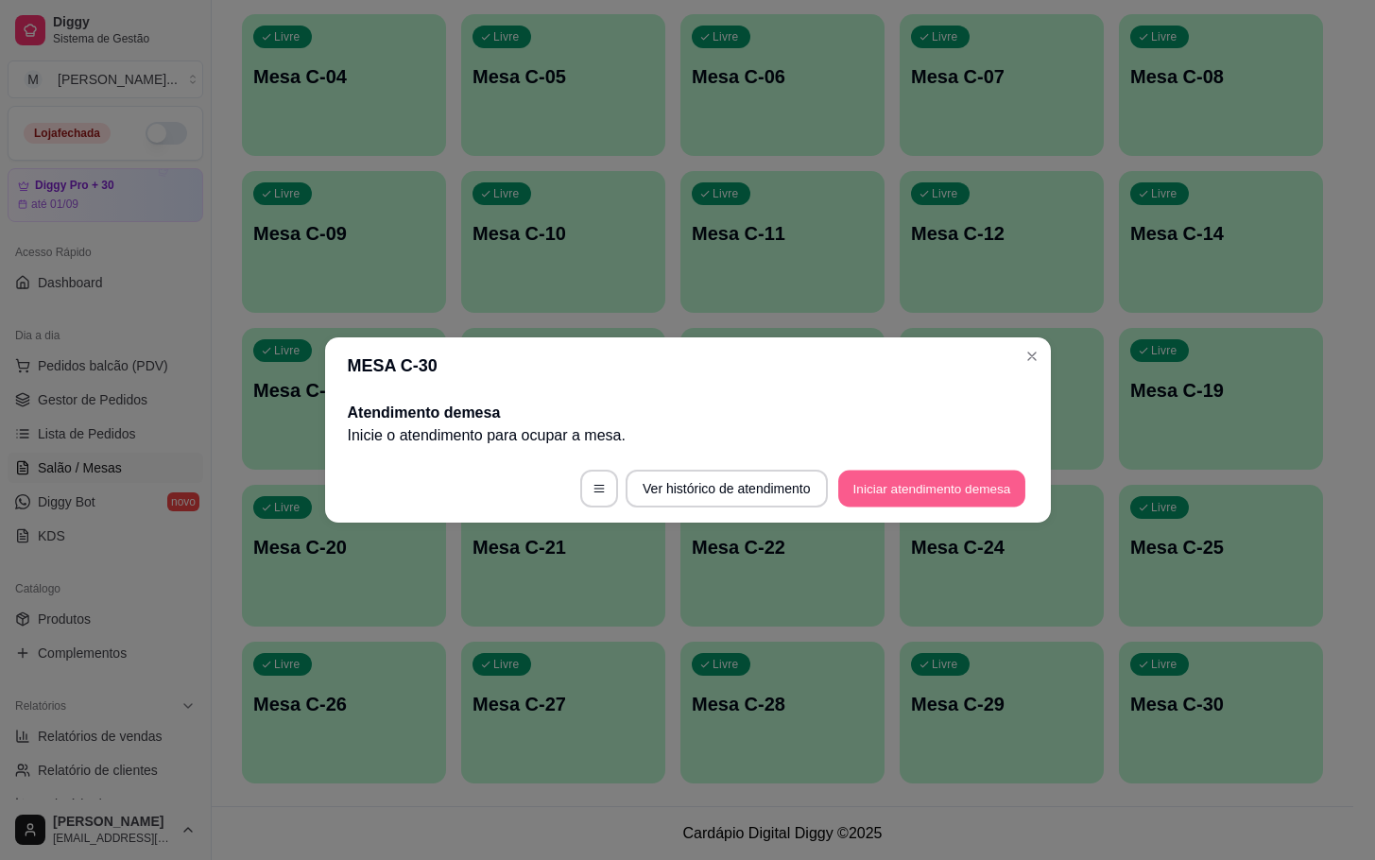
click at [890, 482] on button "Iniciar atendimento de mesa" at bounding box center [931, 489] width 187 height 37
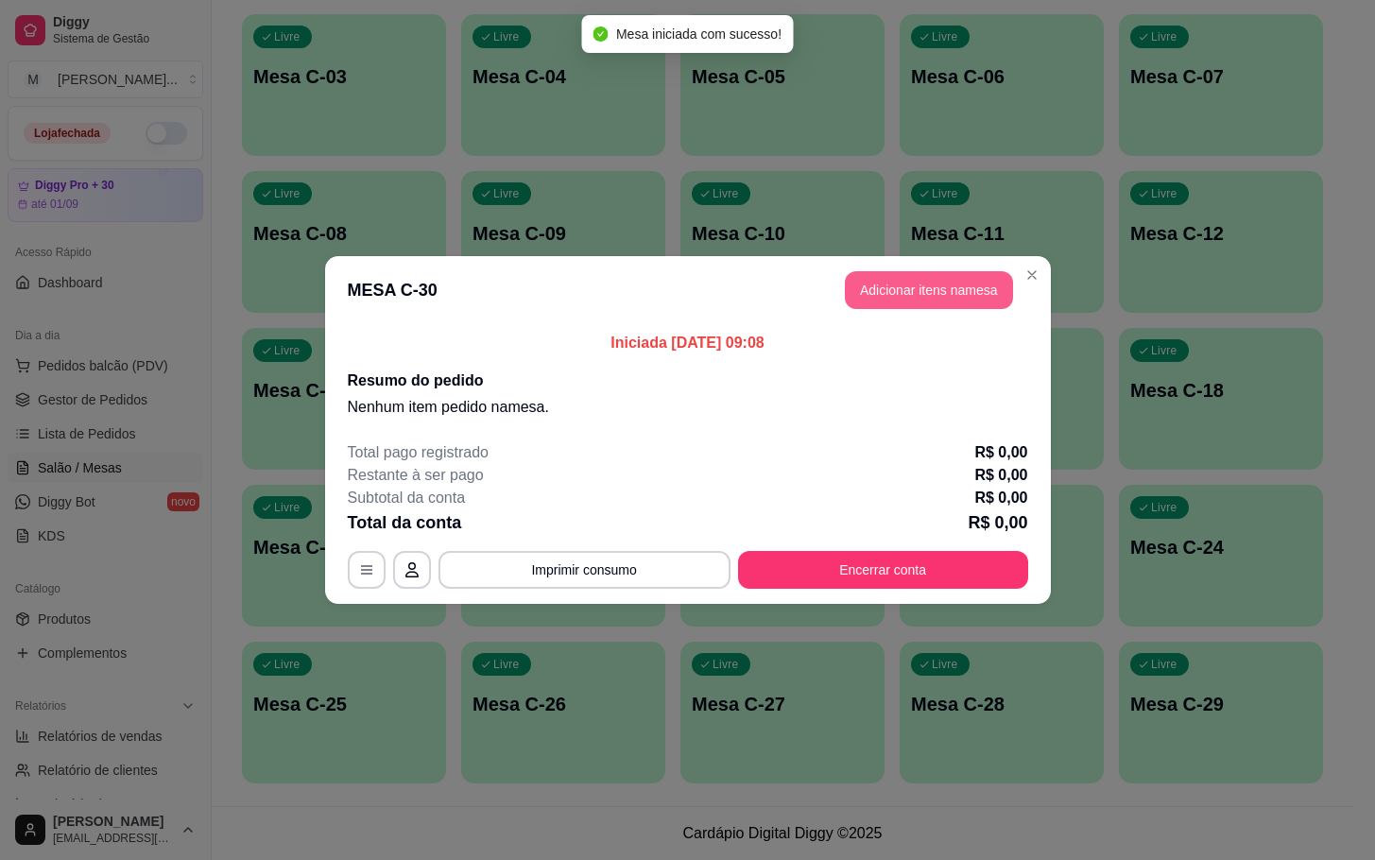
click at [897, 272] on button "Adicionar itens na mesa" at bounding box center [929, 290] width 168 height 38
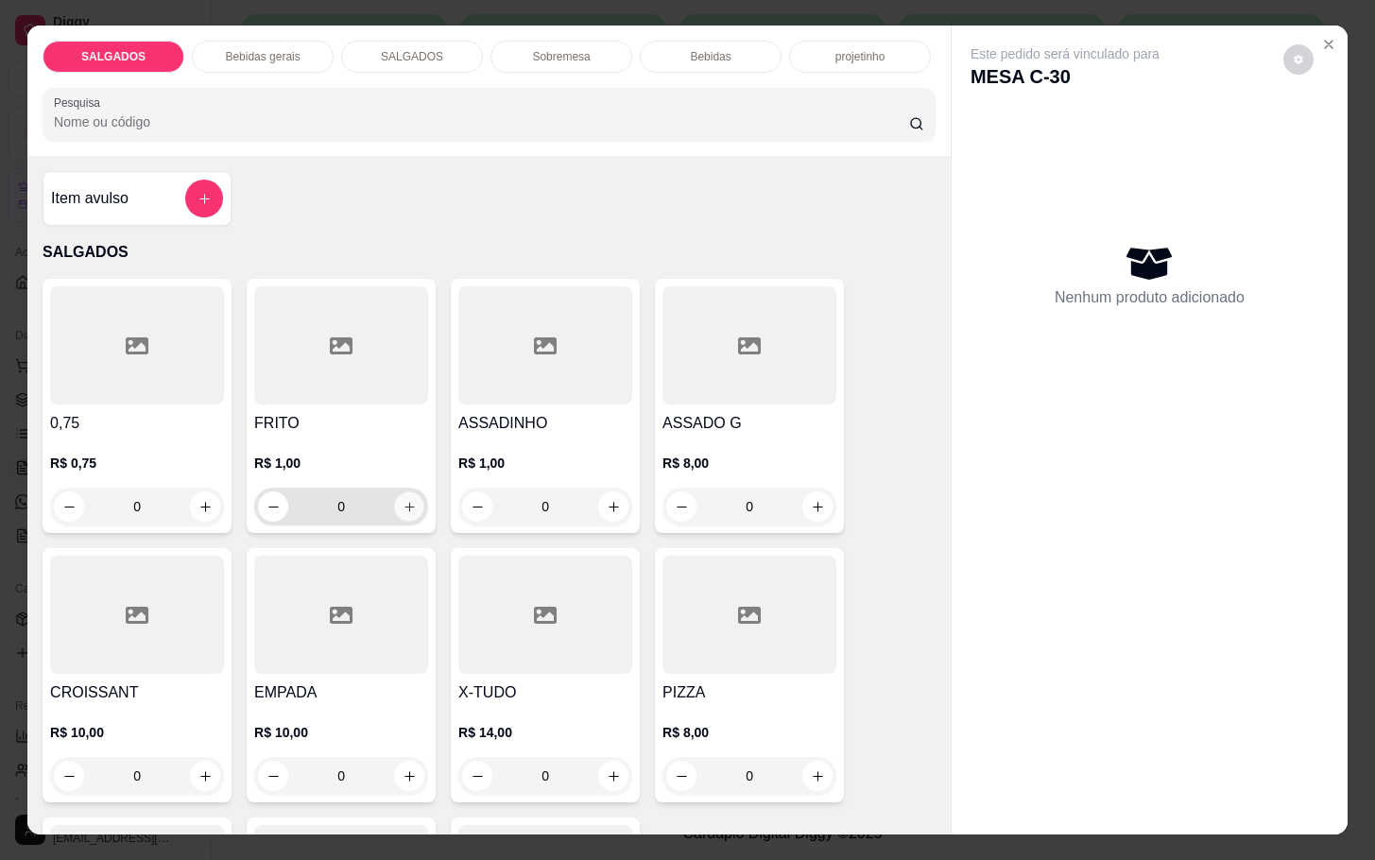
click at [403, 502] on icon "increase-product-quantity" at bounding box center [410, 507] width 14 height 14
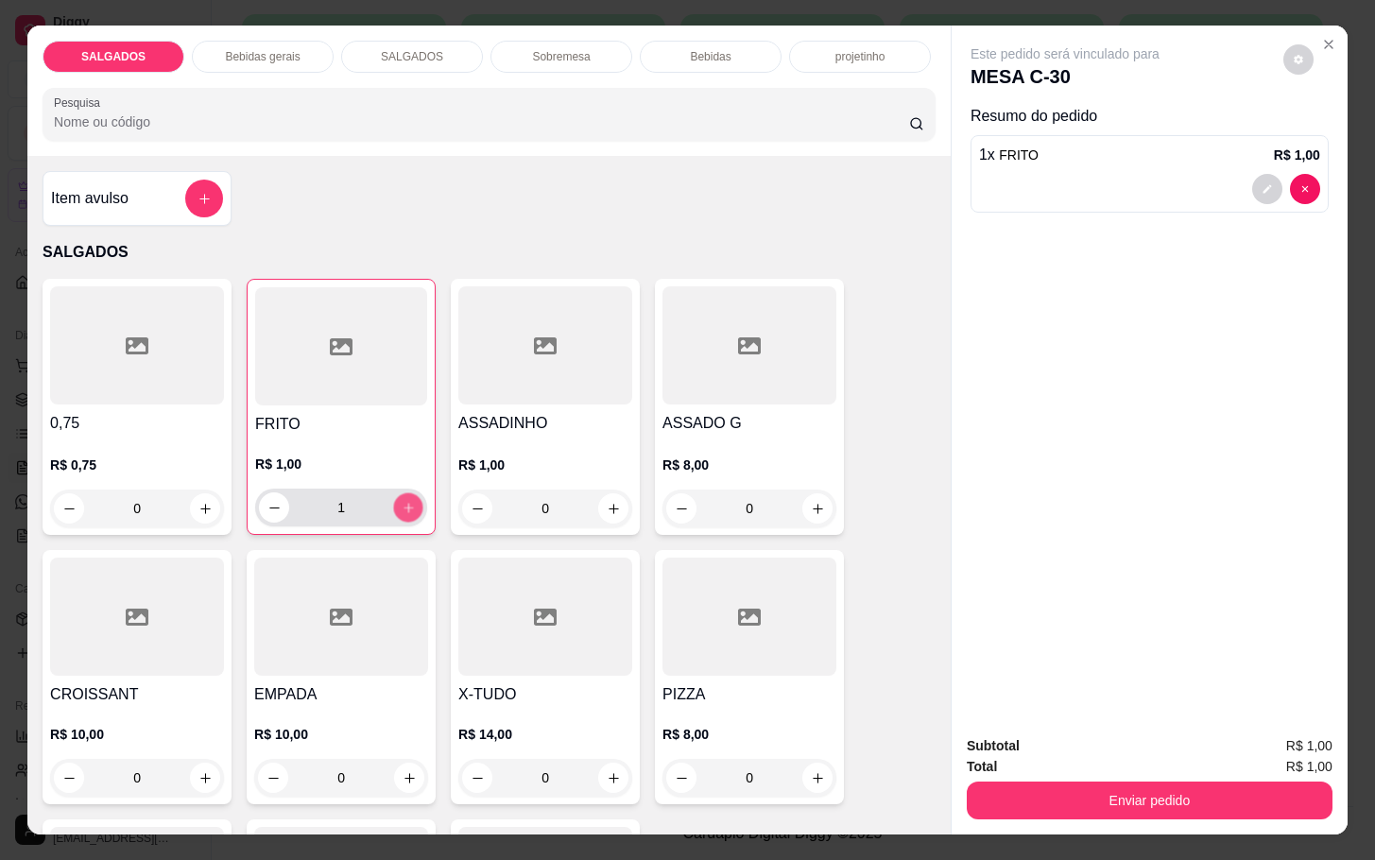
click at [402, 502] on icon "increase-product-quantity" at bounding box center [409, 508] width 14 height 14
type input "3"
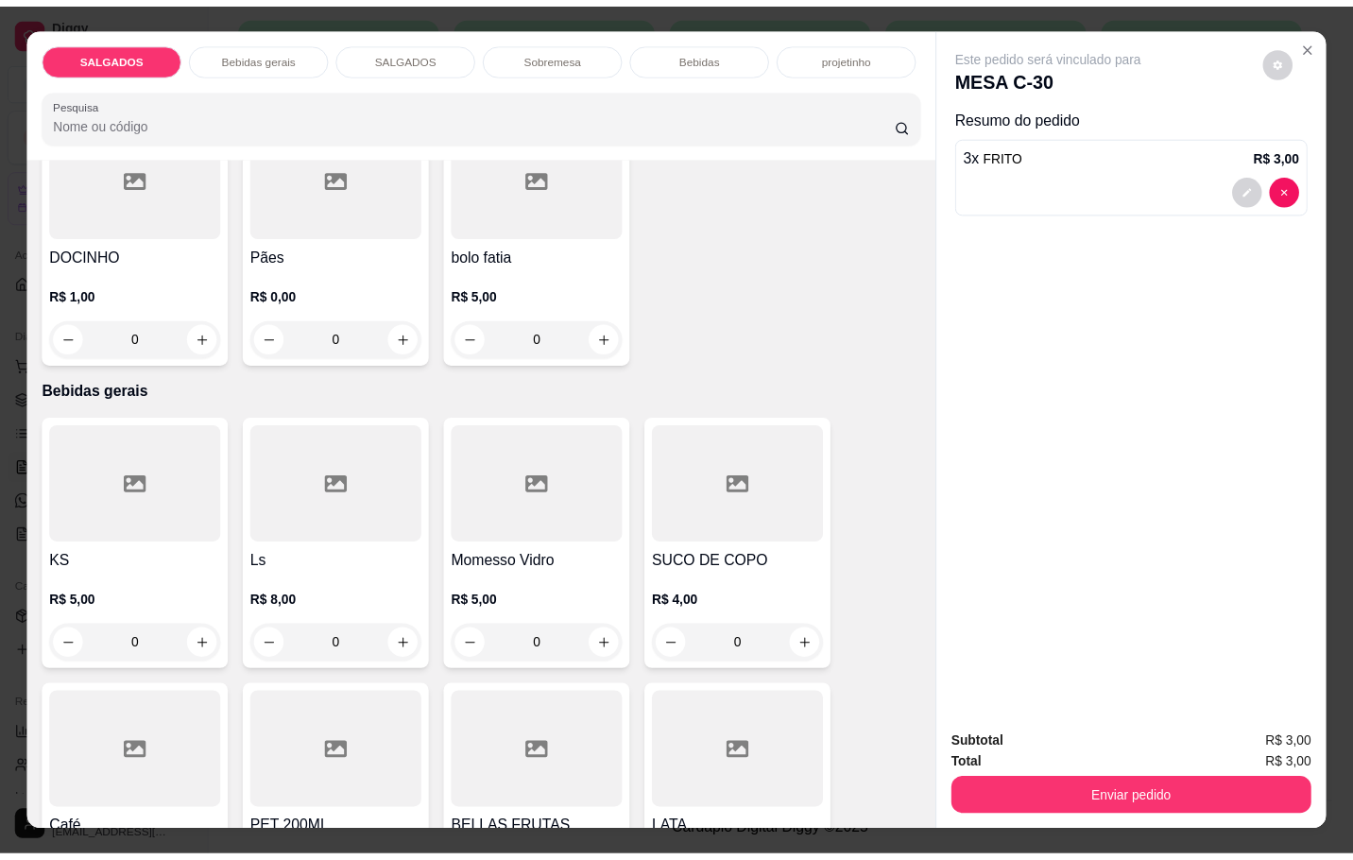
scroll to position [992, 0]
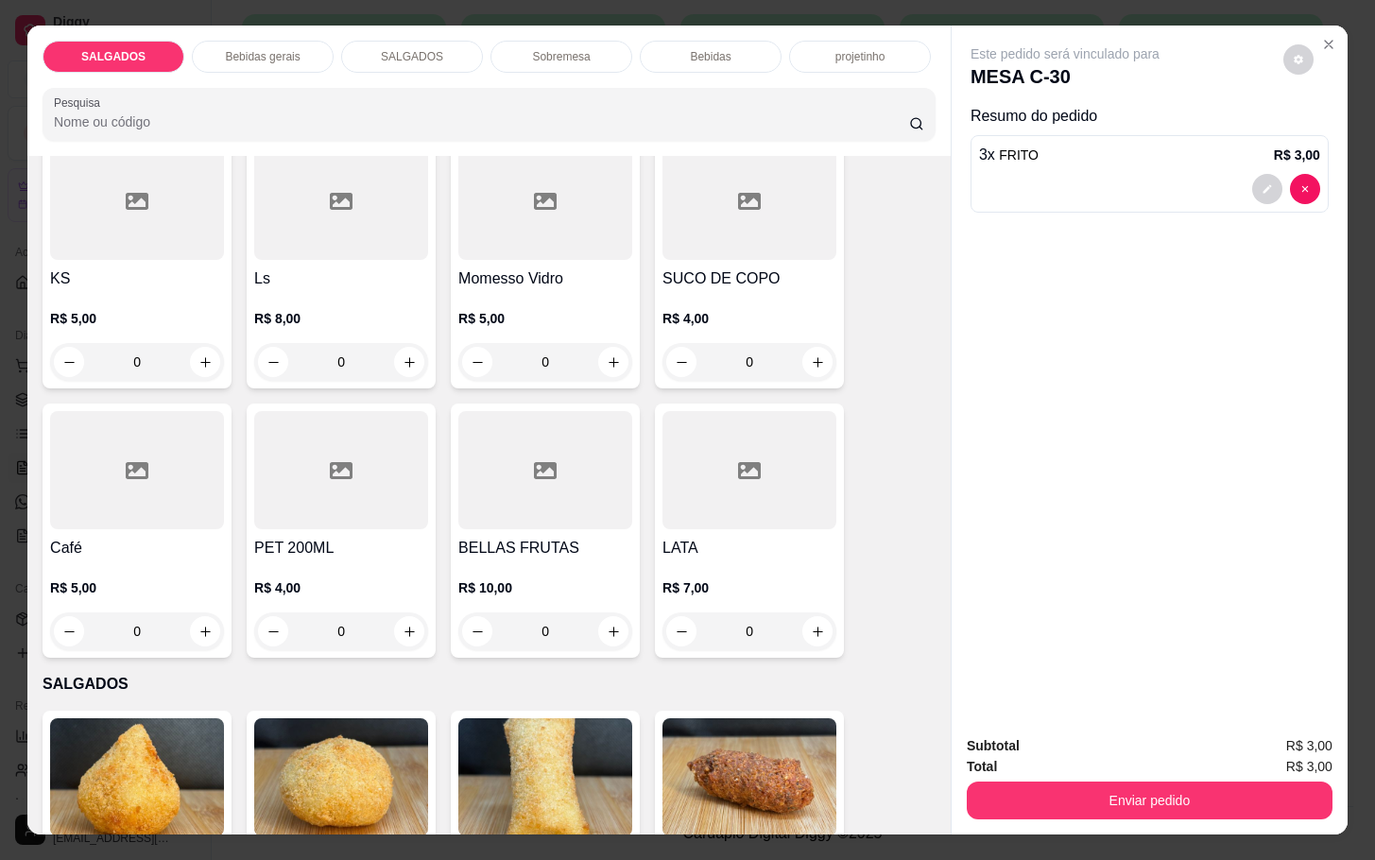
click at [165, 485] on div at bounding box center [137, 470] width 174 height 118
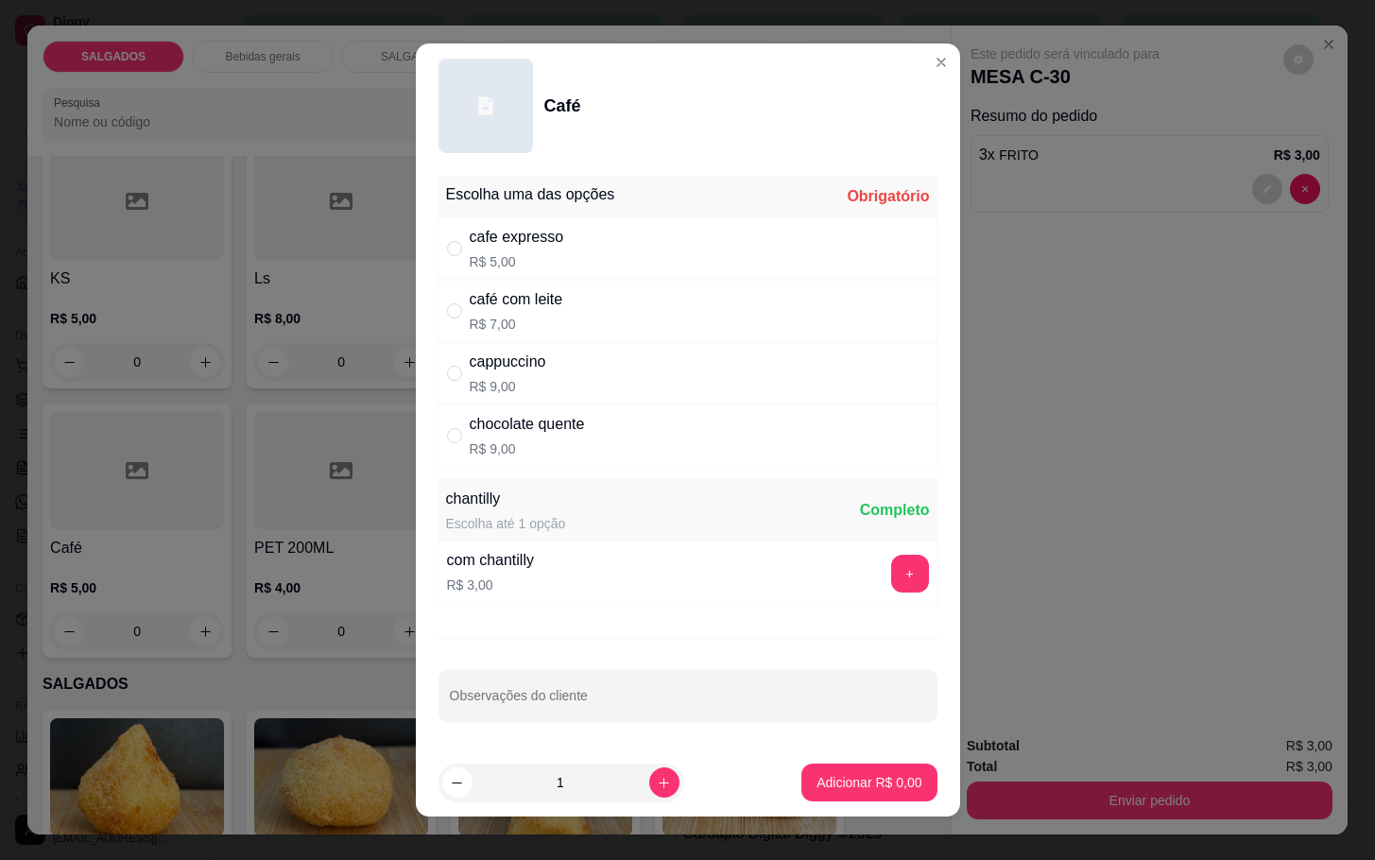
click at [540, 241] on div "cafe expresso" at bounding box center [517, 237] width 94 height 23
radio input "true"
click at [818, 778] on p "Adicionar R$ 5,00" at bounding box center [869, 782] width 102 height 18
type input "1"
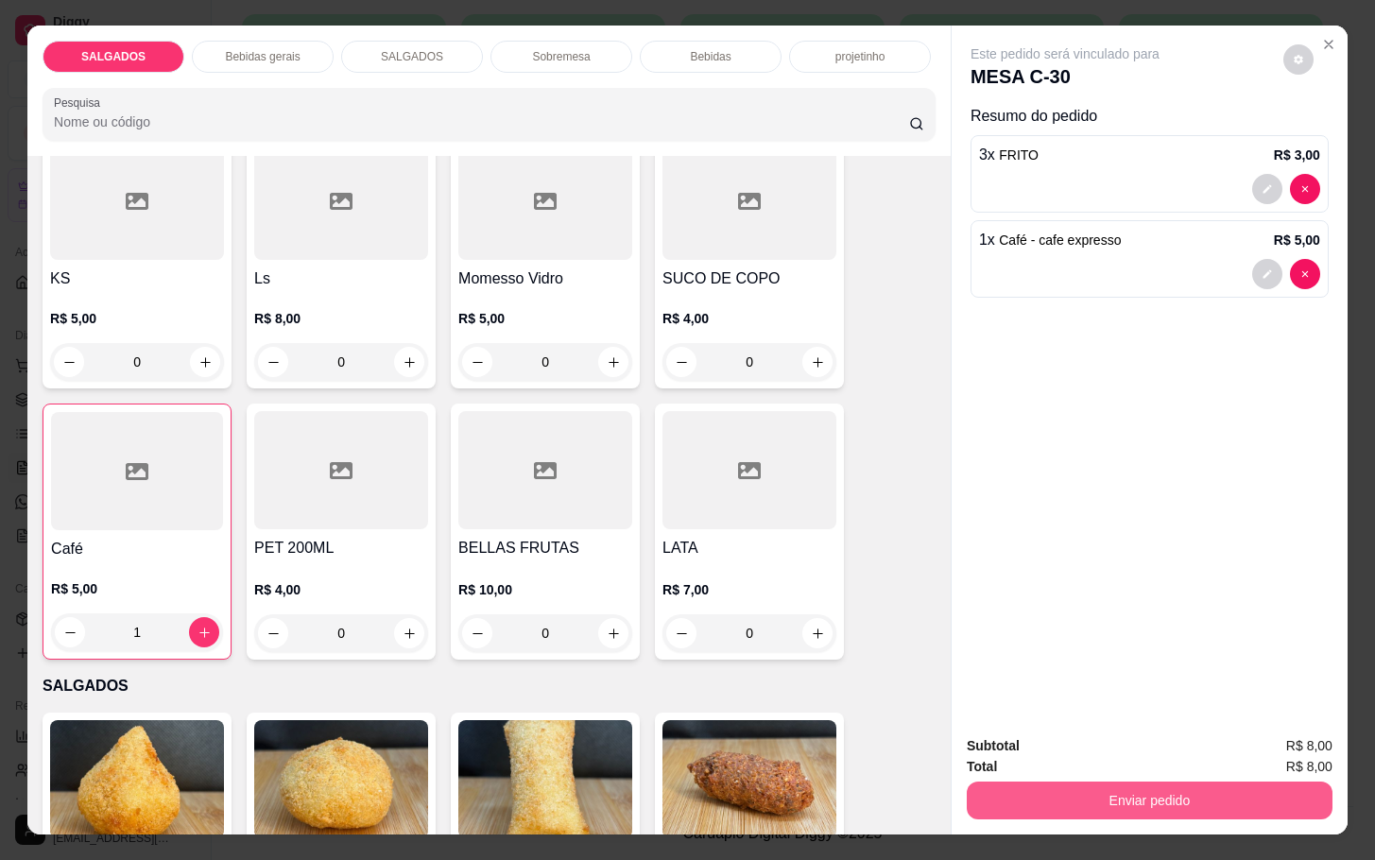
click at [1070, 797] on button "Enviar pedido" at bounding box center [1150, 800] width 366 height 38
click at [1049, 732] on button "Não registrar e enviar pedido" at bounding box center [1084, 744] width 197 height 36
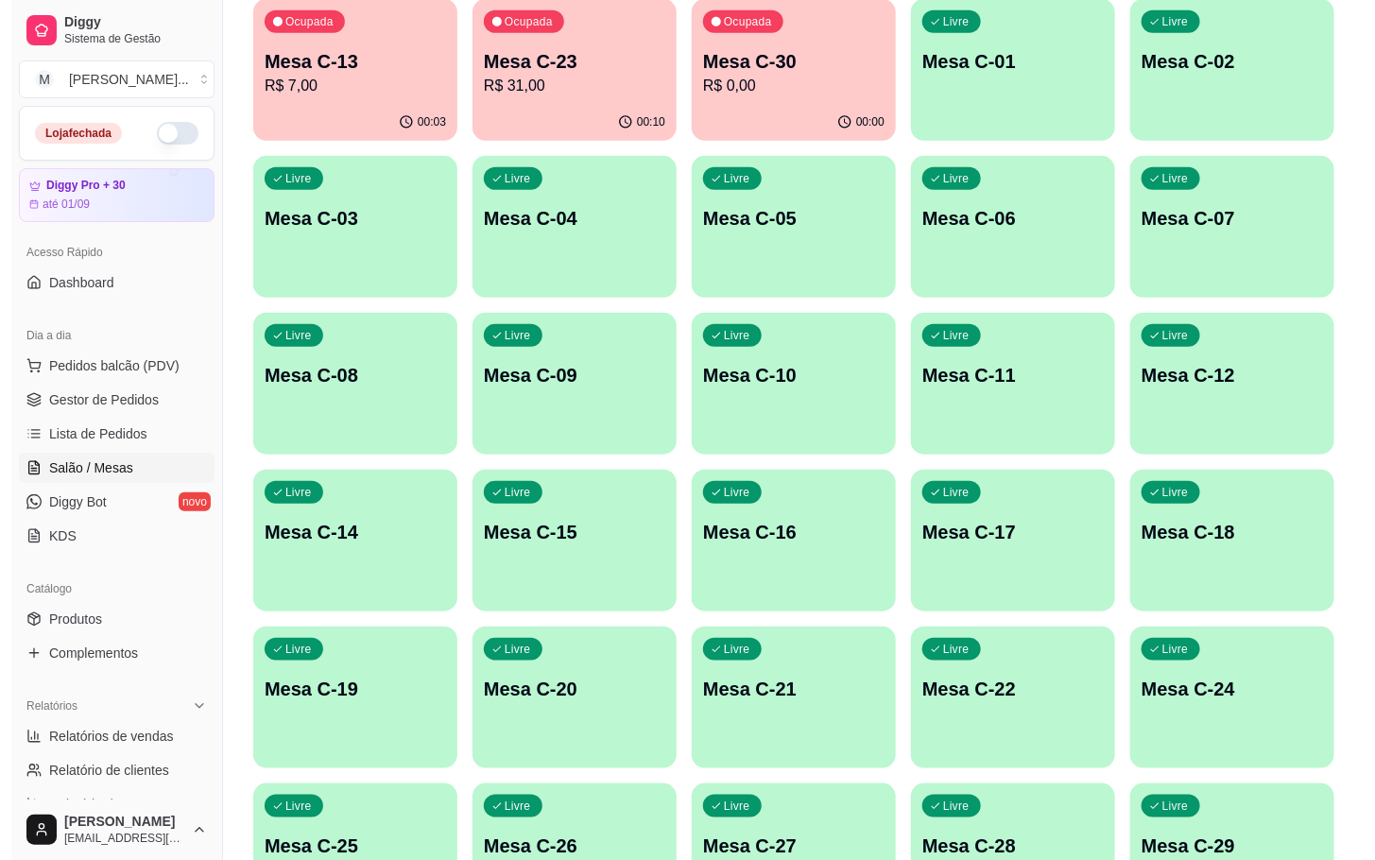
scroll to position [230, 0]
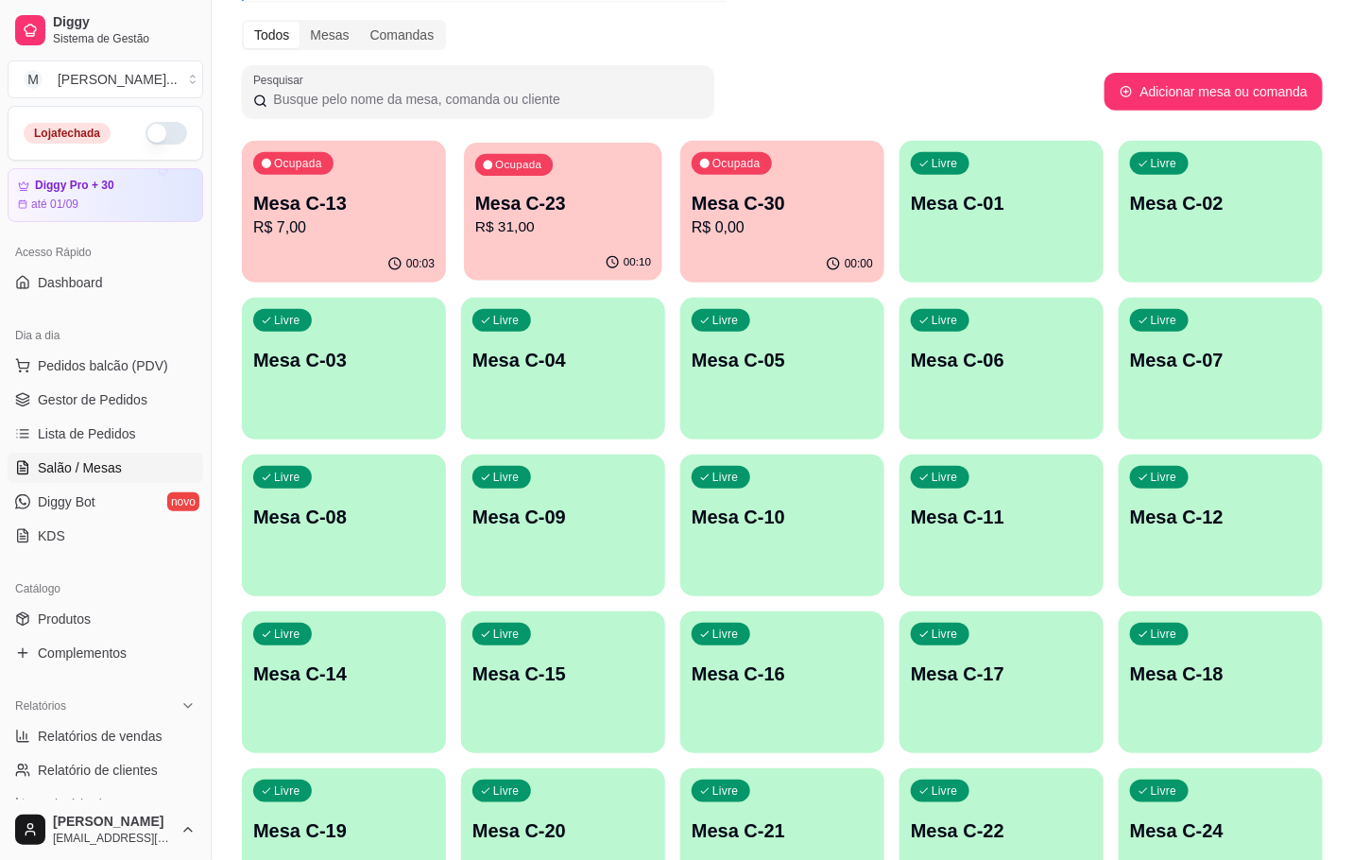
click at [593, 249] on div "00:10" at bounding box center [563, 263] width 198 height 36
click at [332, 210] on p "Mesa C-13" at bounding box center [343, 203] width 181 height 26
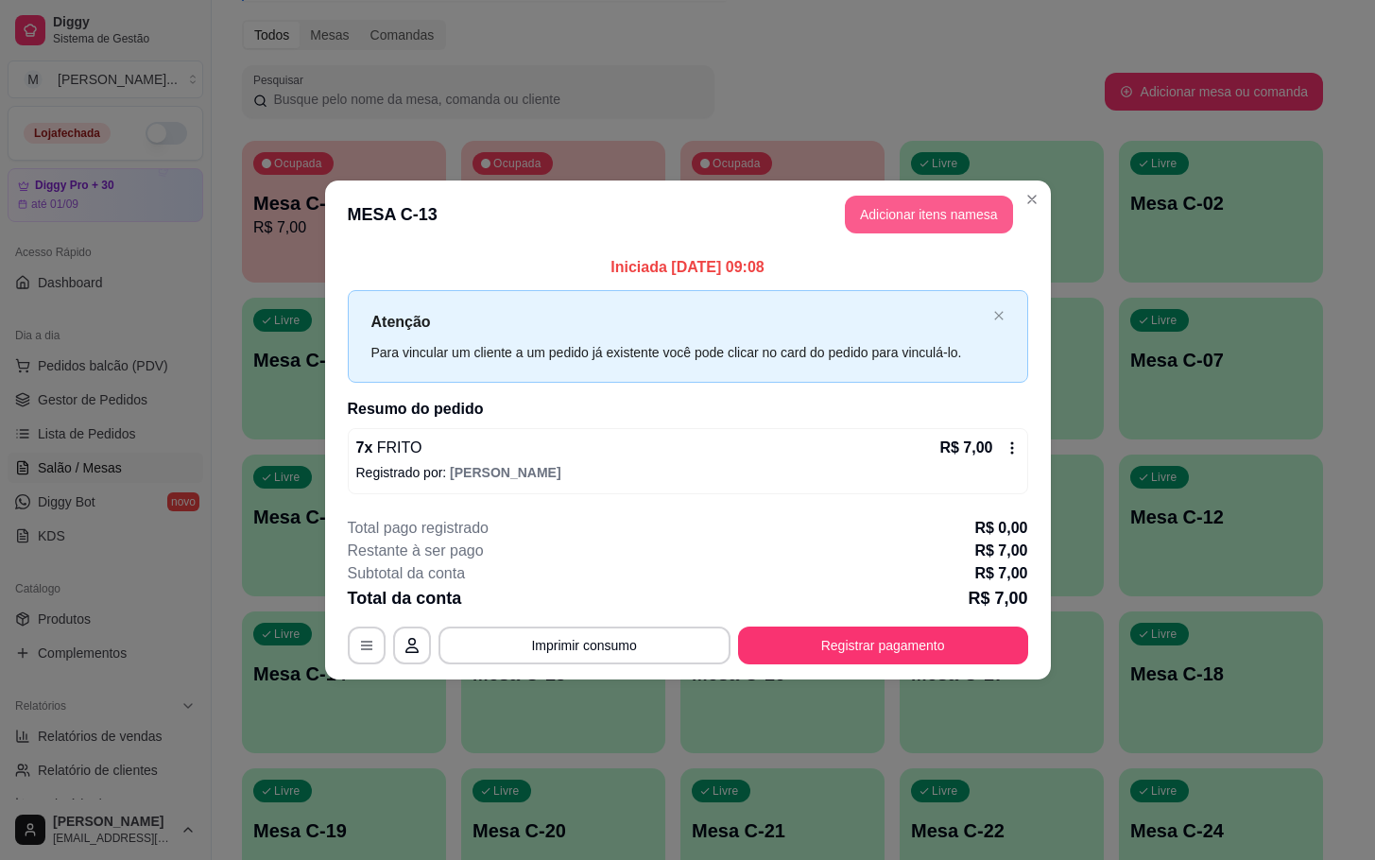
click at [894, 196] on button "Adicionar itens na mesa" at bounding box center [929, 215] width 168 height 38
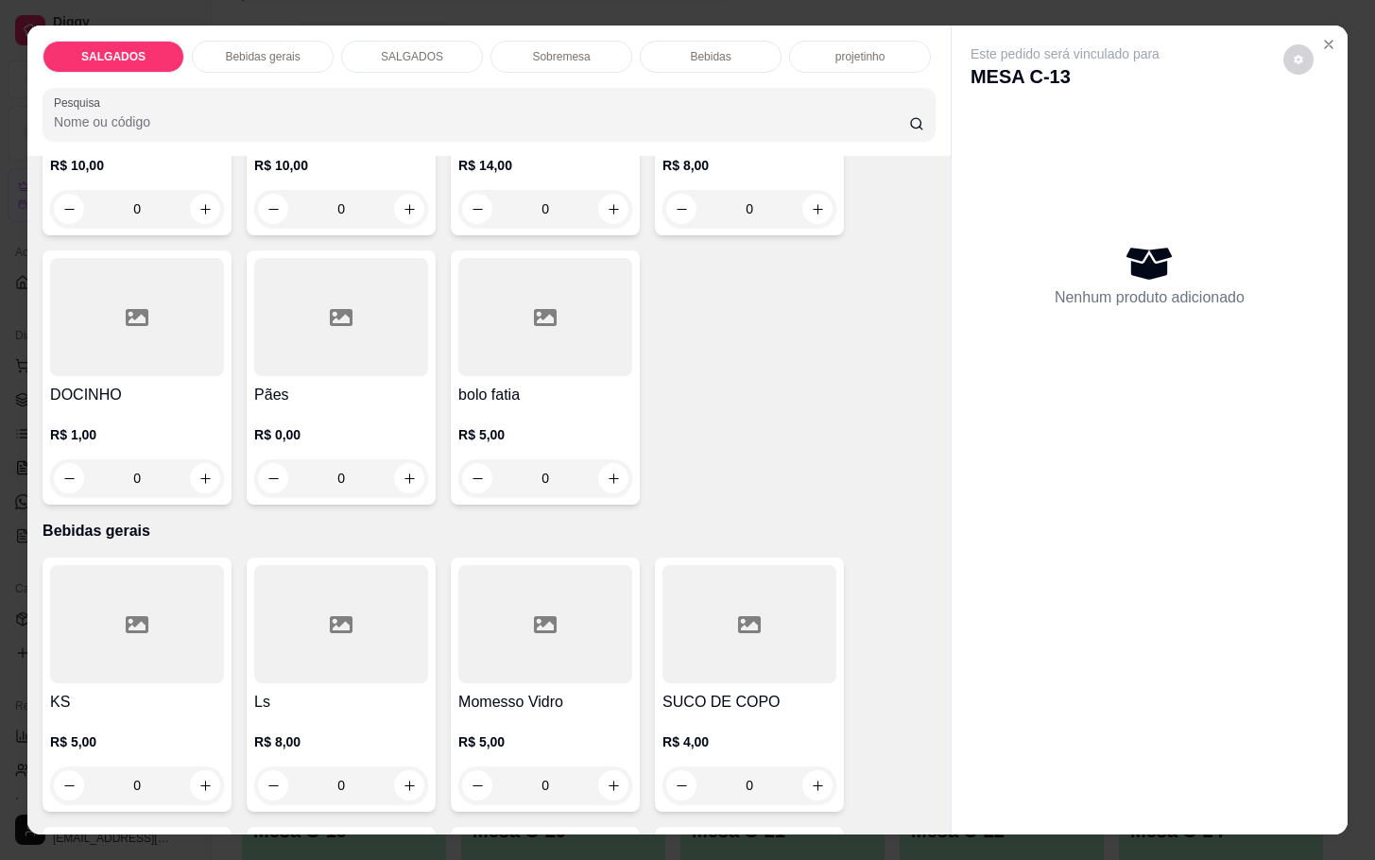
scroll to position [709, 0]
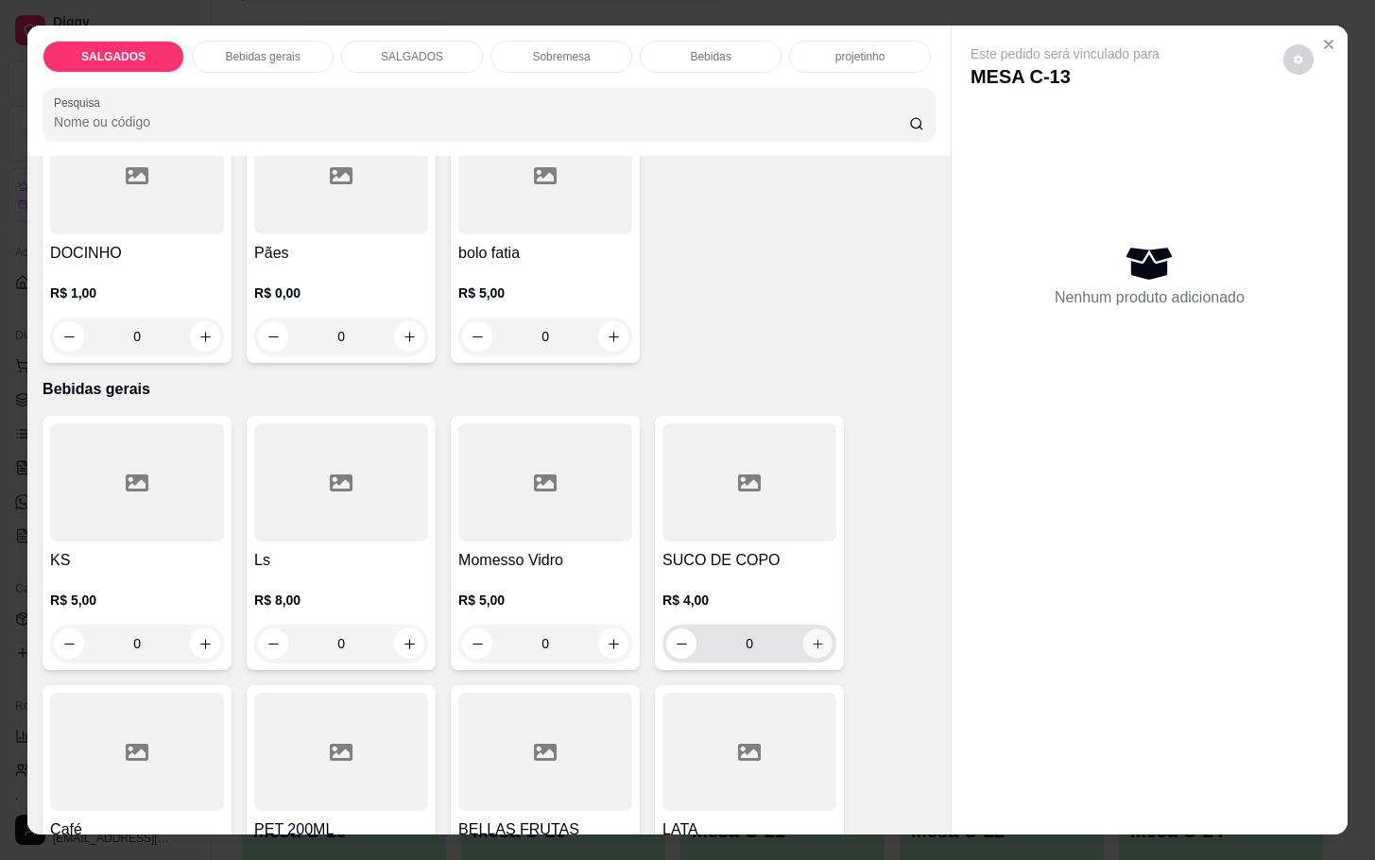
click at [805, 642] on button "increase-product-quantity" at bounding box center [817, 643] width 29 height 29
type input "1"
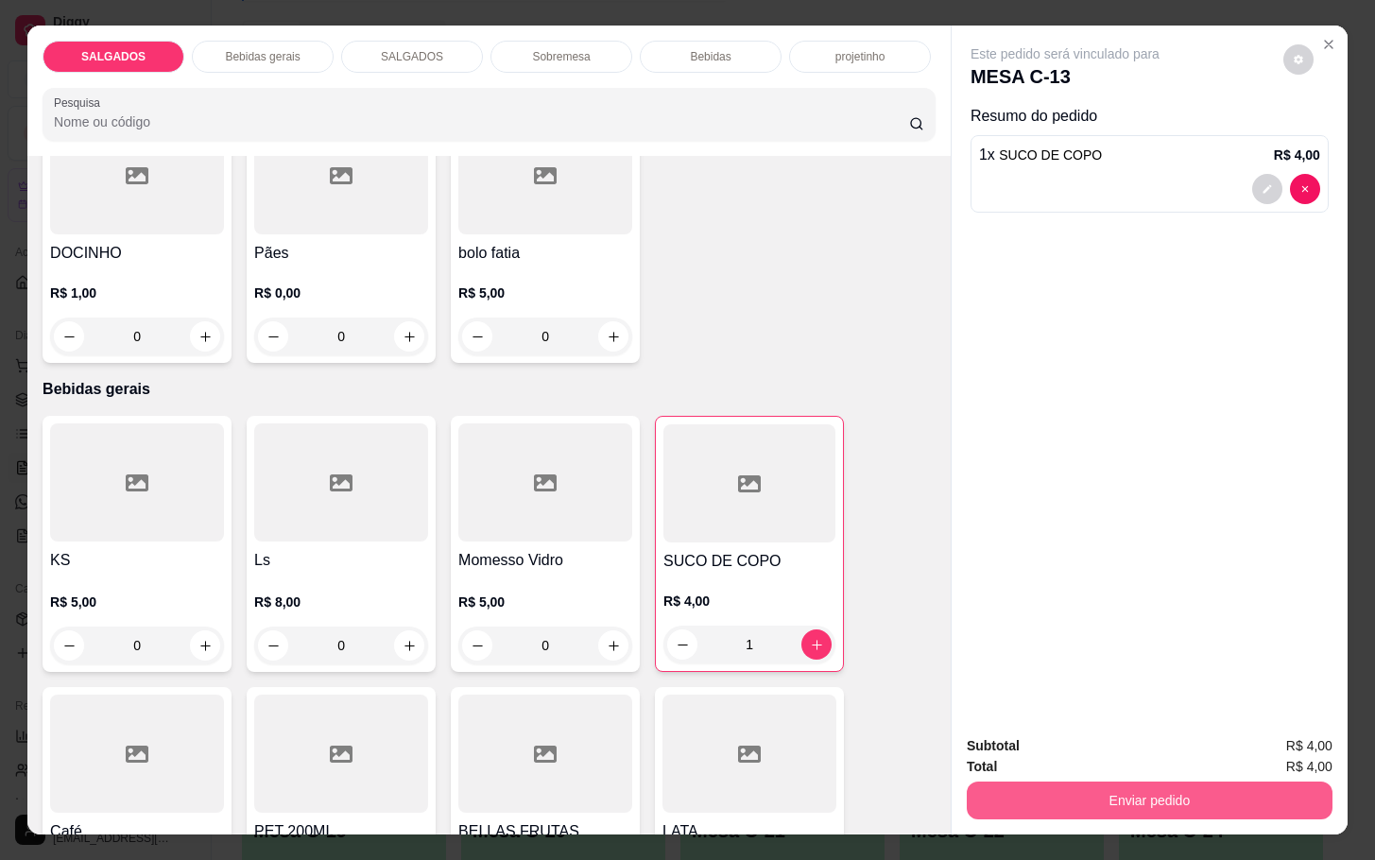
click at [1003, 781] on button "Enviar pedido" at bounding box center [1150, 800] width 366 height 38
click at [1016, 732] on button "Não registrar e enviar pedido" at bounding box center [1083, 743] width 191 height 35
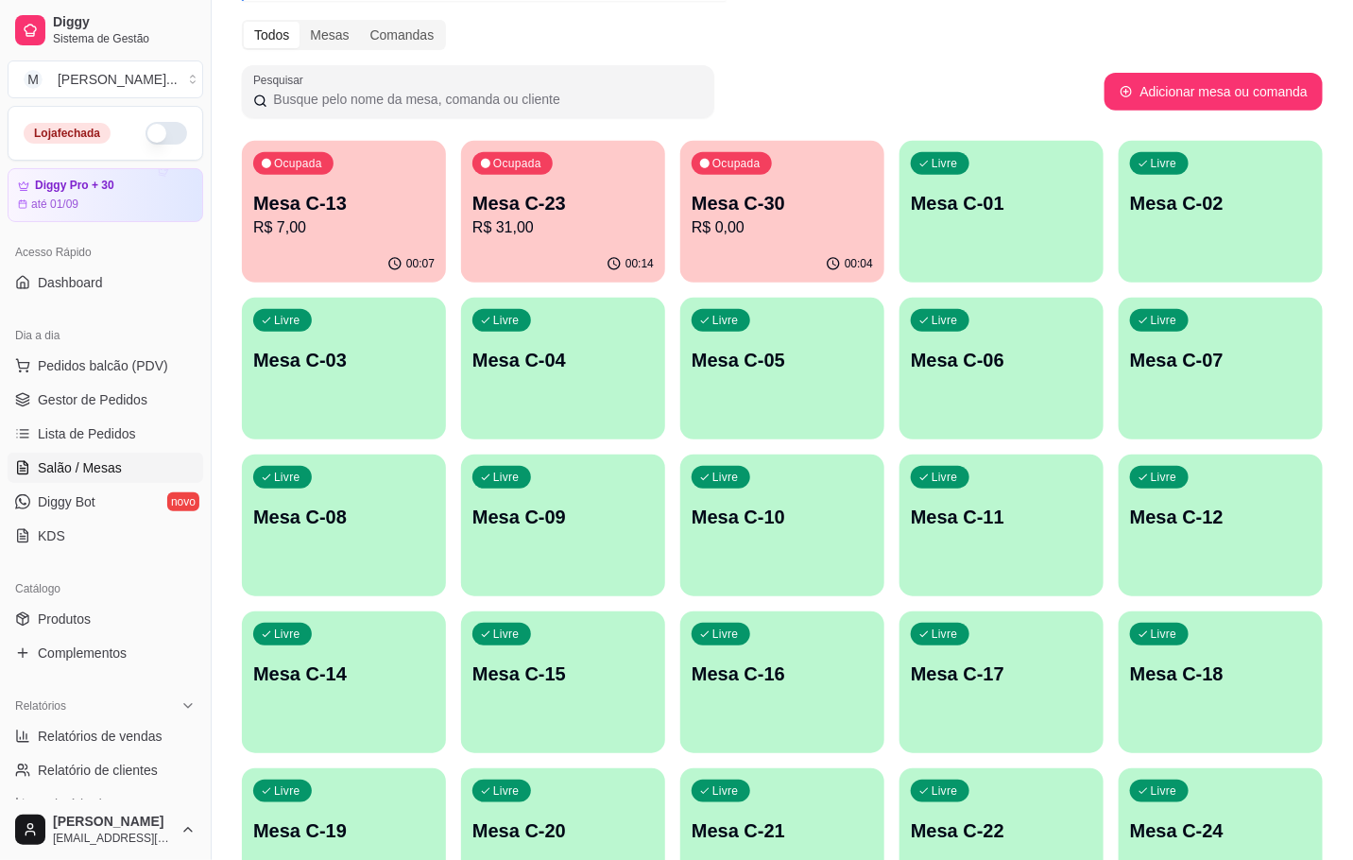
click at [363, 258] on div "00:07" at bounding box center [344, 264] width 204 height 37
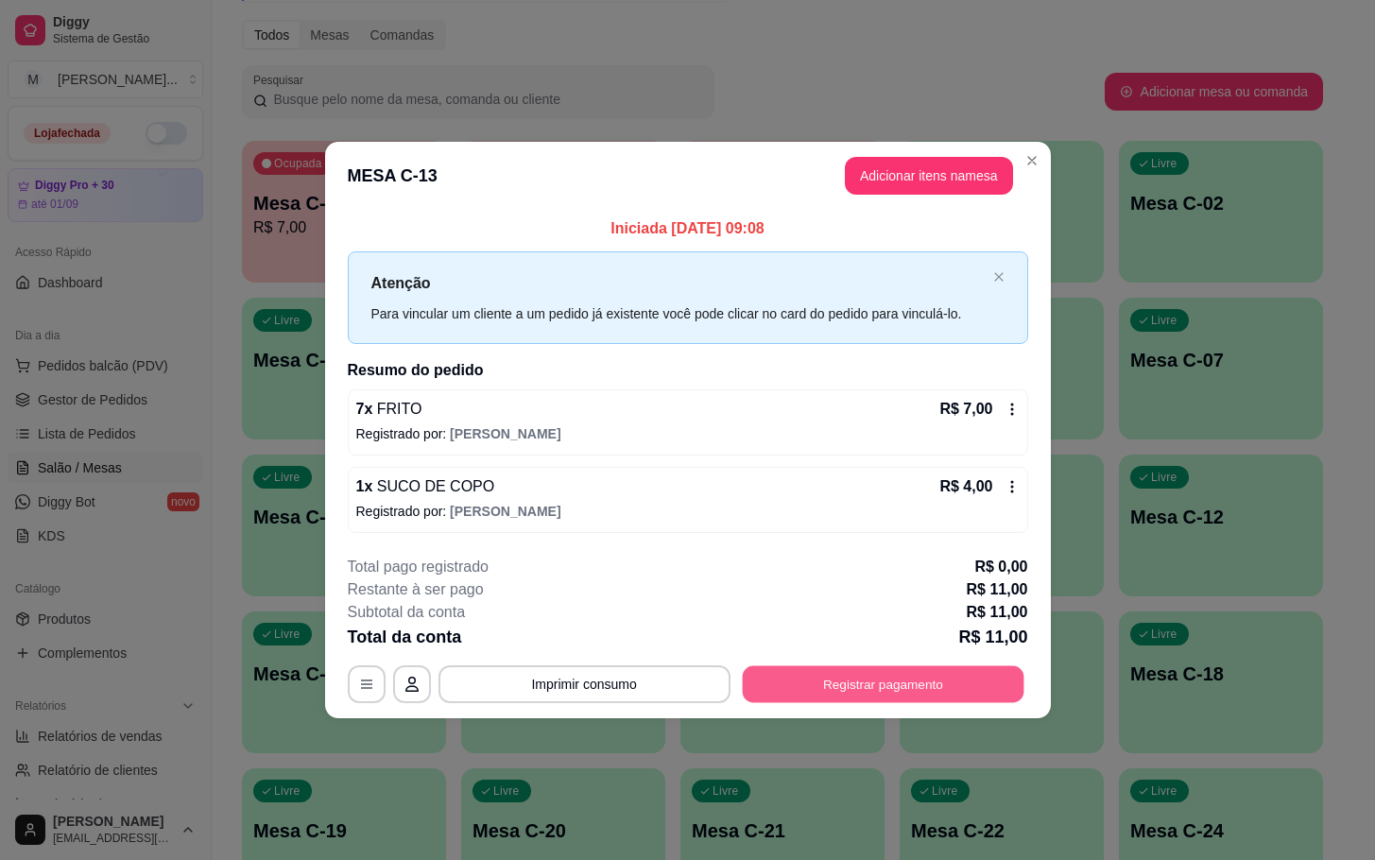
click at [882, 690] on button "Registrar pagamento" at bounding box center [883, 683] width 282 height 37
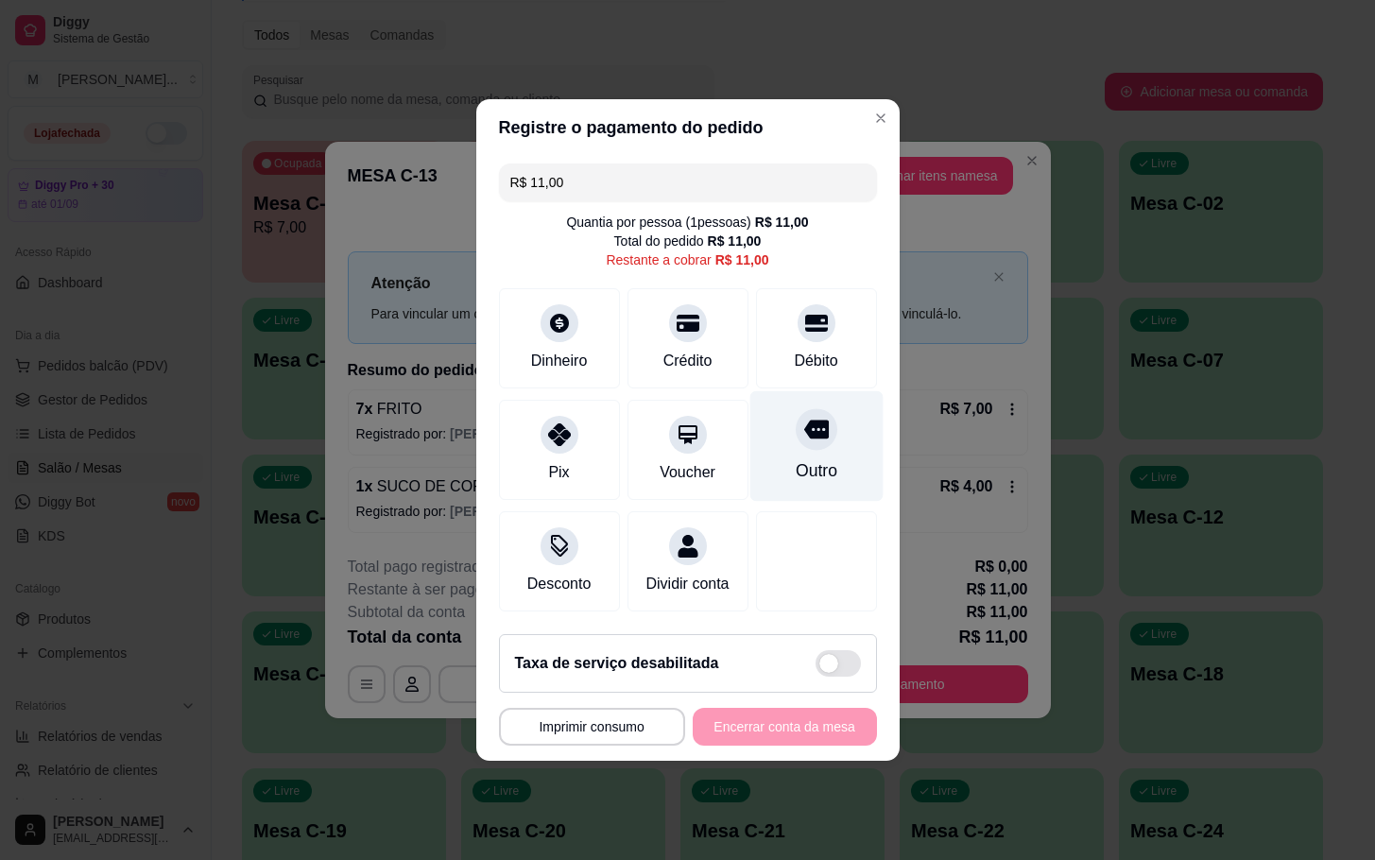
click at [796, 432] on div at bounding box center [817, 429] width 42 height 42
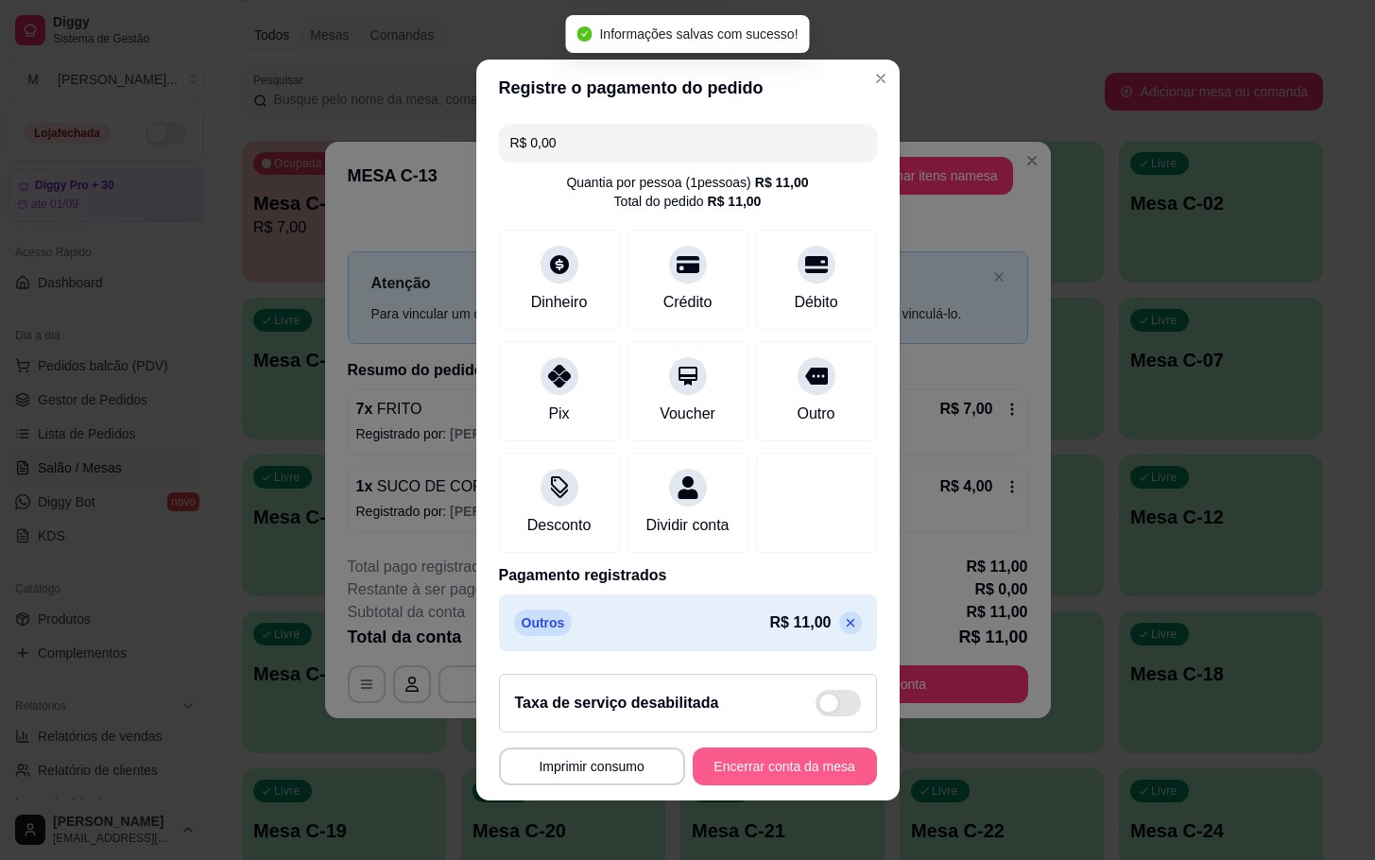
type input "R$ 0,00"
click at [763, 778] on button "Encerrar conta da mesa" at bounding box center [785, 766] width 184 height 38
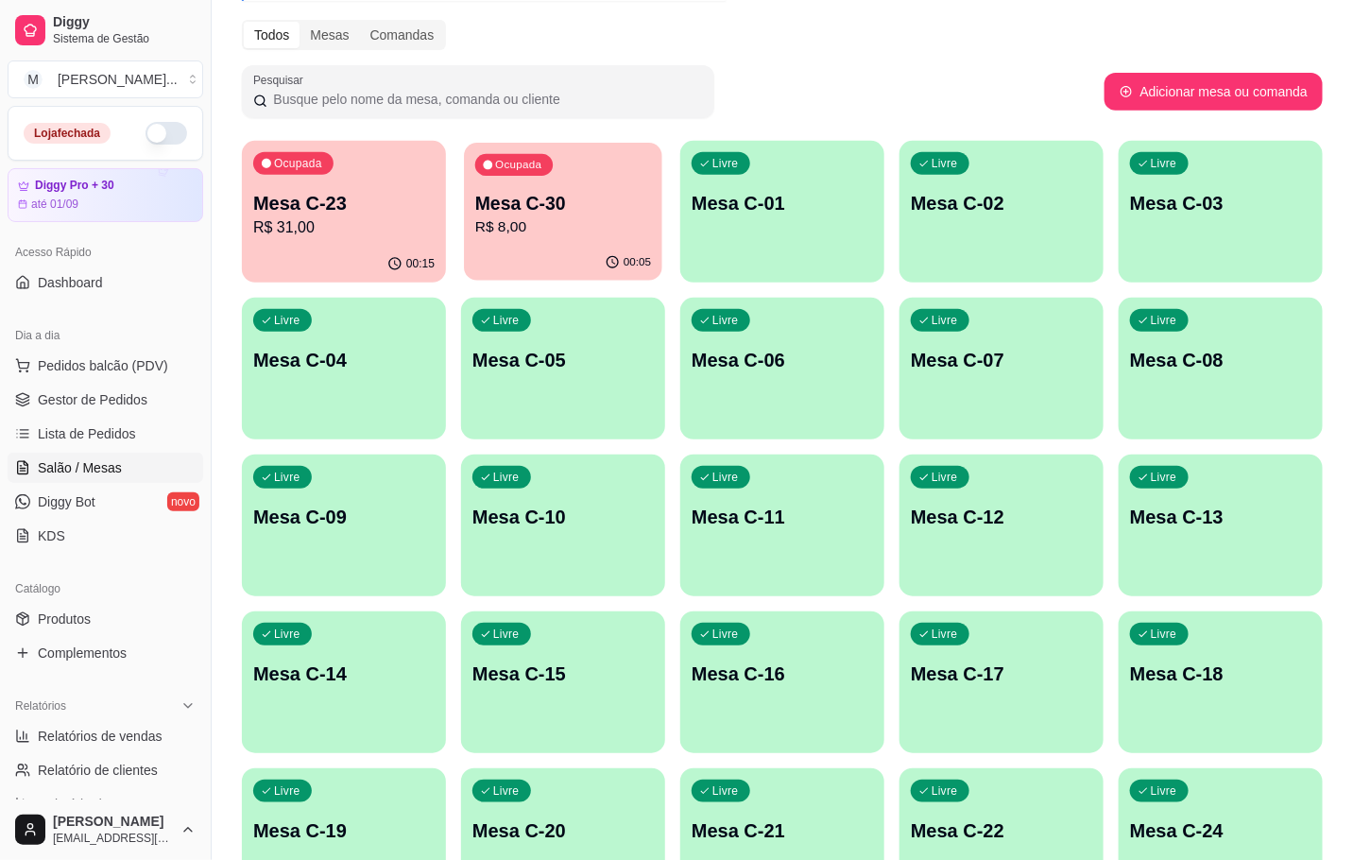
click at [578, 238] on div "Ocupada Mesa C-30 R$ 8,00" at bounding box center [563, 194] width 198 height 102
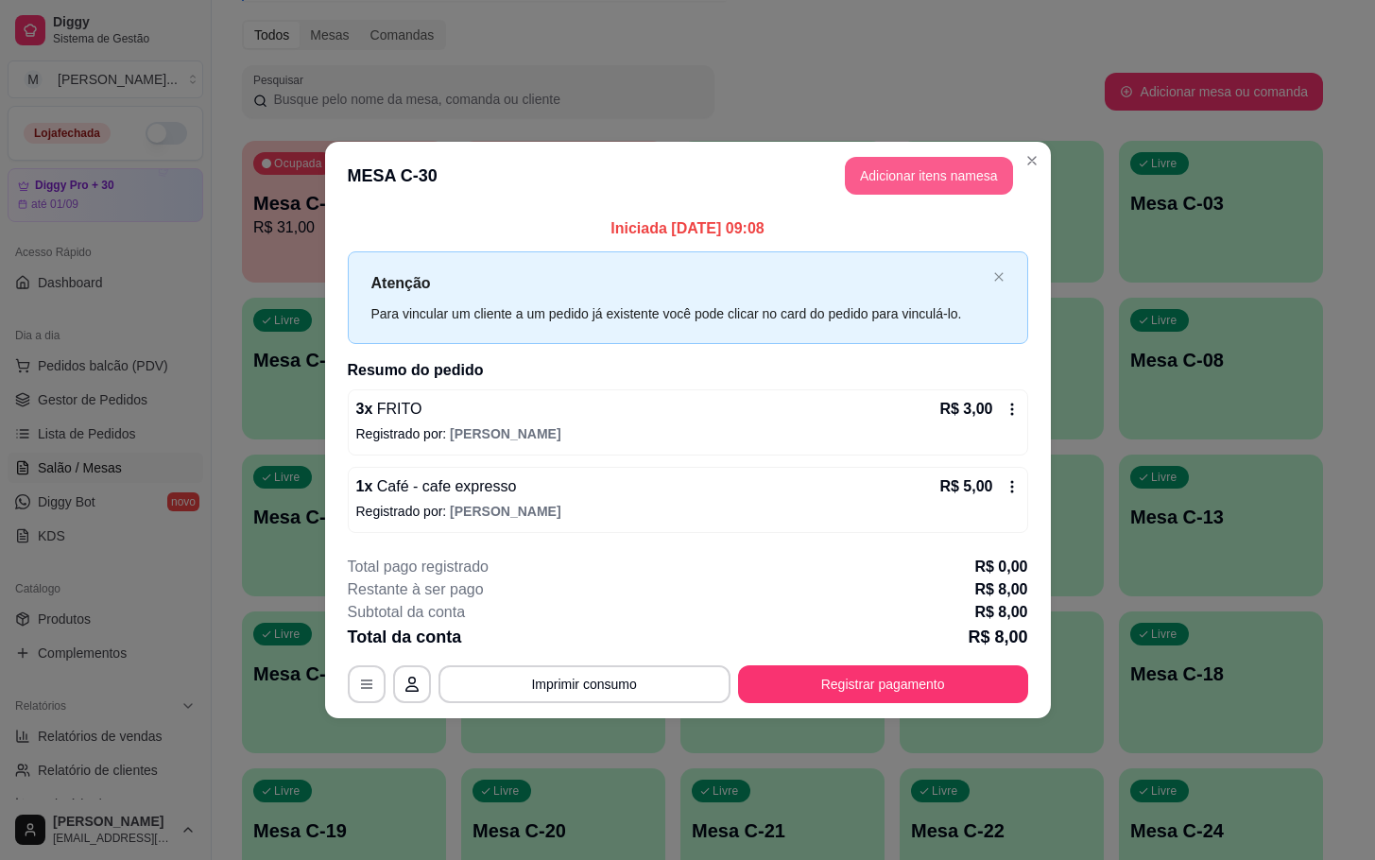
click at [904, 179] on button "Adicionar itens na mesa" at bounding box center [929, 176] width 168 height 38
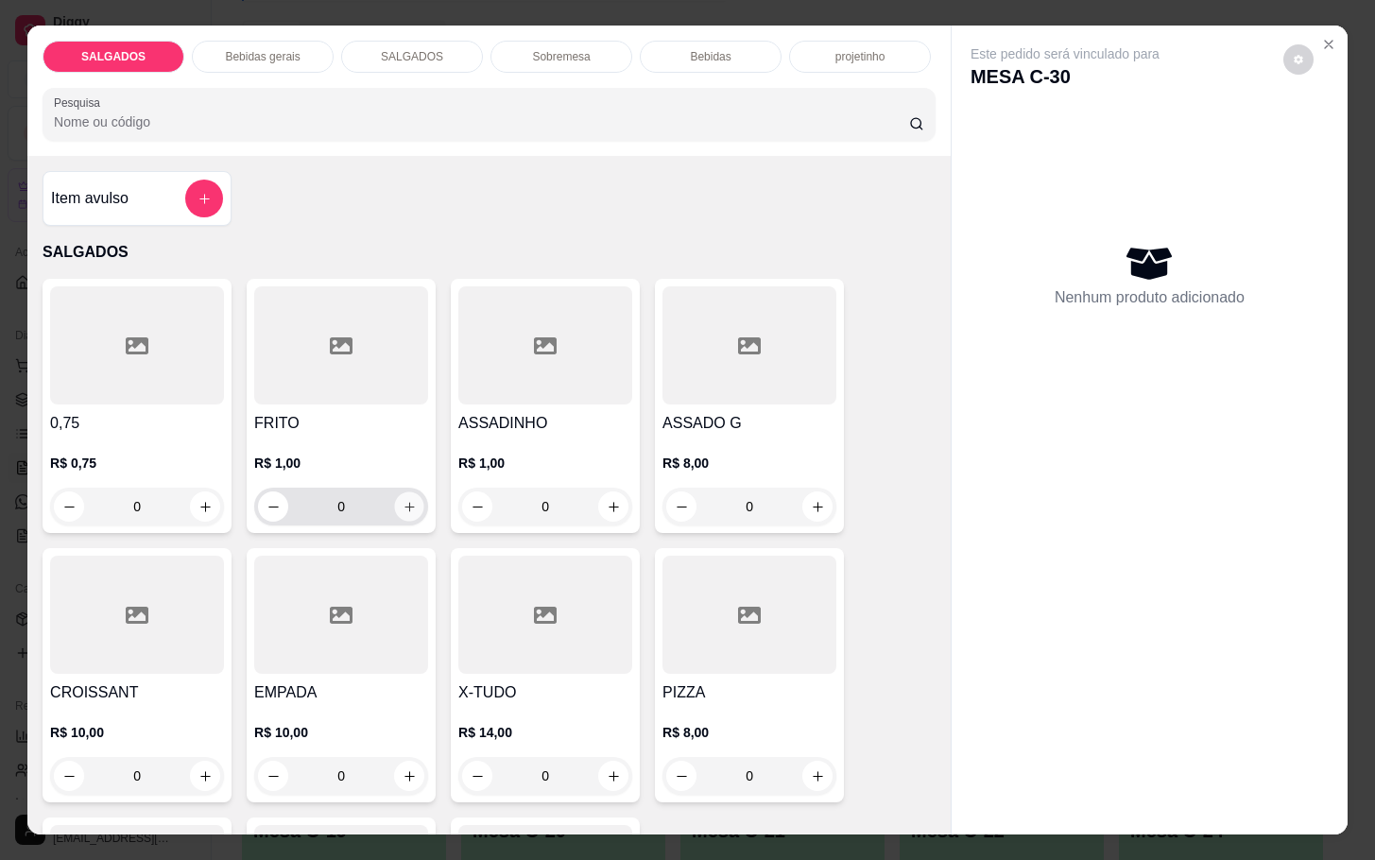
click at [395, 506] on button "increase-product-quantity" at bounding box center [409, 506] width 29 height 29
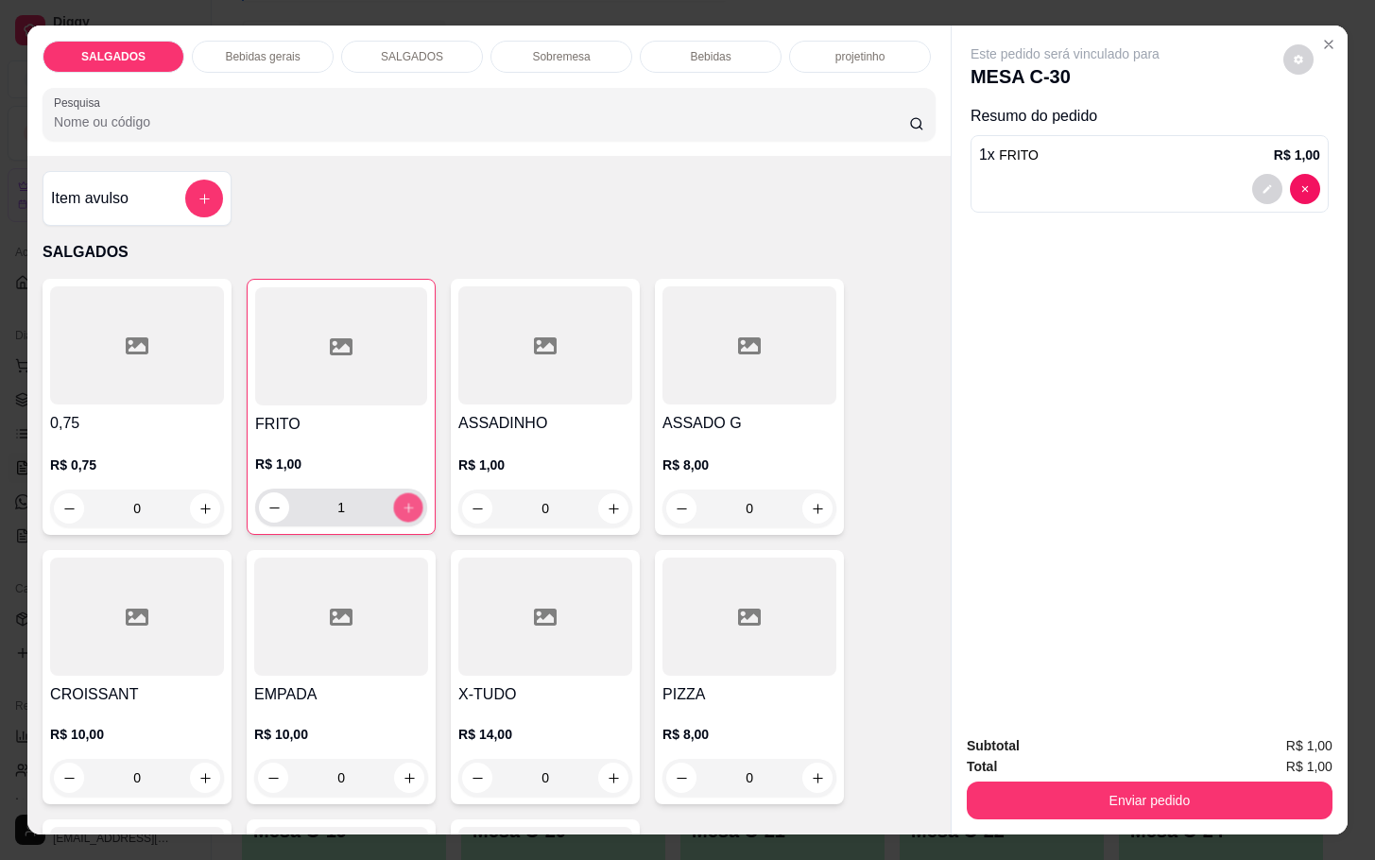
click at [402, 506] on icon "increase-product-quantity" at bounding box center [409, 508] width 14 height 14
type input "2"
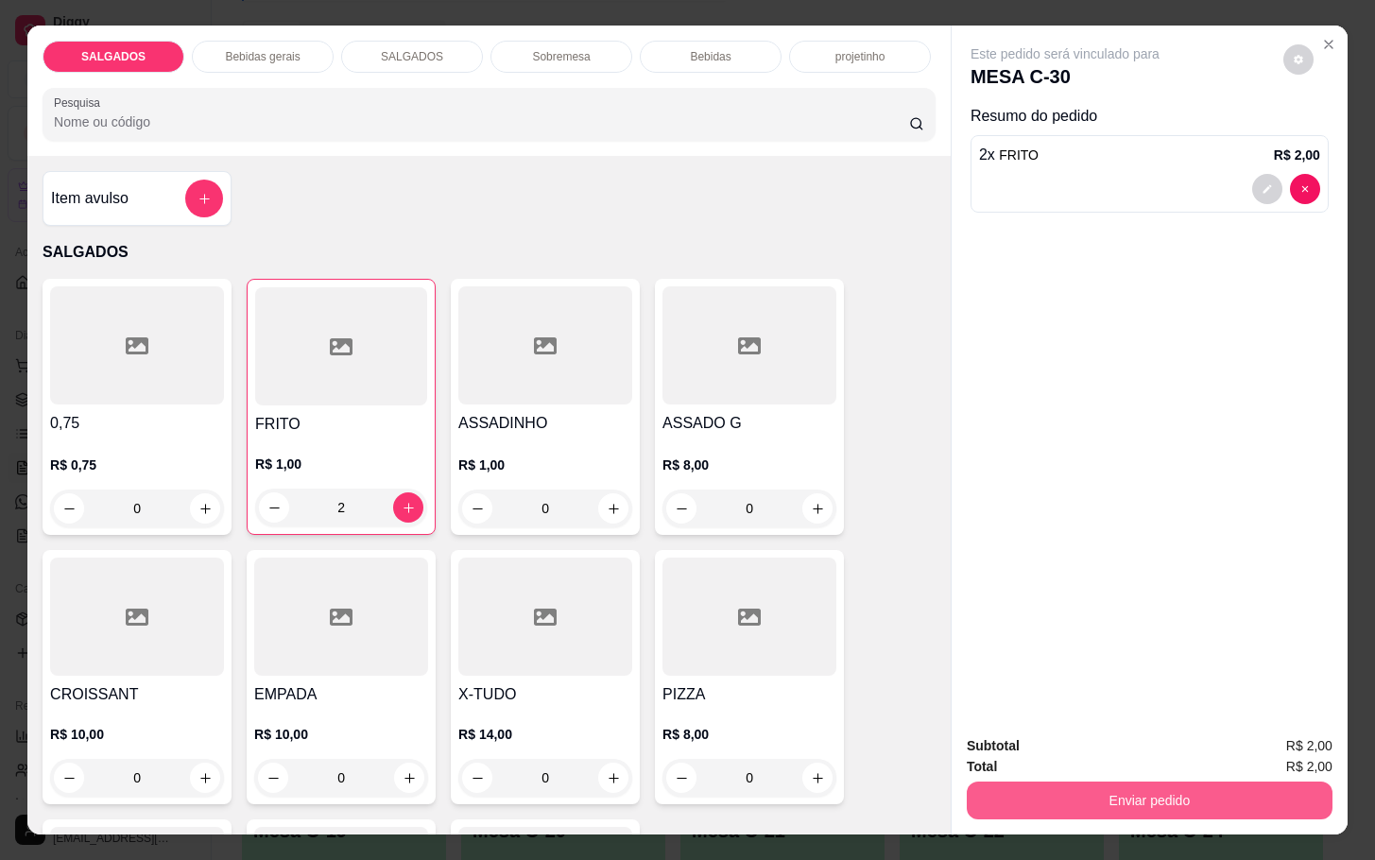
click at [1134, 797] on button "Enviar pedido" at bounding box center [1150, 800] width 366 height 38
click at [1098, 744] on button "Não registrar e enviar pedido" at bounding box center [1084, 744] width 197 height 36
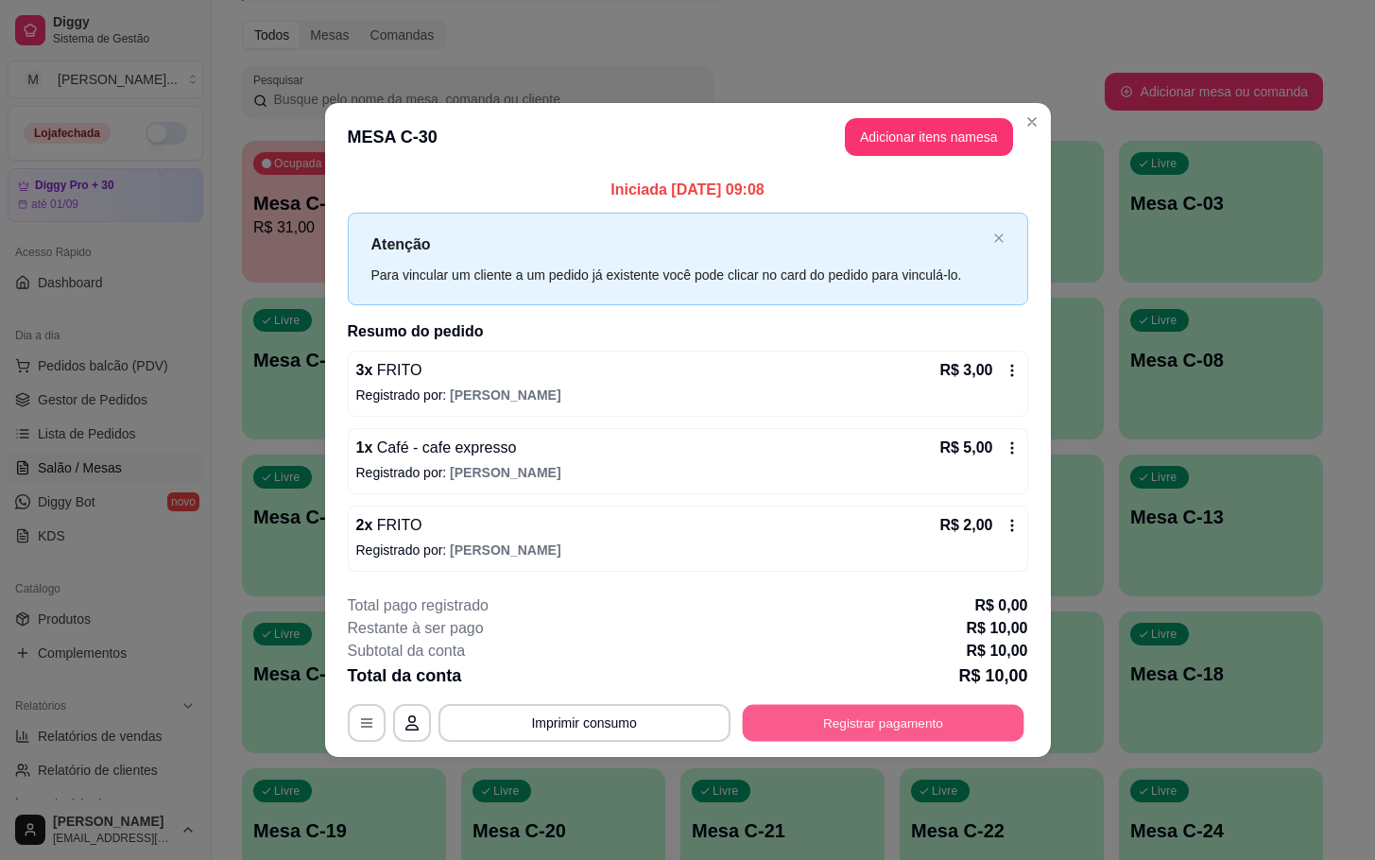
click at [853, 734] on button "Registrar pagamento" at bounding box center [883, 722] width 282 height 37
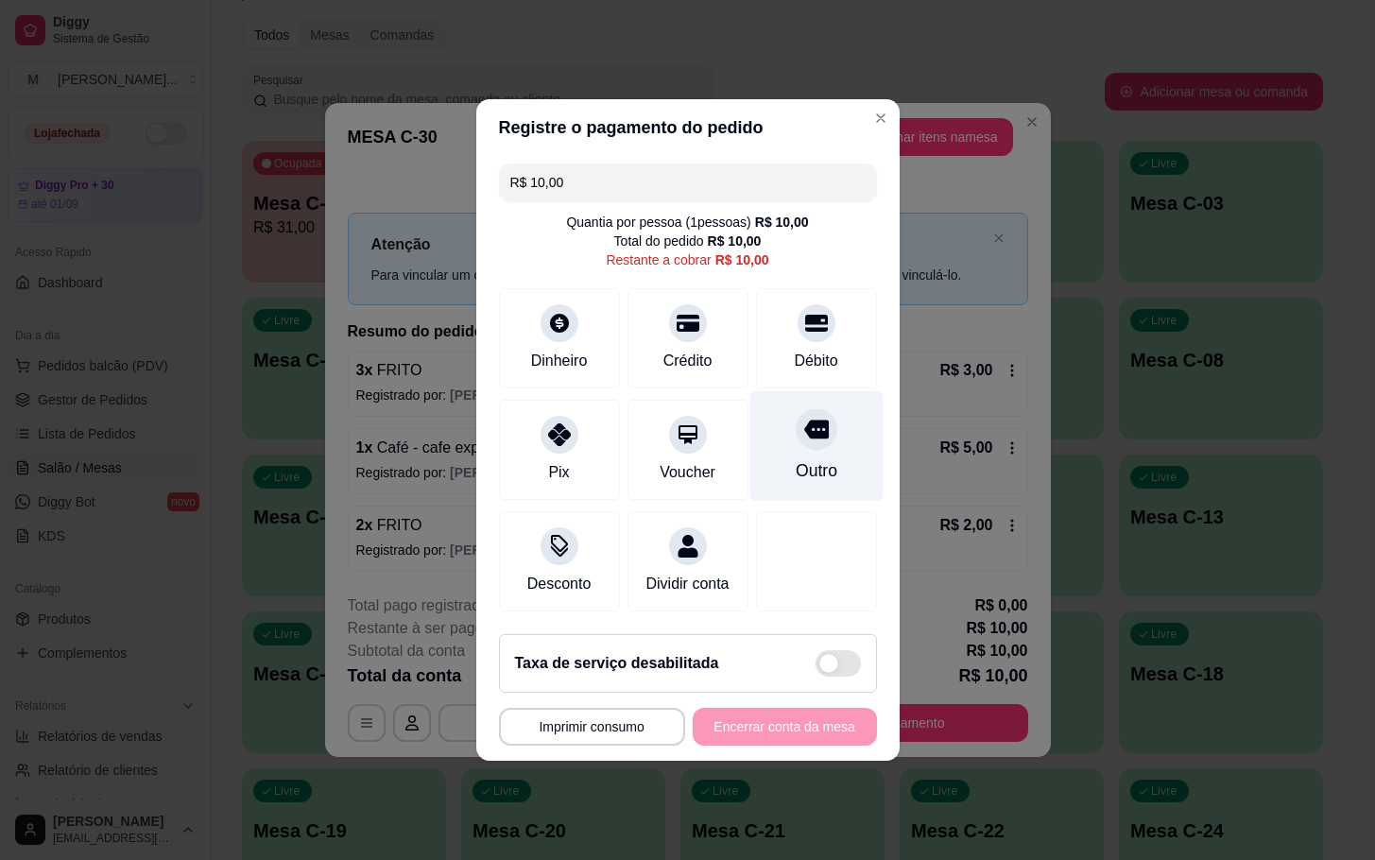
click at [769, 445] on div "Outro" at bounding box center [815, 446] width 133 height 111
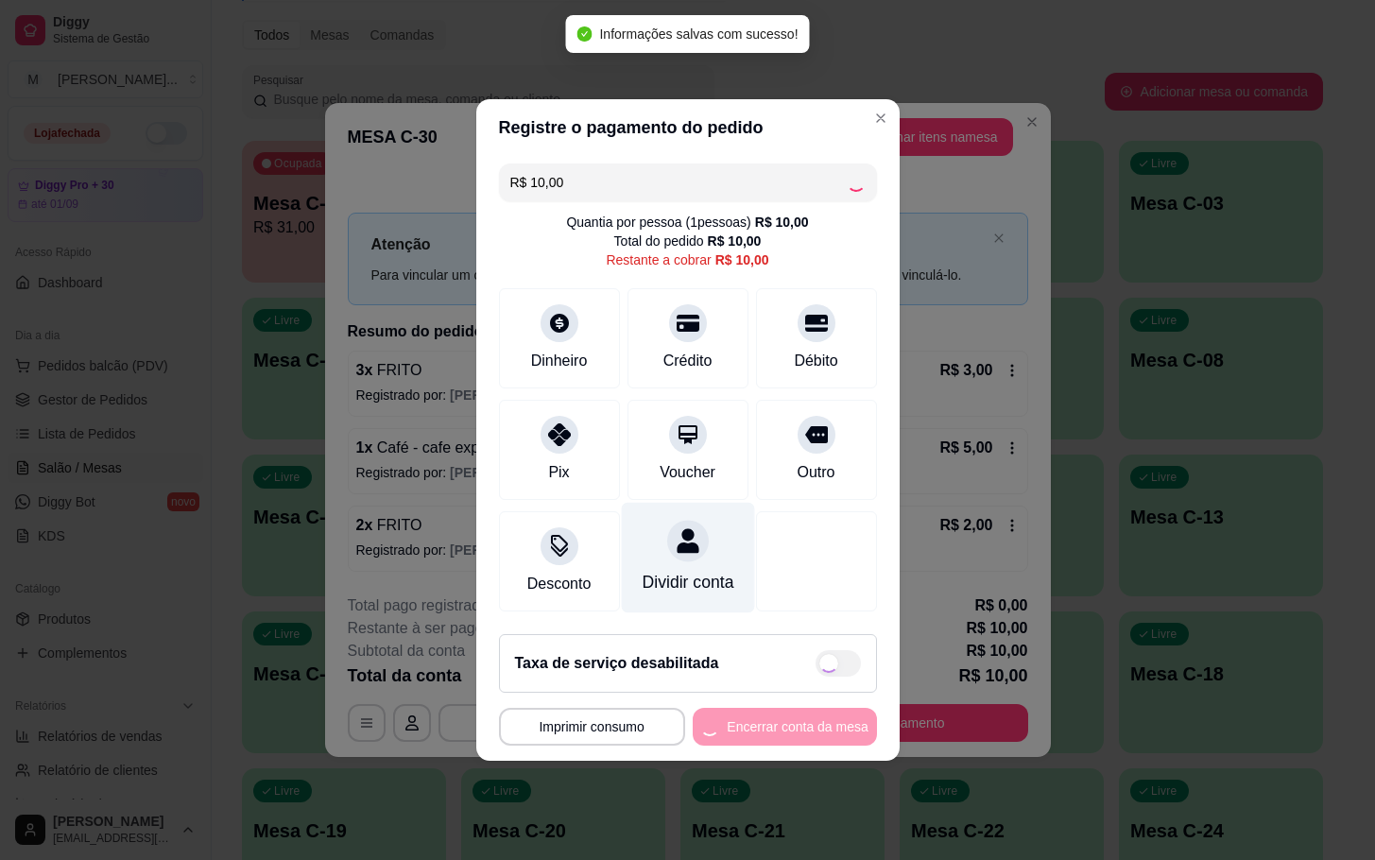
type input "R$ 0,00"
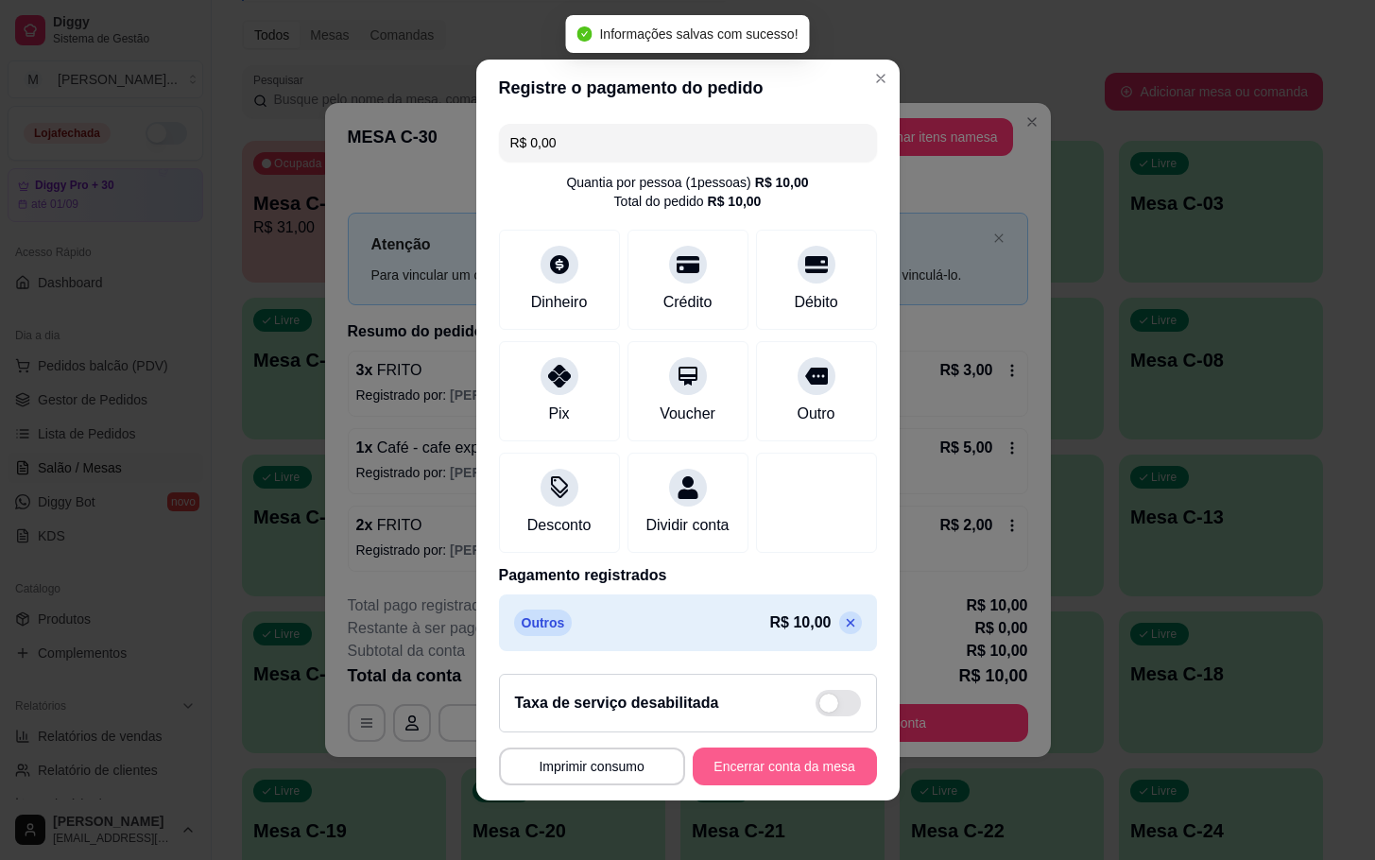
click at [757, 780] on button "Encerrar conta da mesa" at bounding box center [785, 766] width 184 height 38
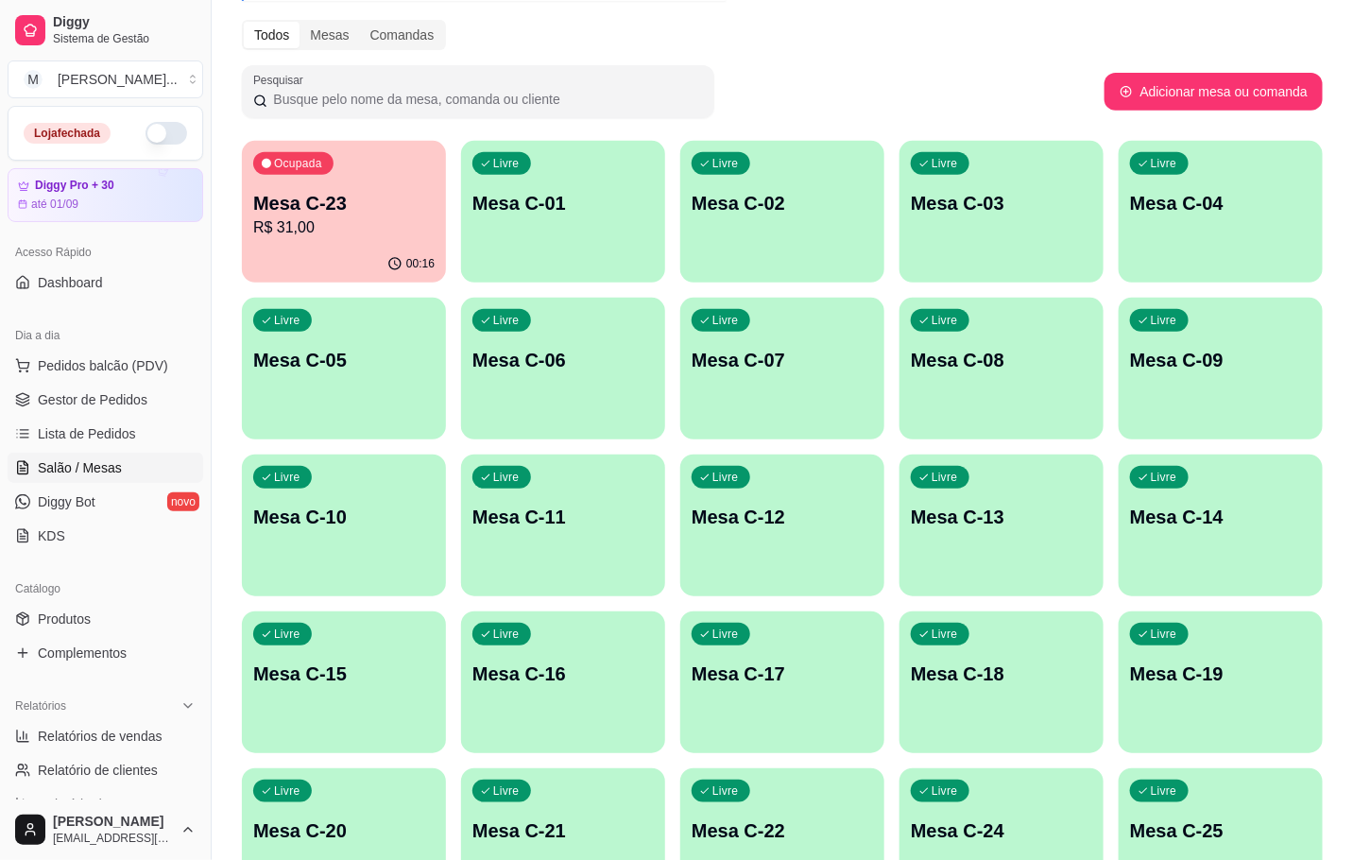
click at [299, 269] on div "00:16" at bounding box center [344, 264] width 204 height 37
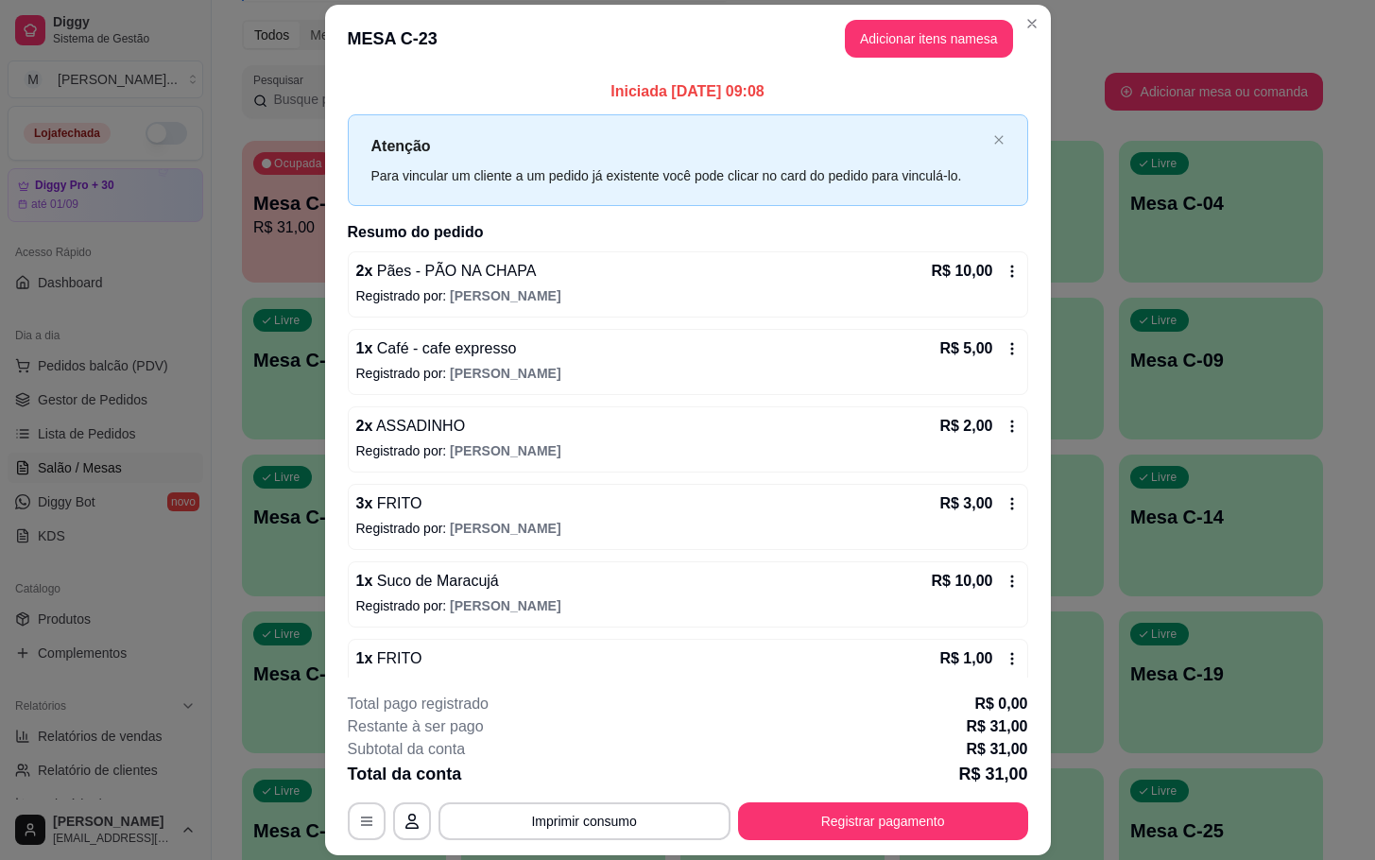
drag, startPoint x: 979, startPoint y: 843, endPoint x: 976, endPoint y: 816, distance: 26.6
click at [976, 816] on footer "**********" at bounding box center [688, 766] width 726 height 178
click at [976, 816] on button "Registrar pagamento" at bounding box center [883, 821] width 282 height 37
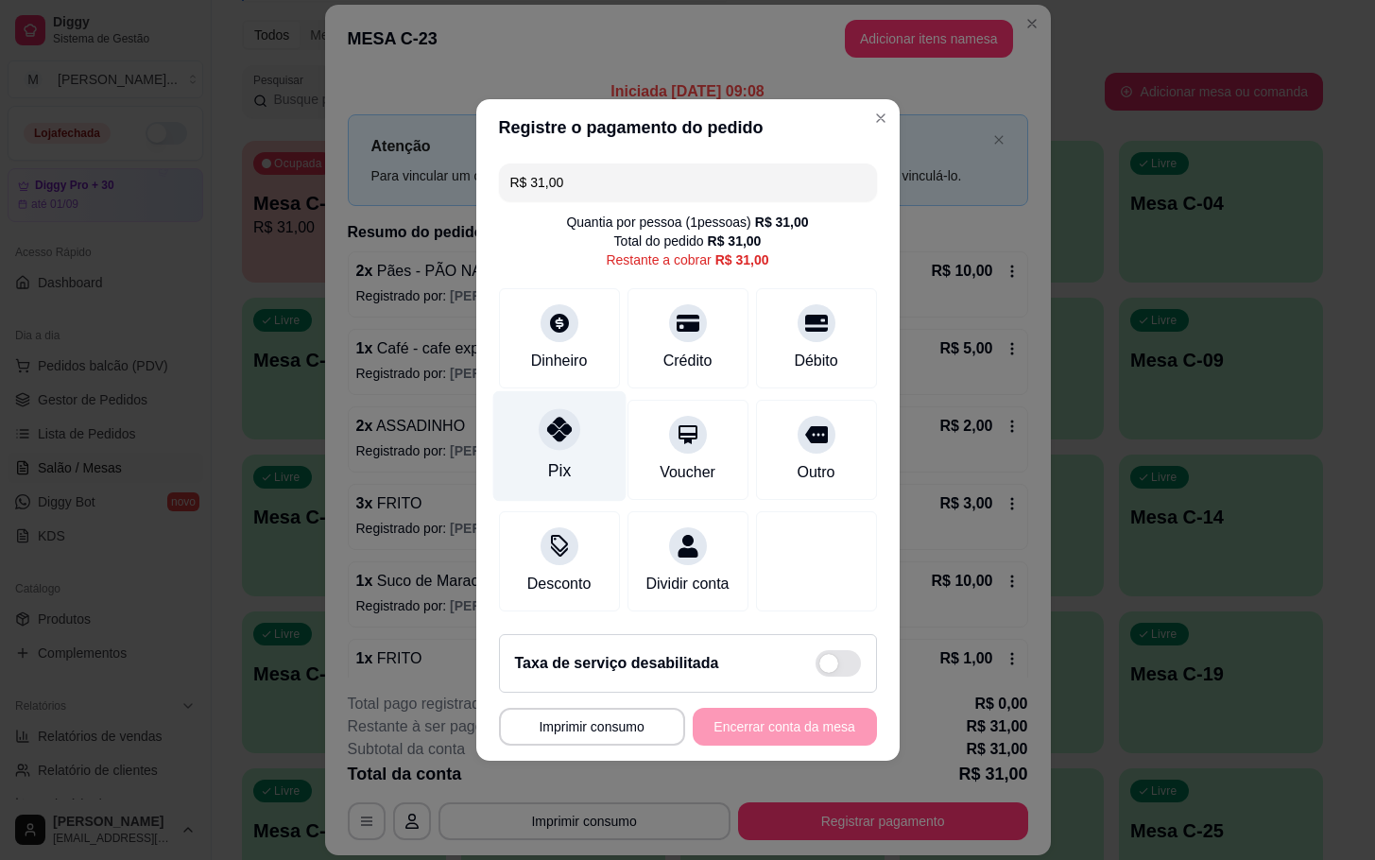
click at [598, 429] on div "Pix" at bounding box center [558, 446] width 133 height 111
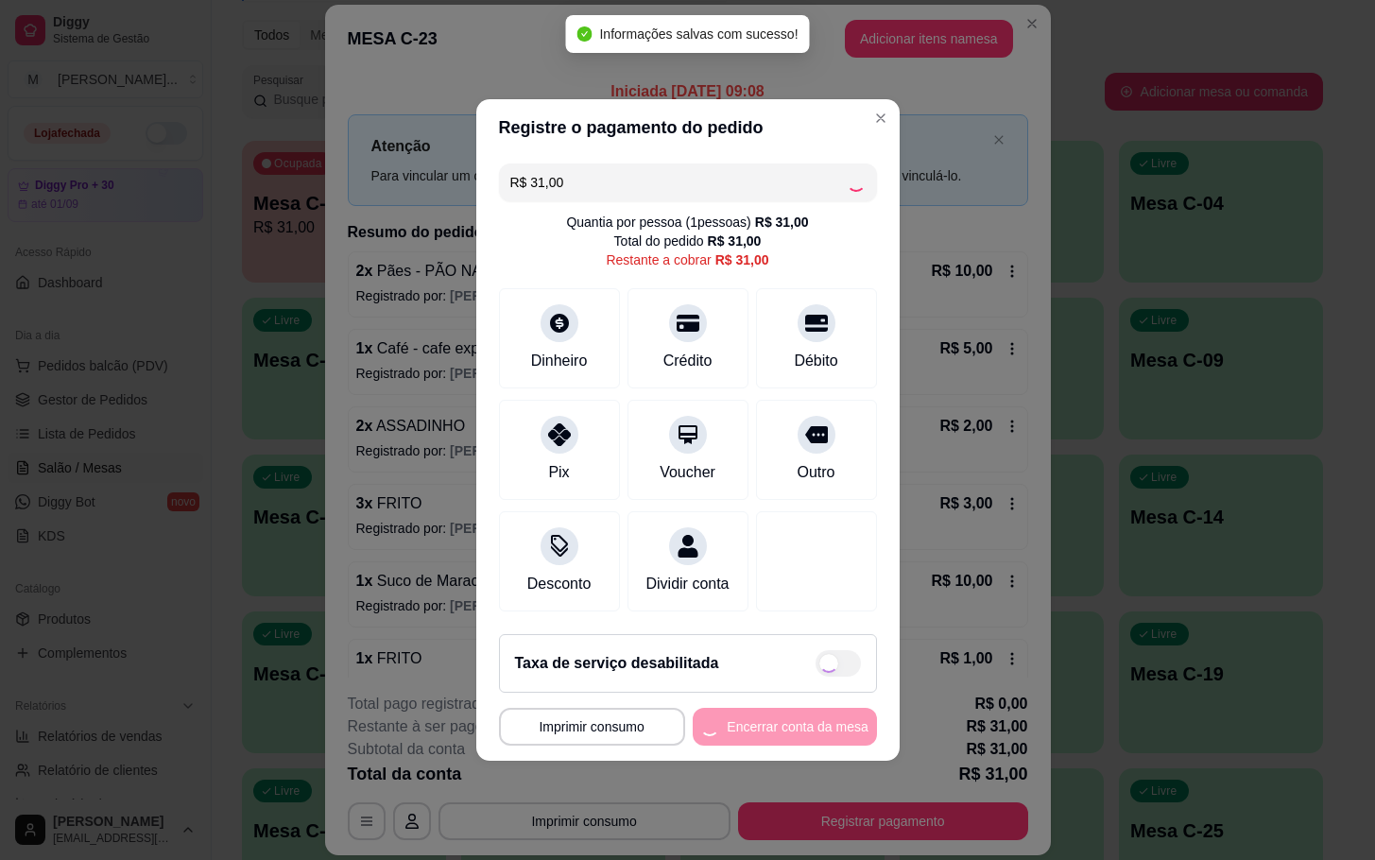
type input "R$ 0,00"
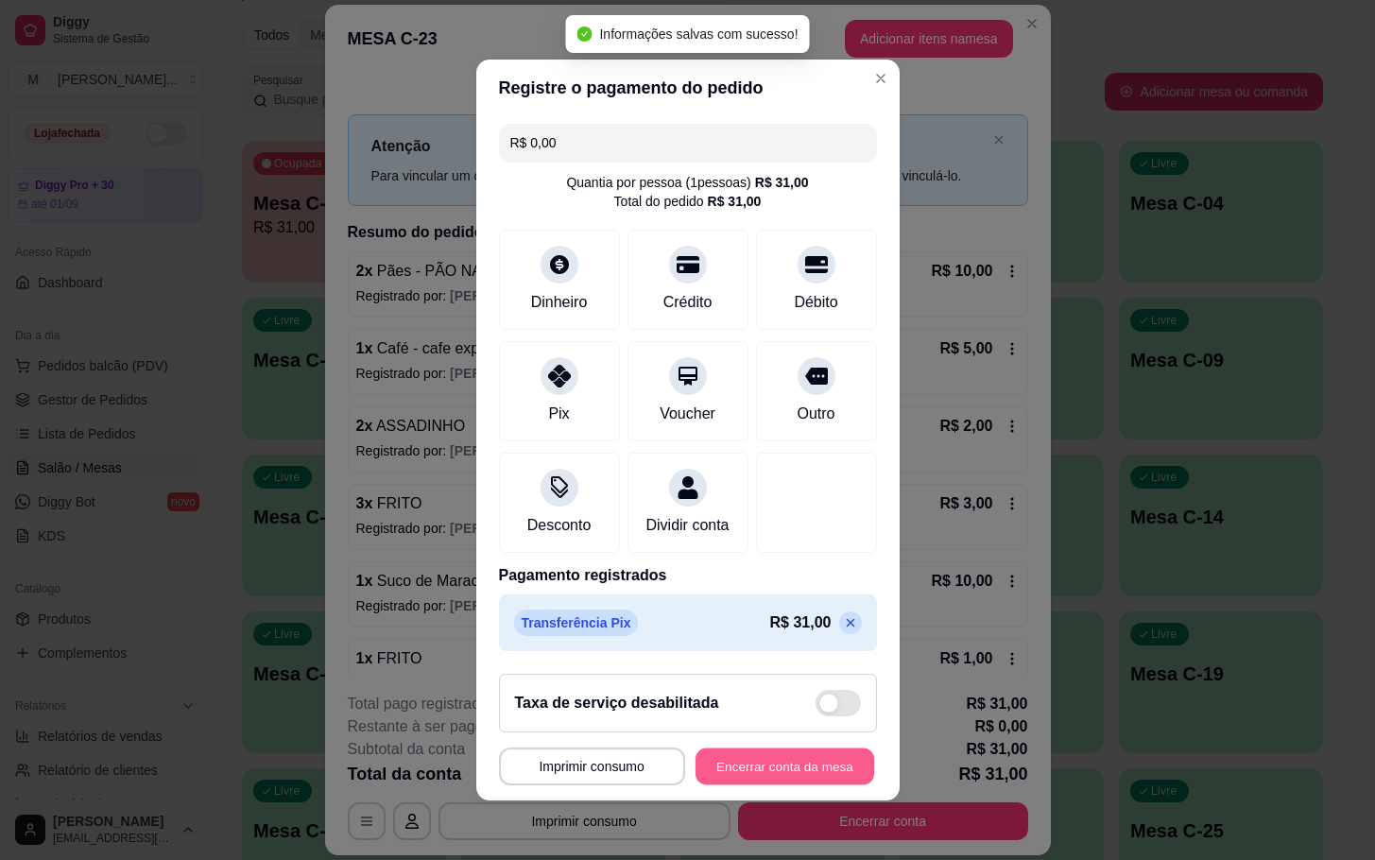
click at [792, 785] on button "Encerrar conta da mesa" at bounding box center [784, 766] width 179 height 37
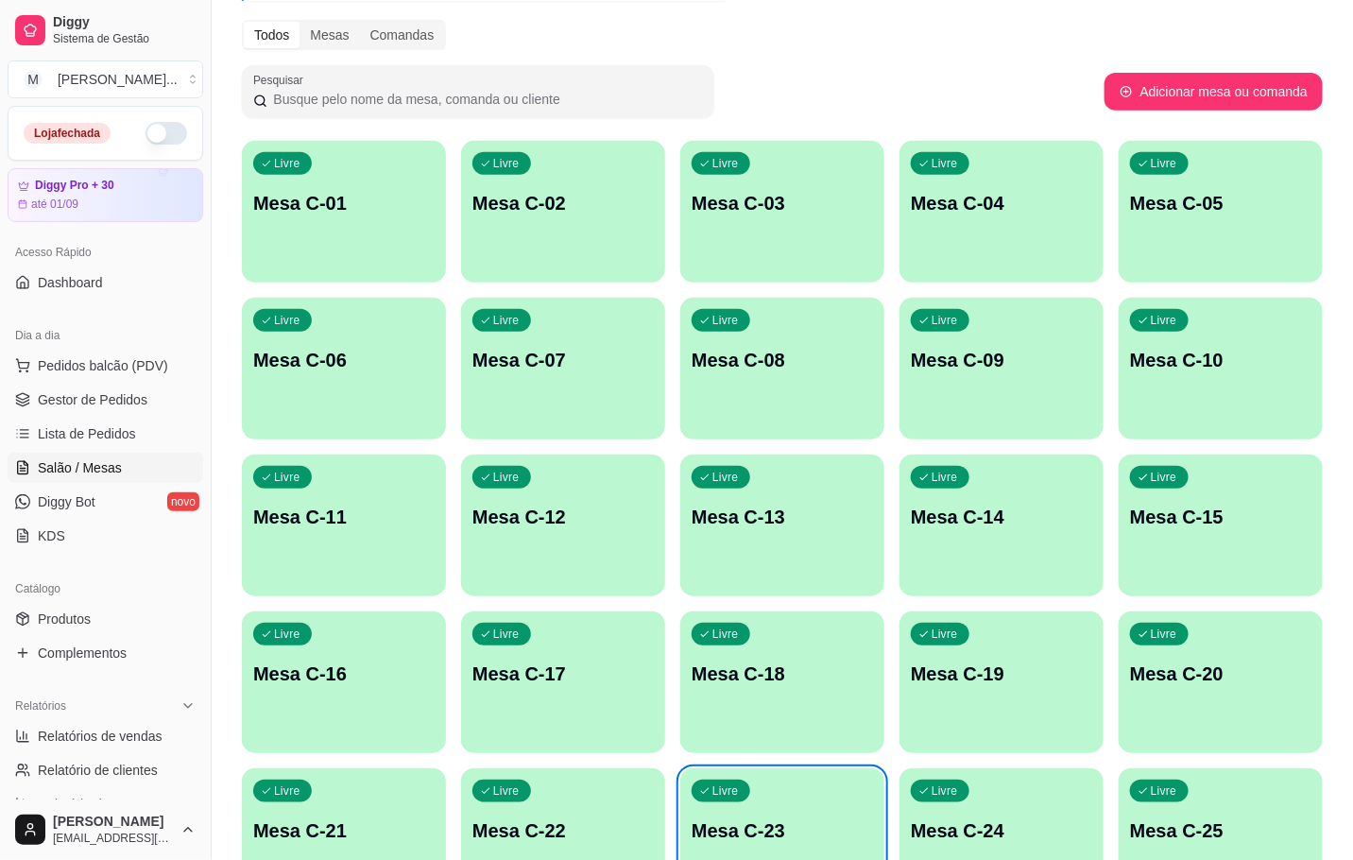
click at [806, 819] on p "Mesa C-23" at bounding box center [782, 830] width 181 height 26
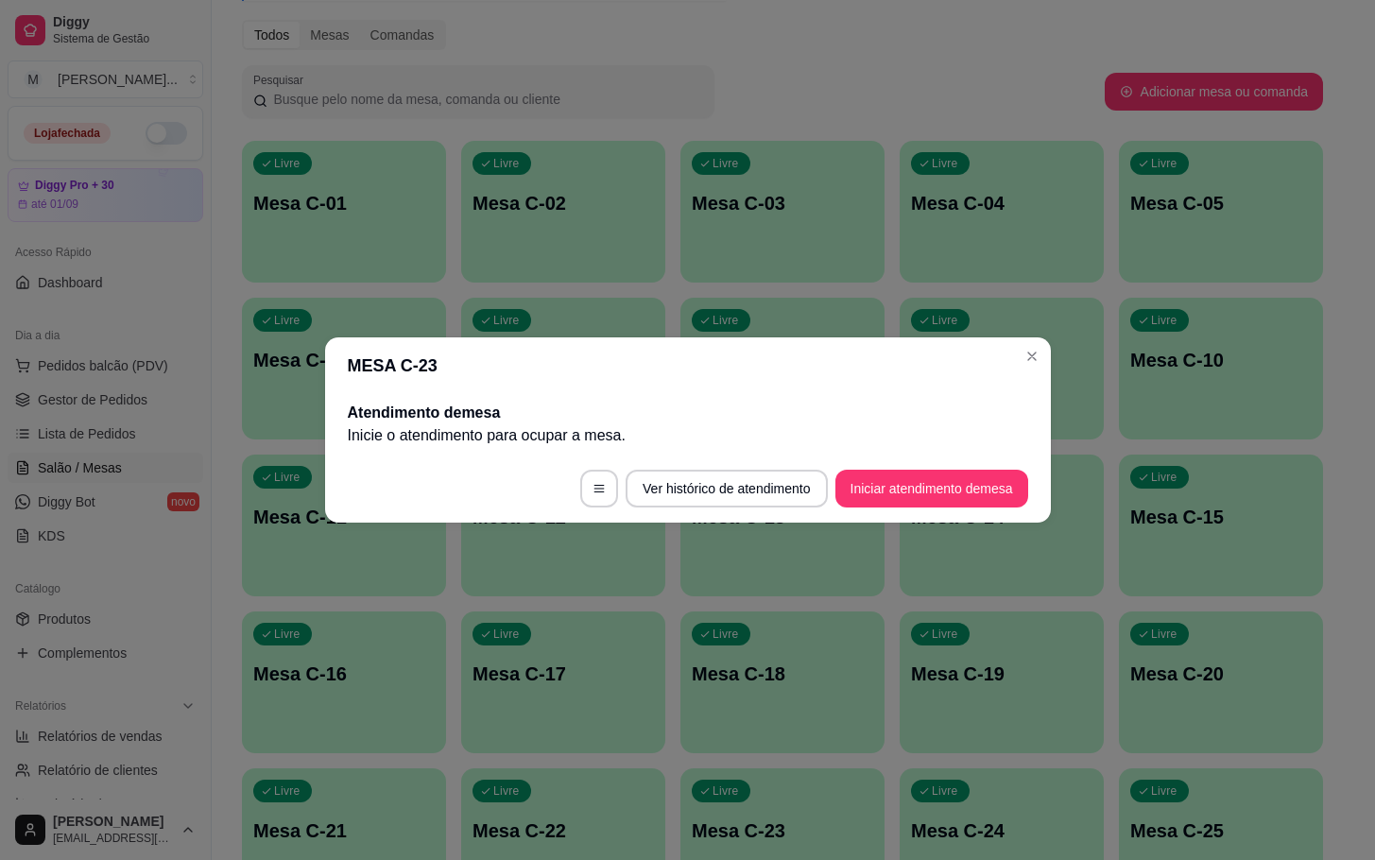
click at [939, 454] on footer "Ver histórico de atendimento Iniciar atendimento de mesa" at bounding box center [688, 488] width 726 height 68
click at [939, 460] on footer "Ver histórico de atendimento Iniciar atendimento de mesa" at bounding box center [688, 488] width 726 height 68
click at [939, 470] on button "Iniciar atendimento de mesa" at bounding box center [931, 489] width 193 height 38
click at [986, 510] on footer "Ver histórico de atendimento Iniciar atendimento de mesa" at bounding box center [688, 488] width 726 height 68
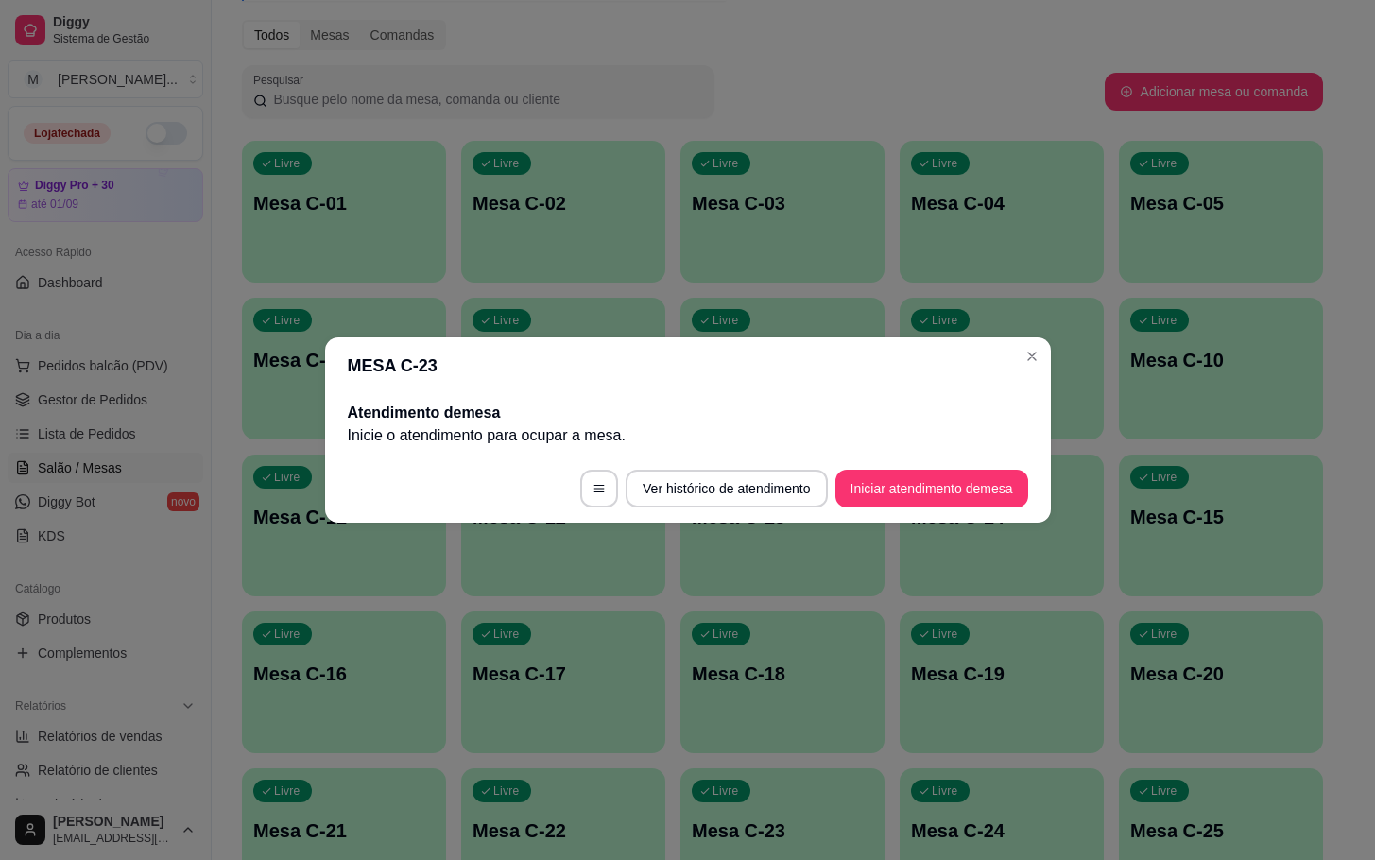
click at [979, 468] on footer "Ver histórico de atendimento Iniciar atendimento de mesa" at bounding box center [688, 488] width 726 height 68
click at [965, 480] on button "Iniciar atendimento de mesa" at bounding box center [931, 489] width 187 height 37
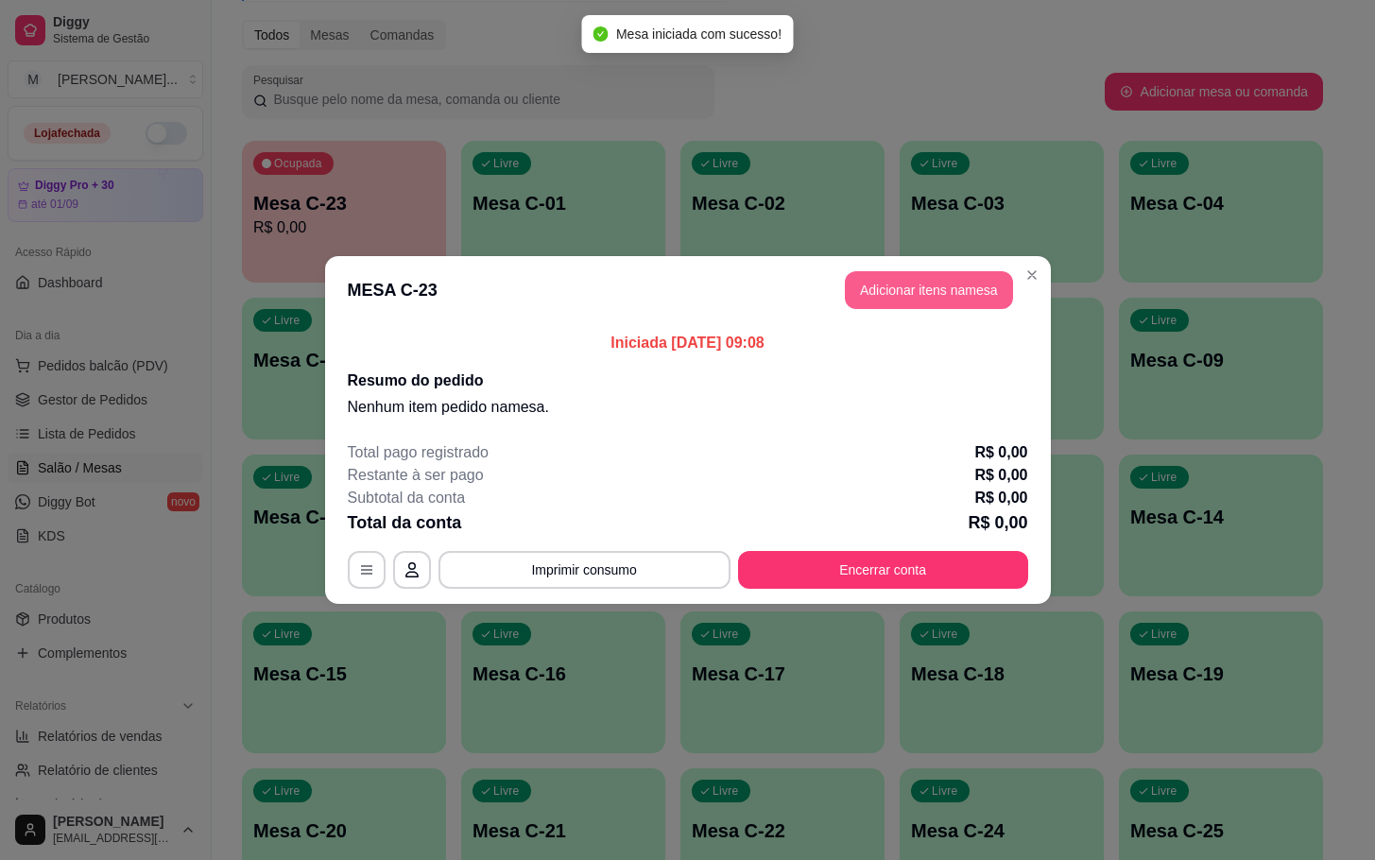
click at [876, 287] on button "Adicionar itens na mesa" at bounding box center [929, 290] width 168 height 38
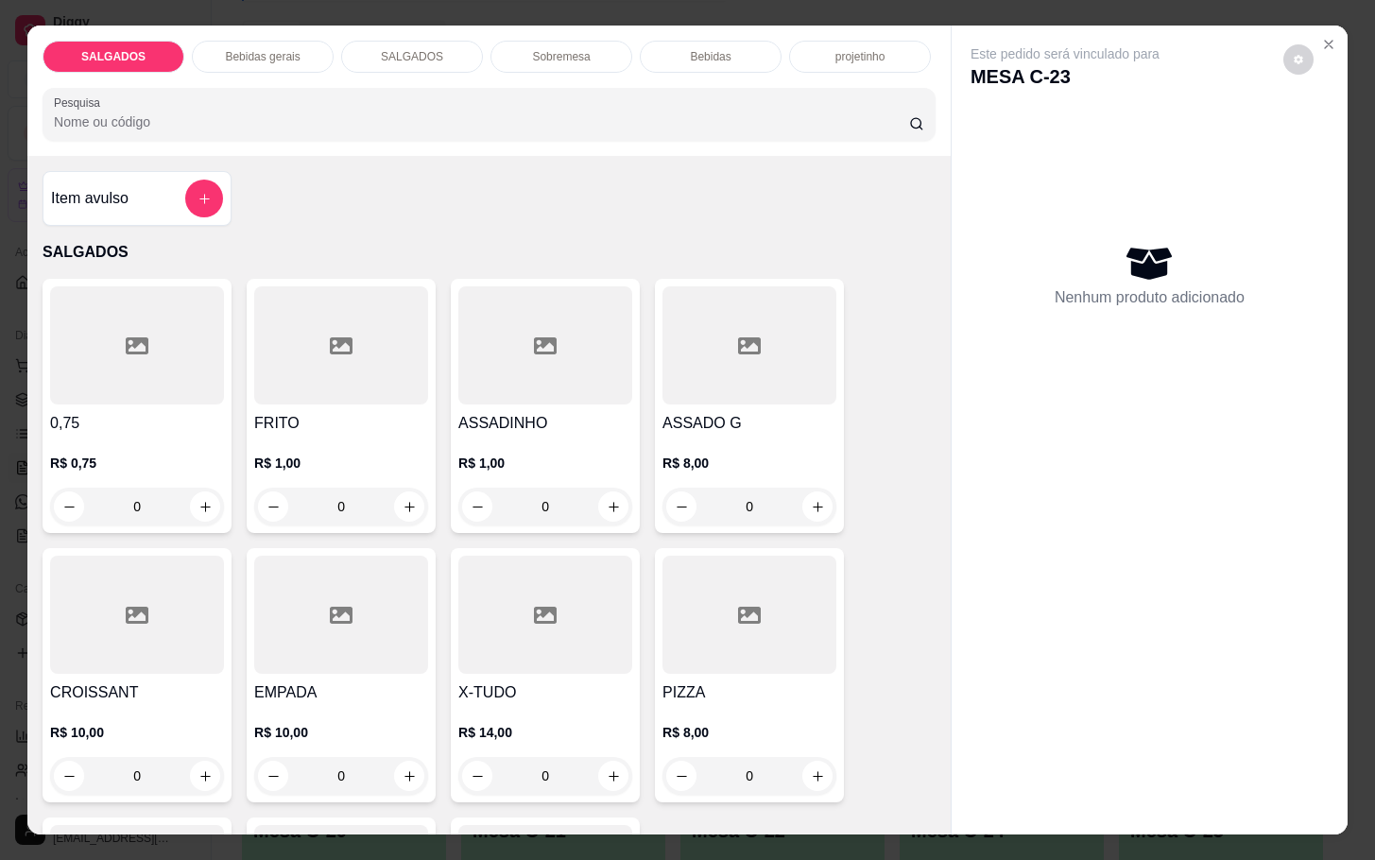
click at [380, 386] on div at bounding box center [341, 345] width 174 height 118
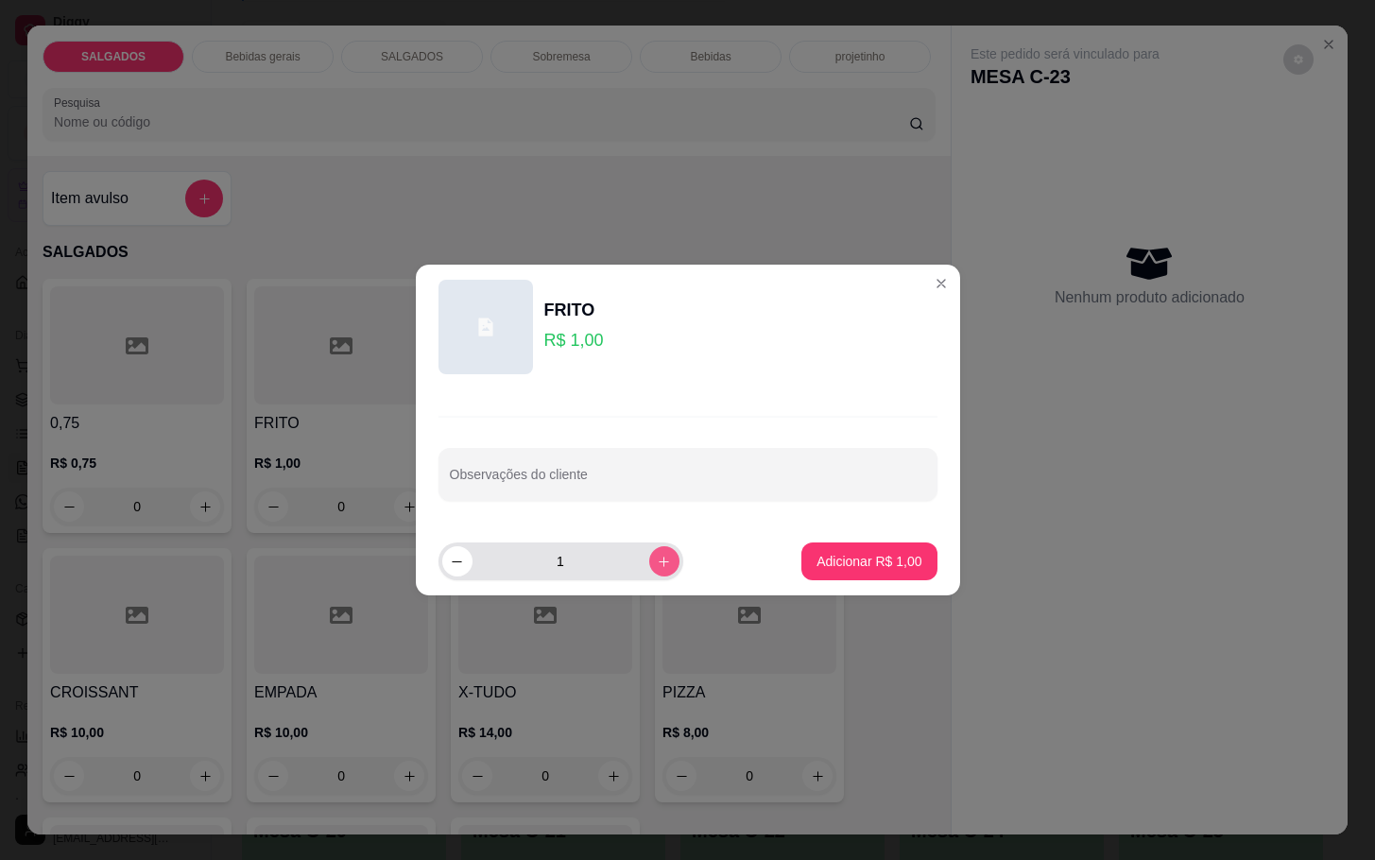
click at [657, 564] on icon "increase-product-quantity" at bounding box center [664, 562] width 14 height 14
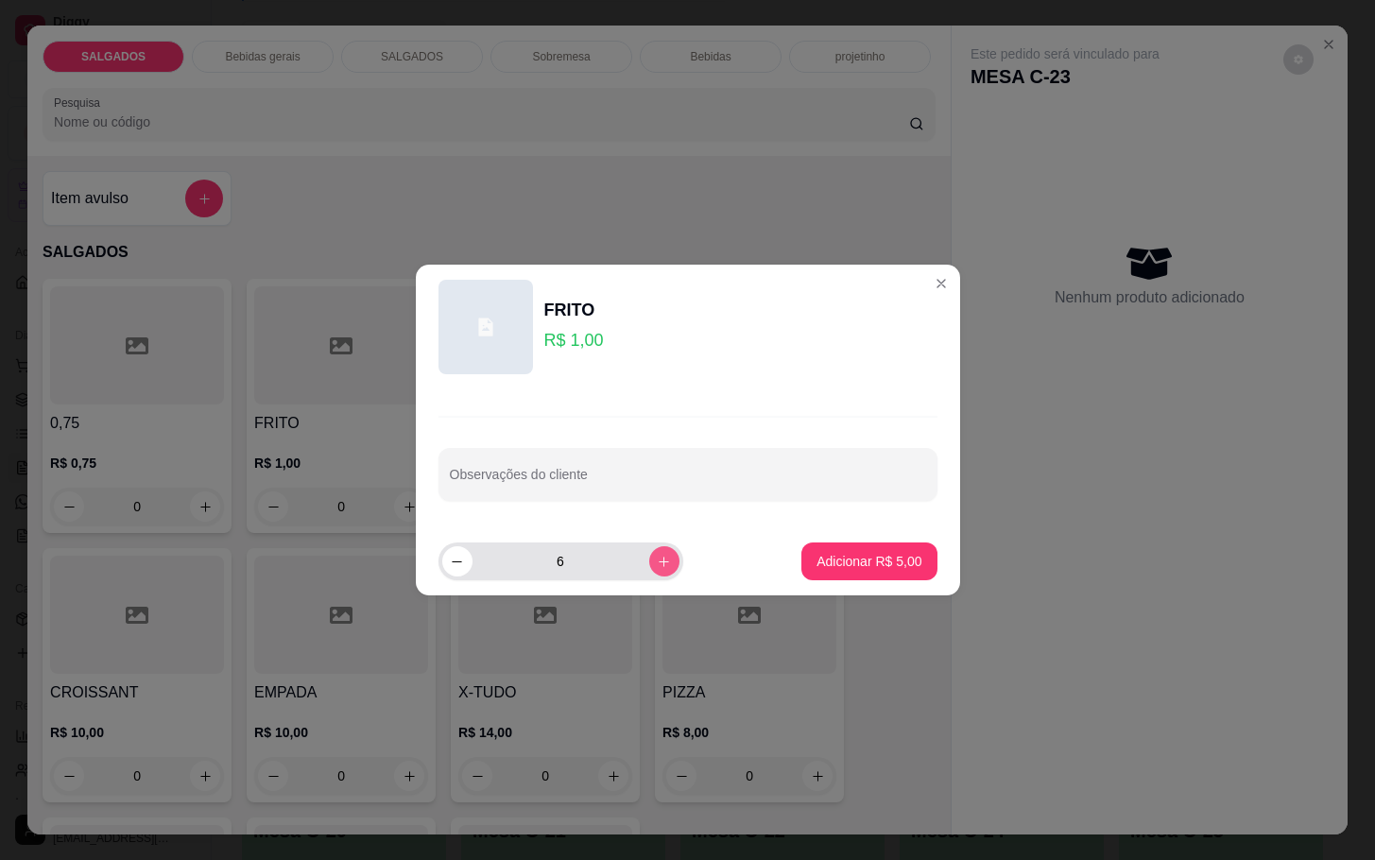
click at [657, 564] on icon "increase-product-quantity" at bounding box center [664, 562] width 14 height 14
type input "9"
drag, startPoint x: 836, startPoint y: 539, endPoint x: 846, endPoint y: 550, distance: 14.8
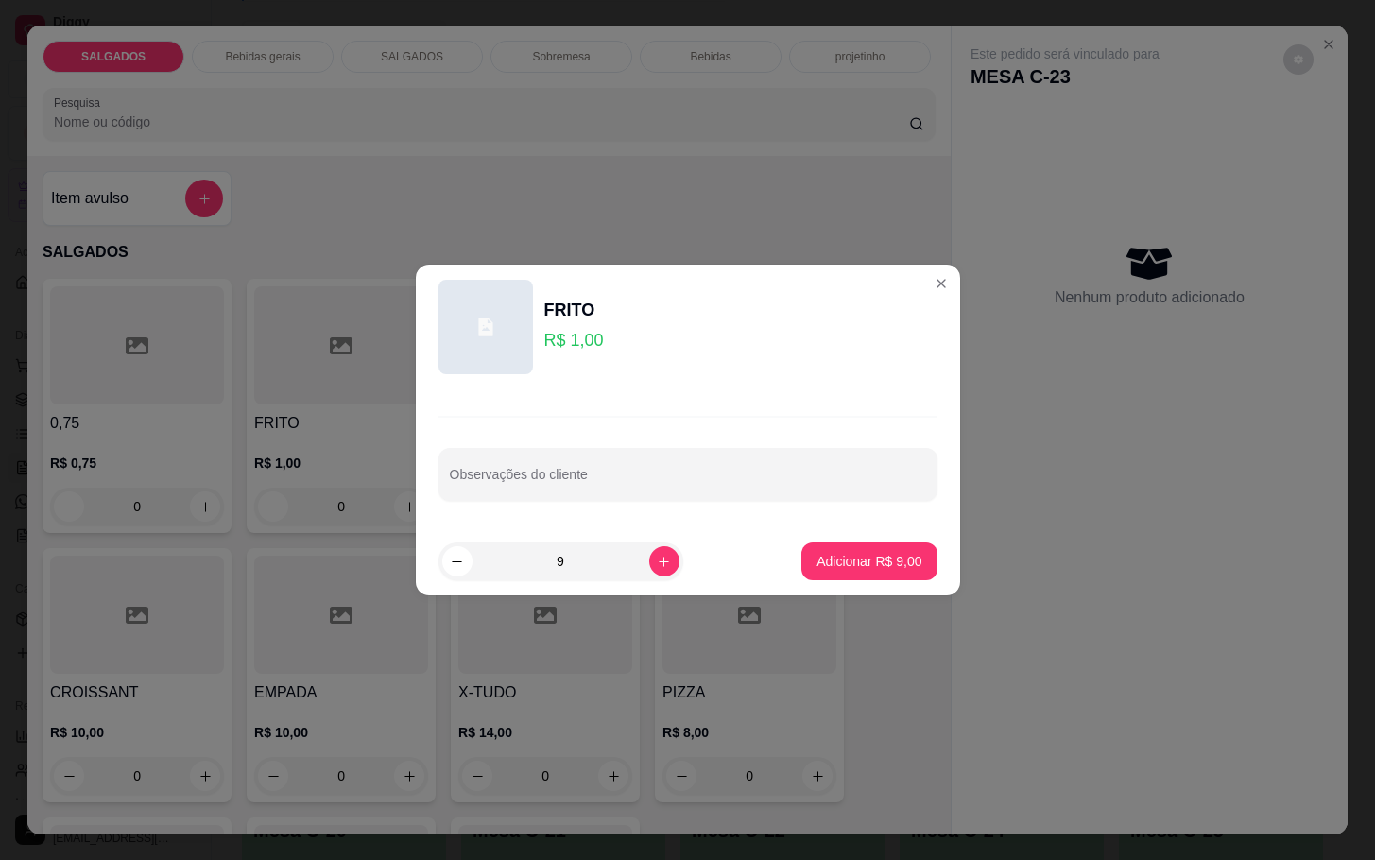
click at [846, 542] on footer "9 Adicionar R$ 9,00" at bounding box center [688, 561] width 544 height 68
click at [848, 562] on p "Adicionar R$ 9,00" at bounding box center [868, 561] width 105 height 19
type input "9"
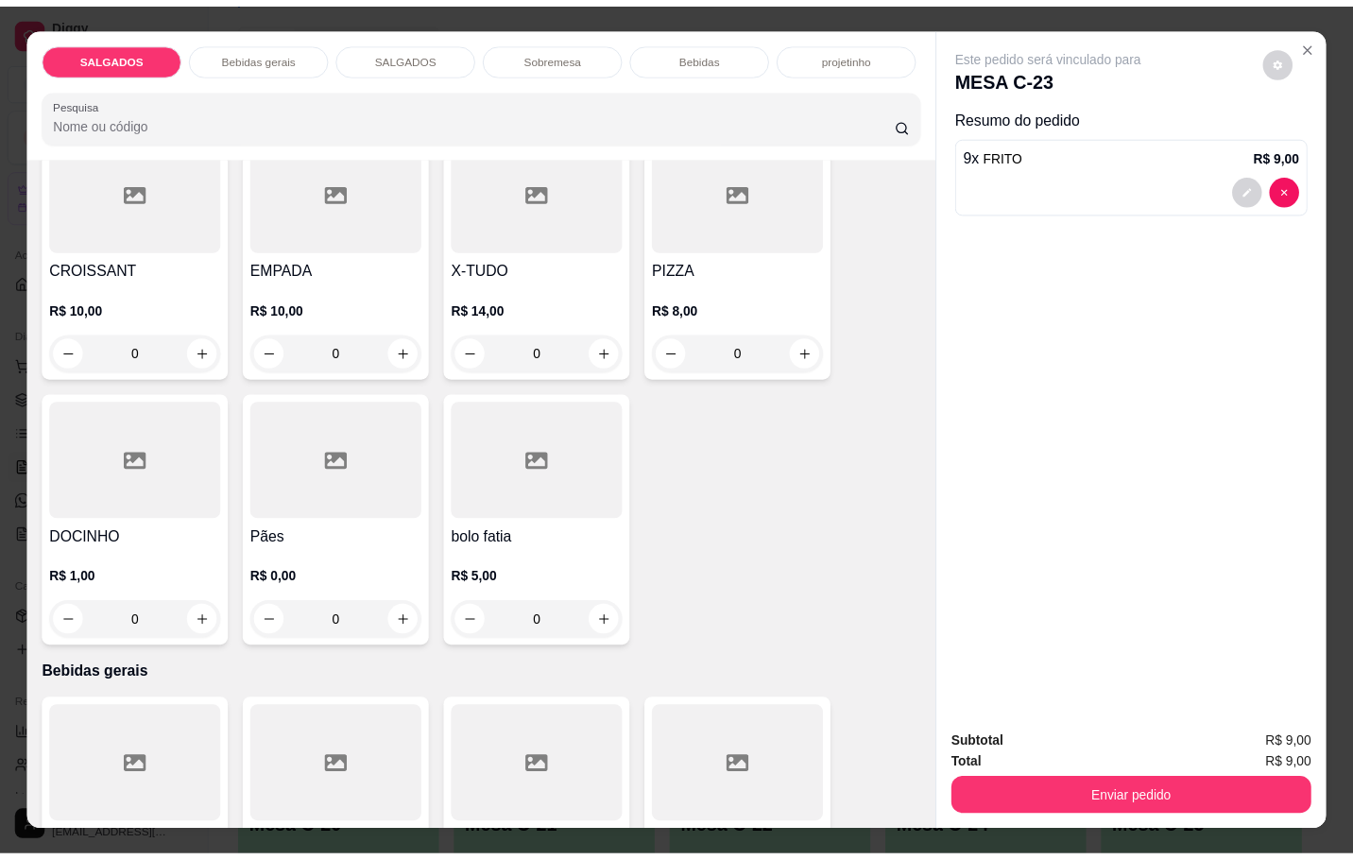
scroll to position [567, 0]
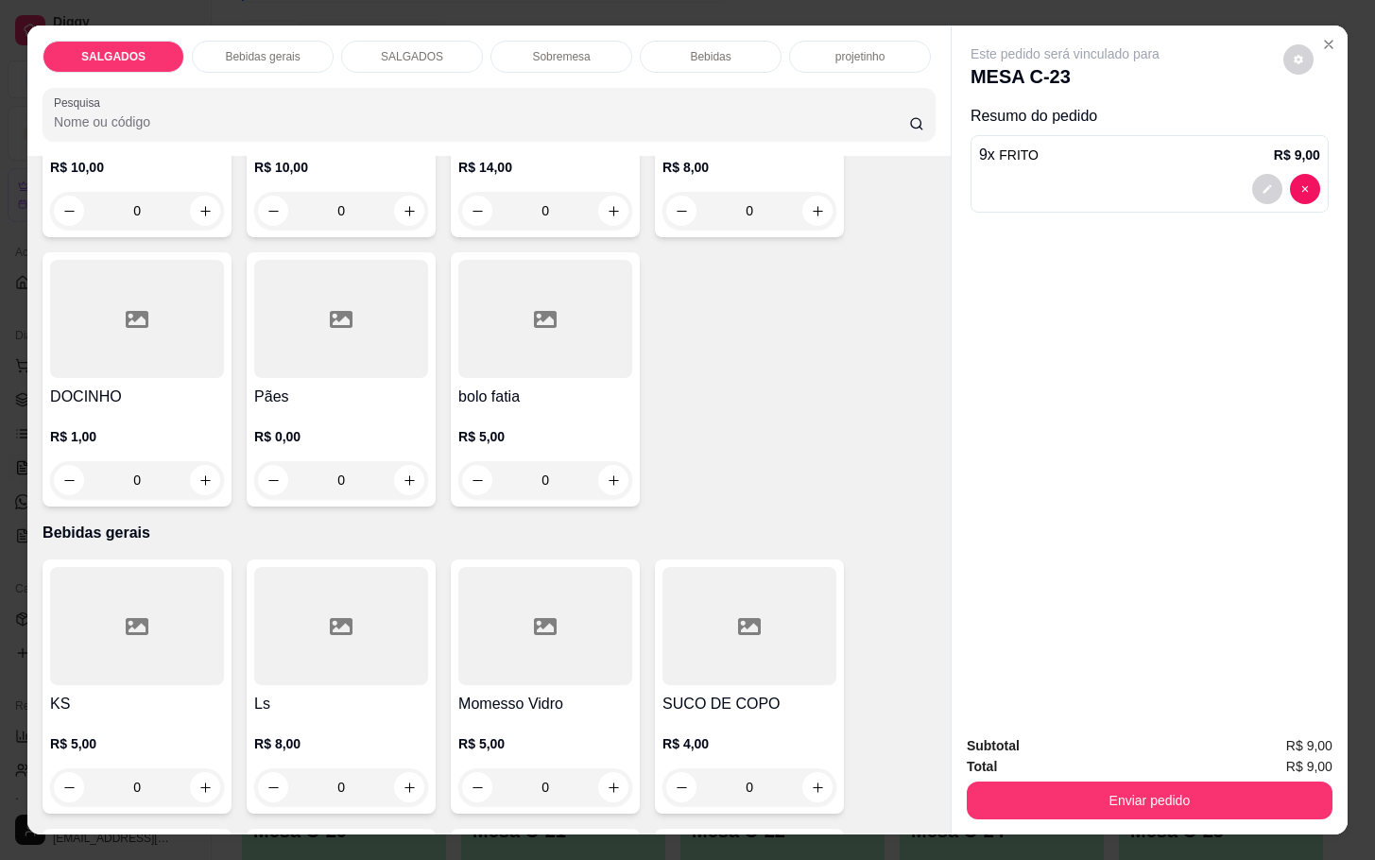
click at [94, 624] on div at bounding box center [137, 626] width 174 height 118
click at [445, 578] on div "1" at bounding box center [559, 561] width 237 height 38
click at [254, 734] on p "R$ 8,00" at bounding box center [341, 743] width 174 height 19
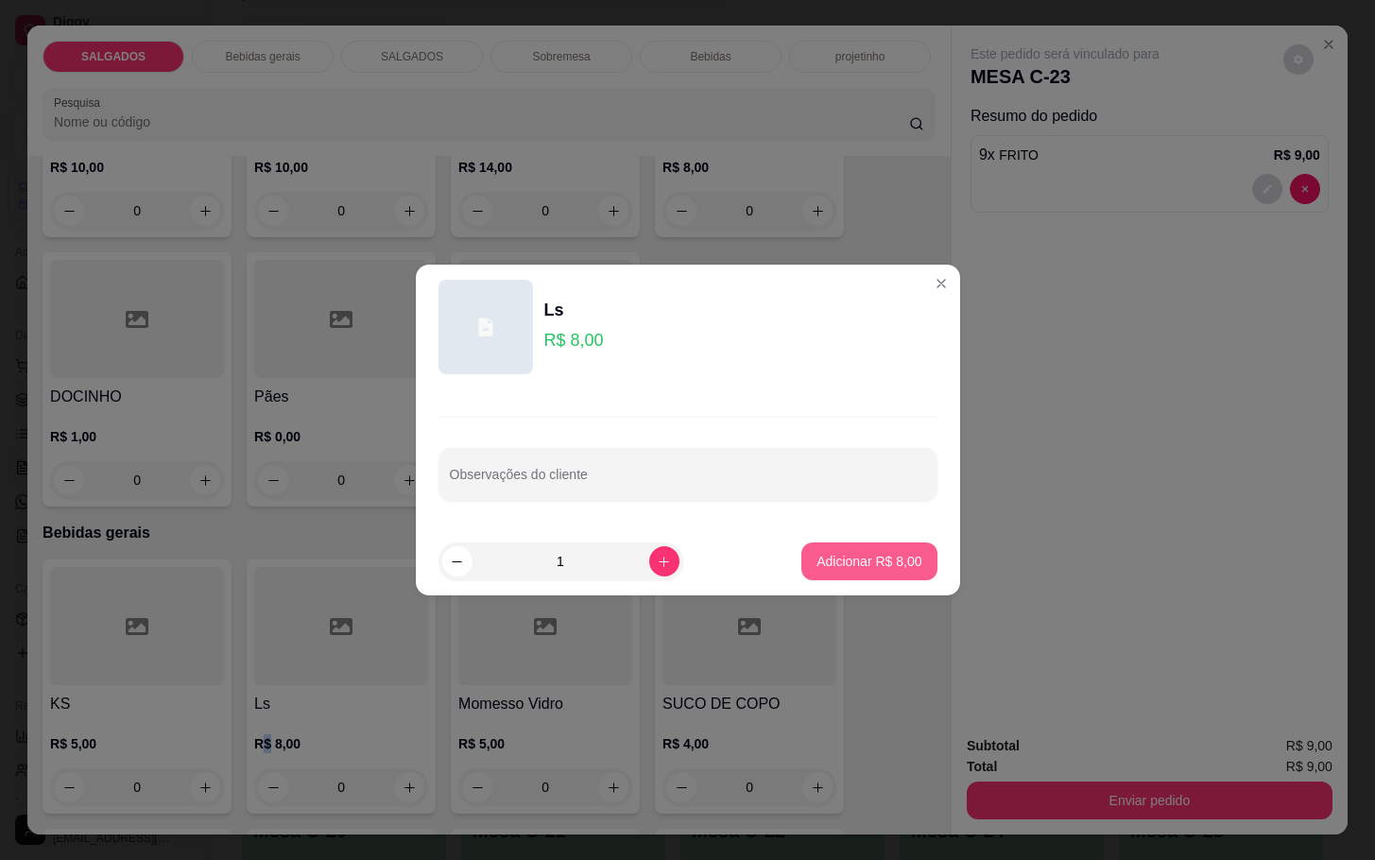
click at [801, 550] on button "Adicionar R$ 8,00" at bounding box center [868, 561] width 135 height 38
type input "1"
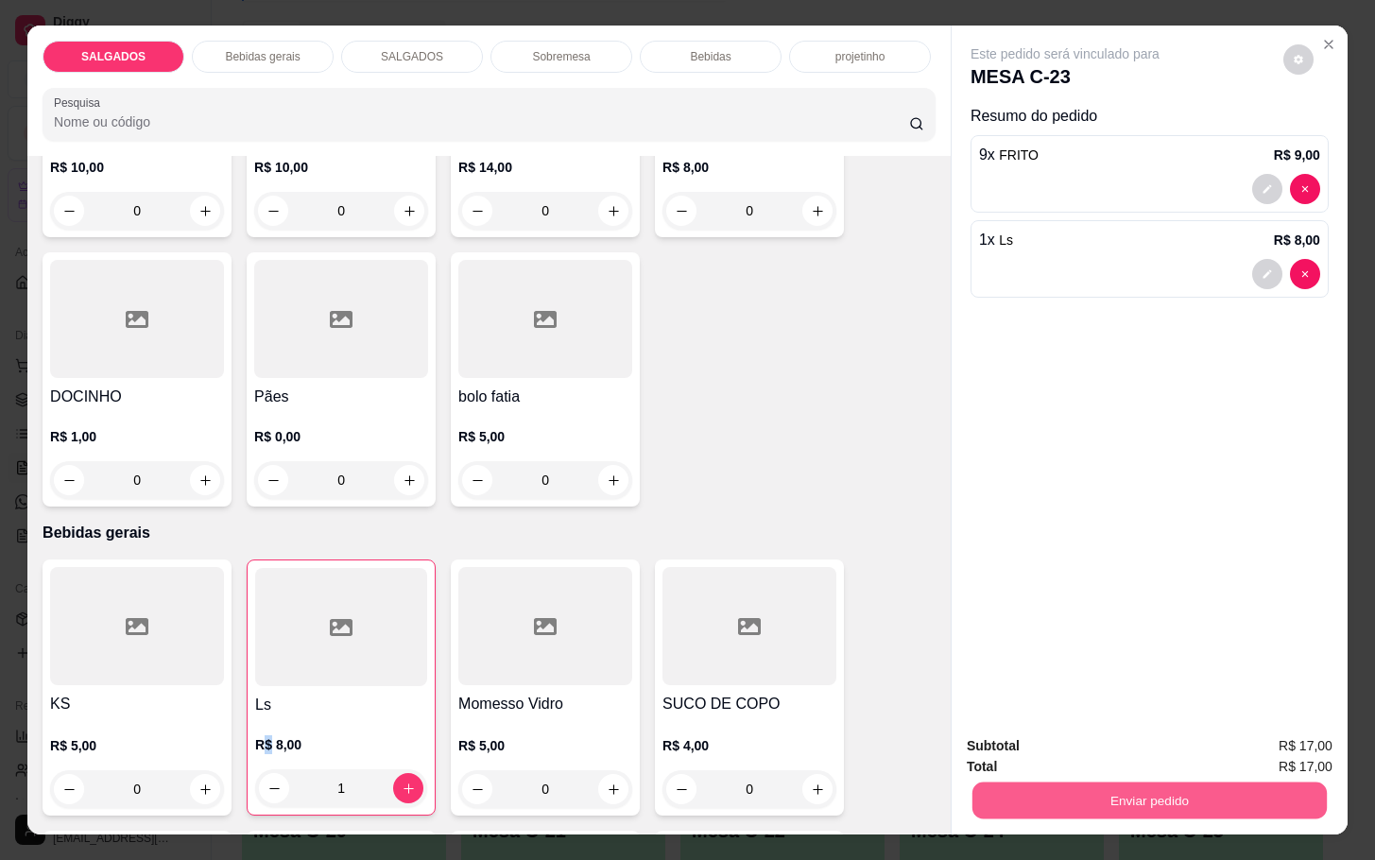
click at [1131, 792] on button "Enviar pedido" at bounding box center [1149, 799] width 354 height 37
click at [1123, 738] on button "Não registrar e enviar pedido" at bounding box center [1084, 744] width 197 height 36
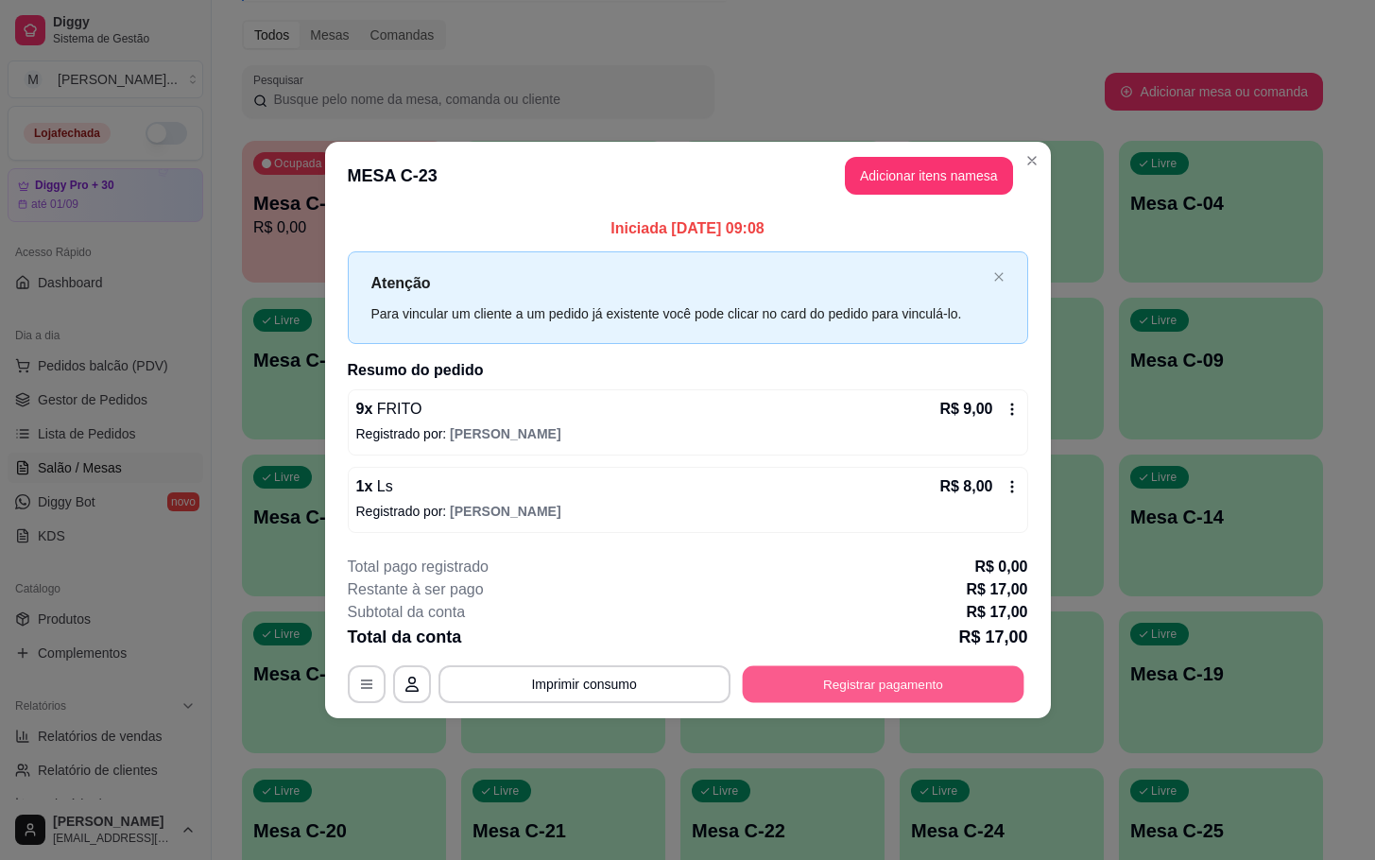
click at [917, 697] on button "Registrar pagamento" at bounding box center [883, 683] width 282 height 37
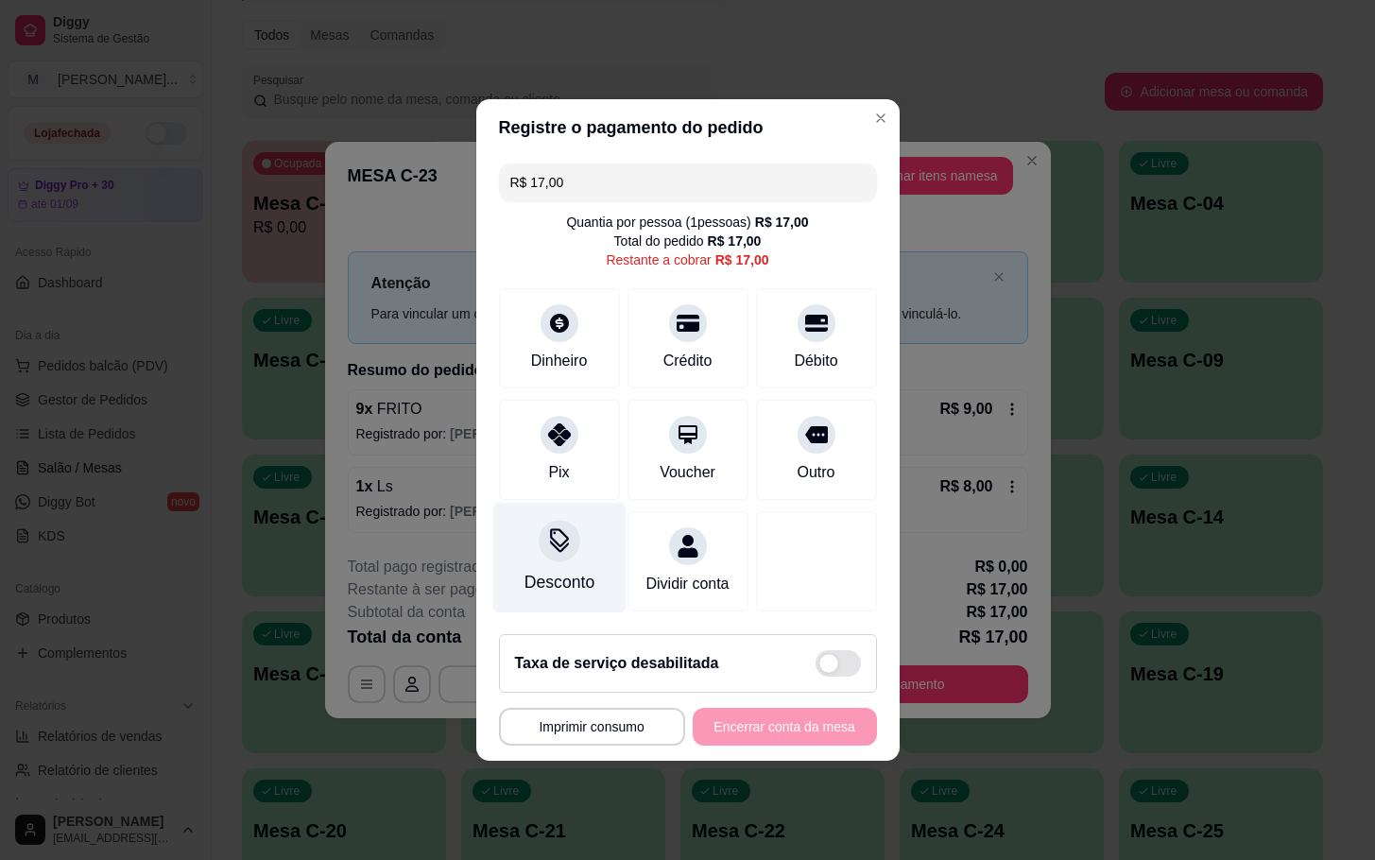
click at [550, 520] on div at bounding box center [560, 541] width 42 height 42
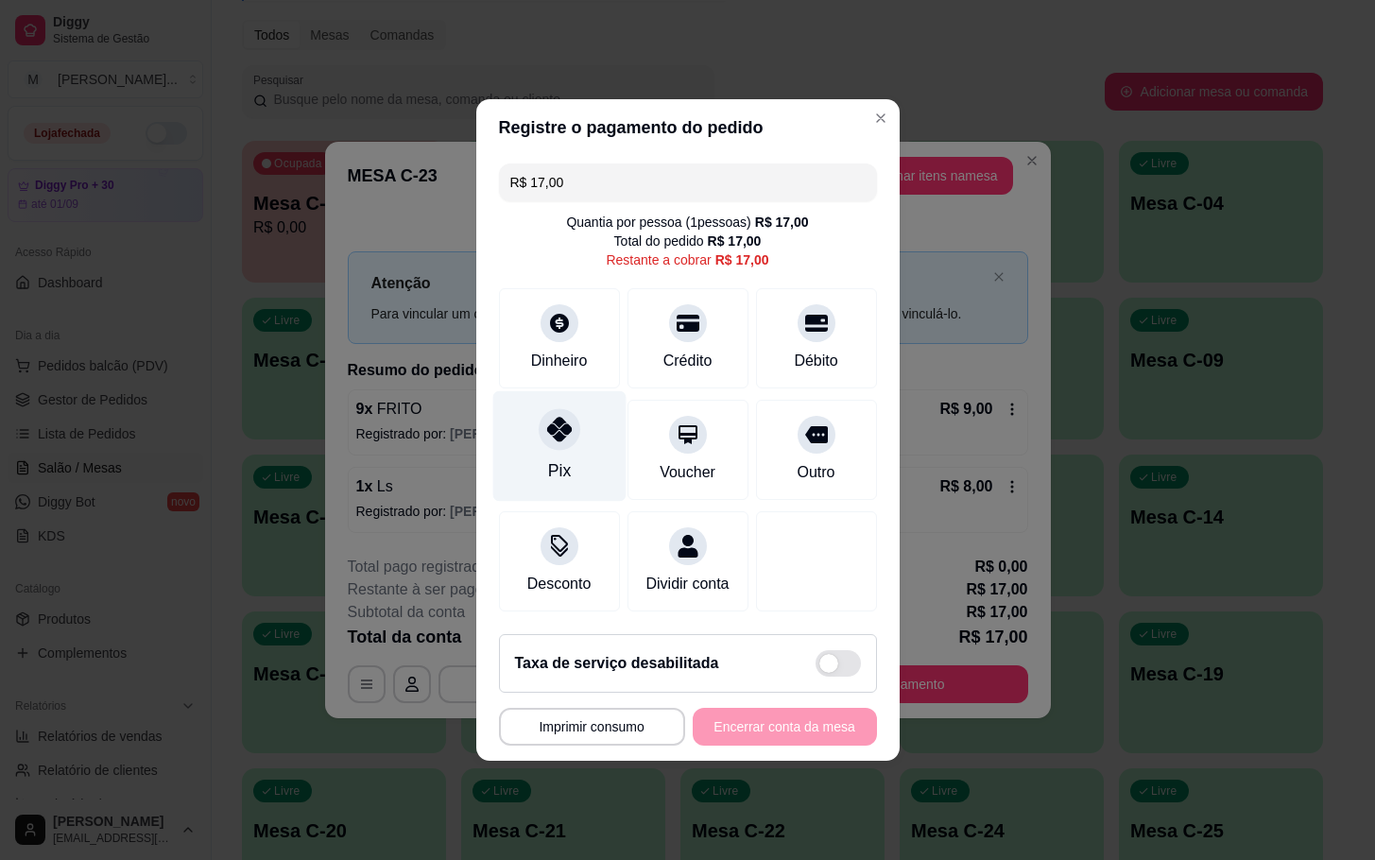
click at [519, 405] on div "Pix" at bounding box center [558, 446] width 133 height 111
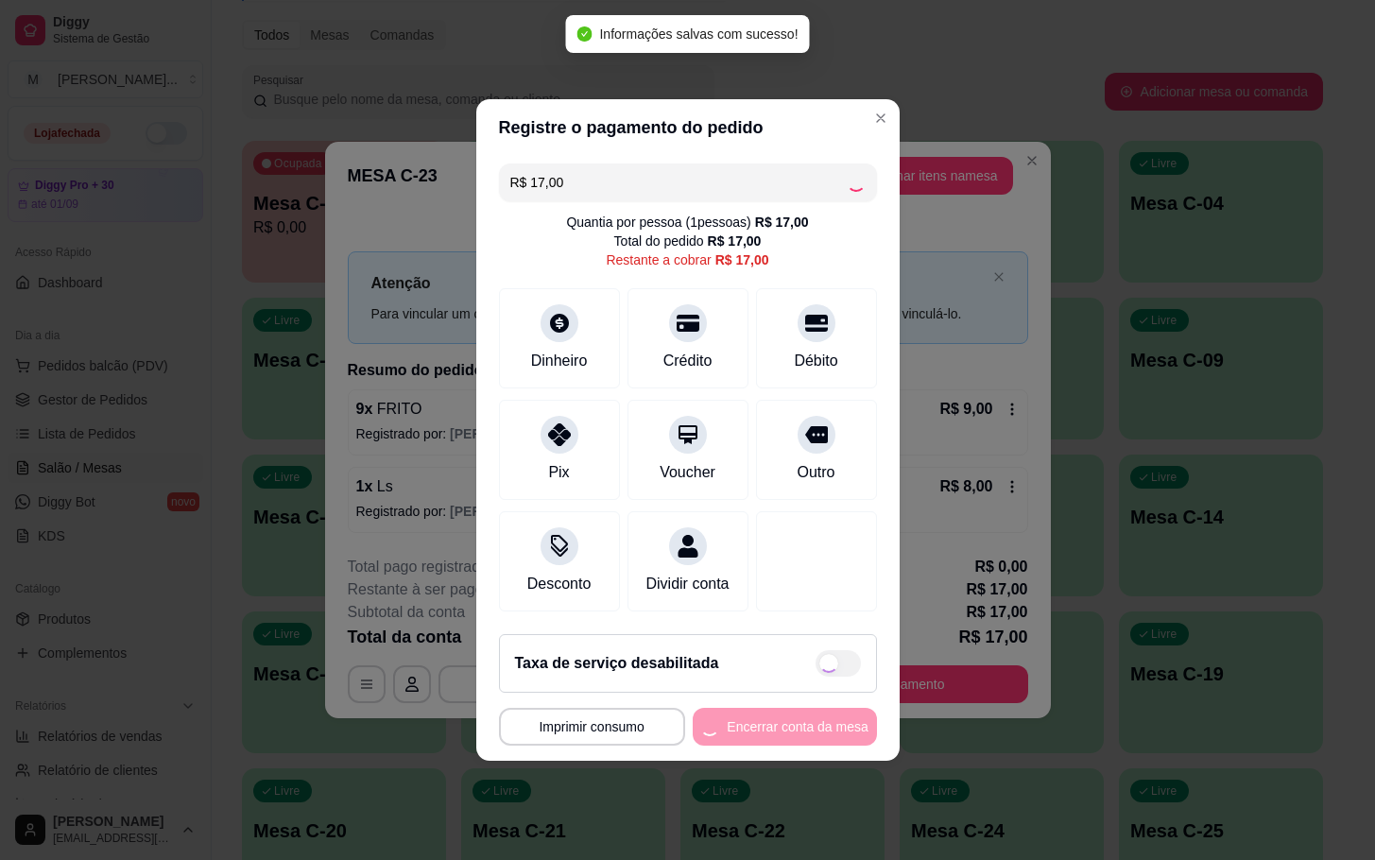
type input "R$ 0,00"
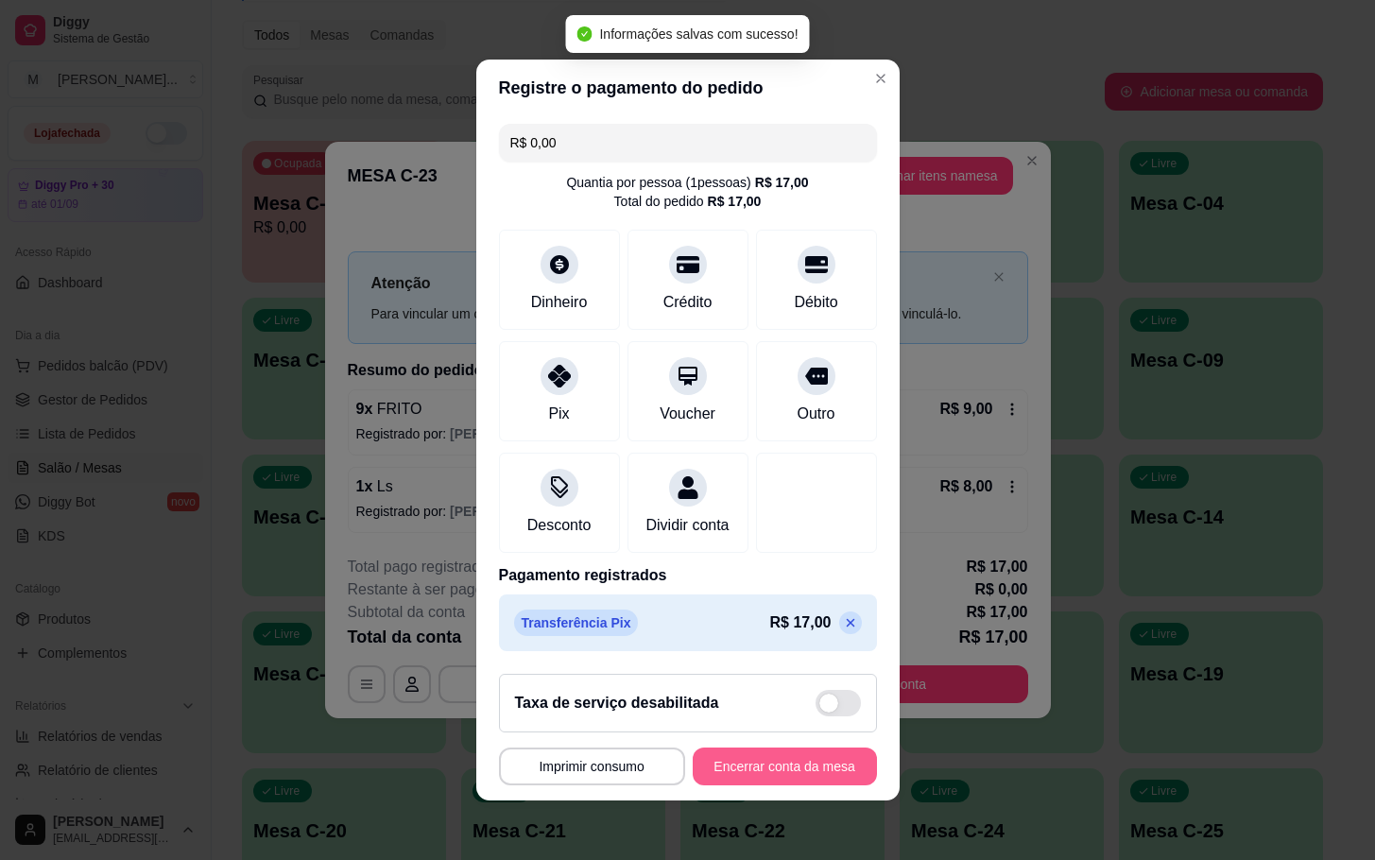
click at [727, 771] on button "Encerrar conta da mesa" at bounding box center [785, 766] width 184 height 38
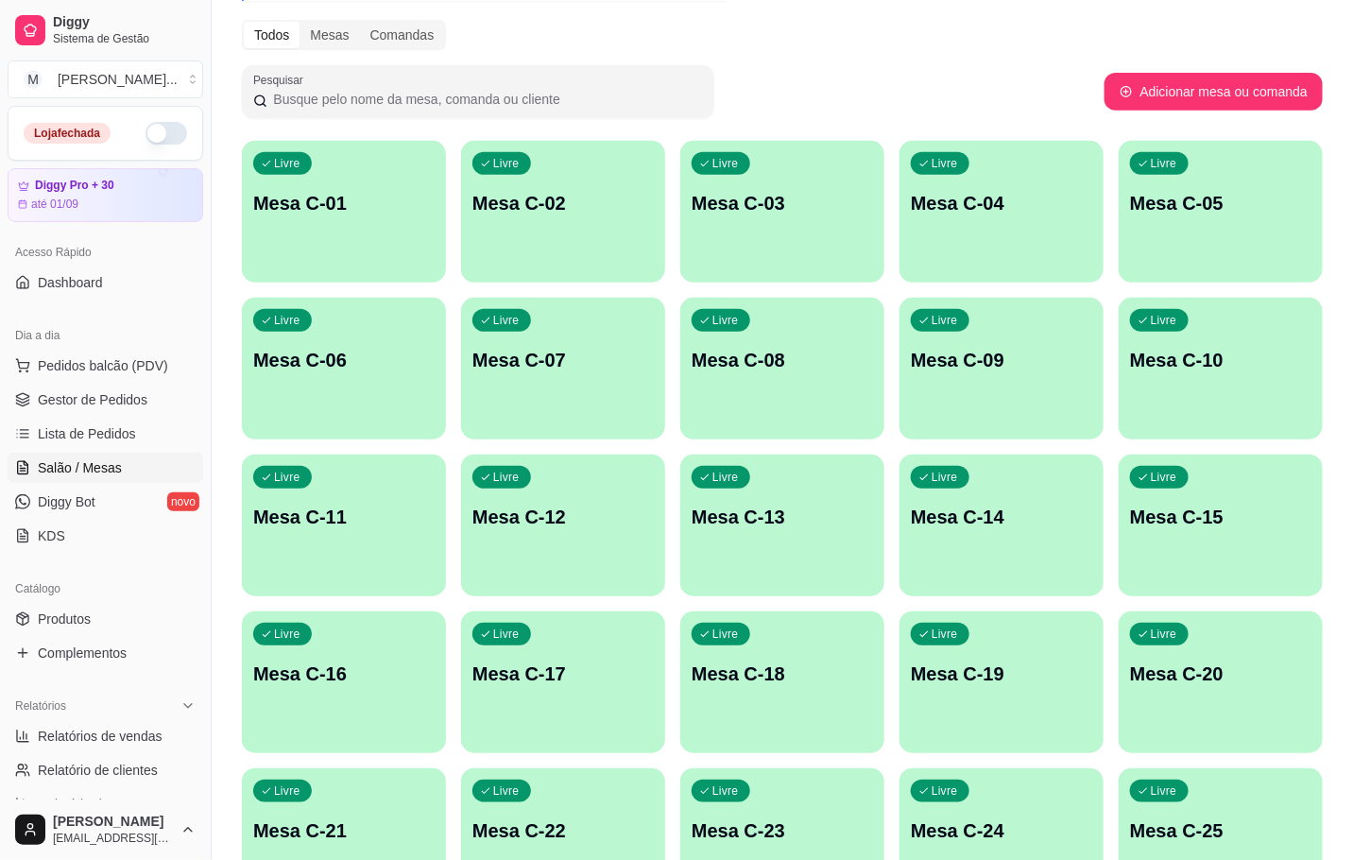
scroll to position [0, 0]
